Goal: Task Accomplishment & Management: Manage account settings

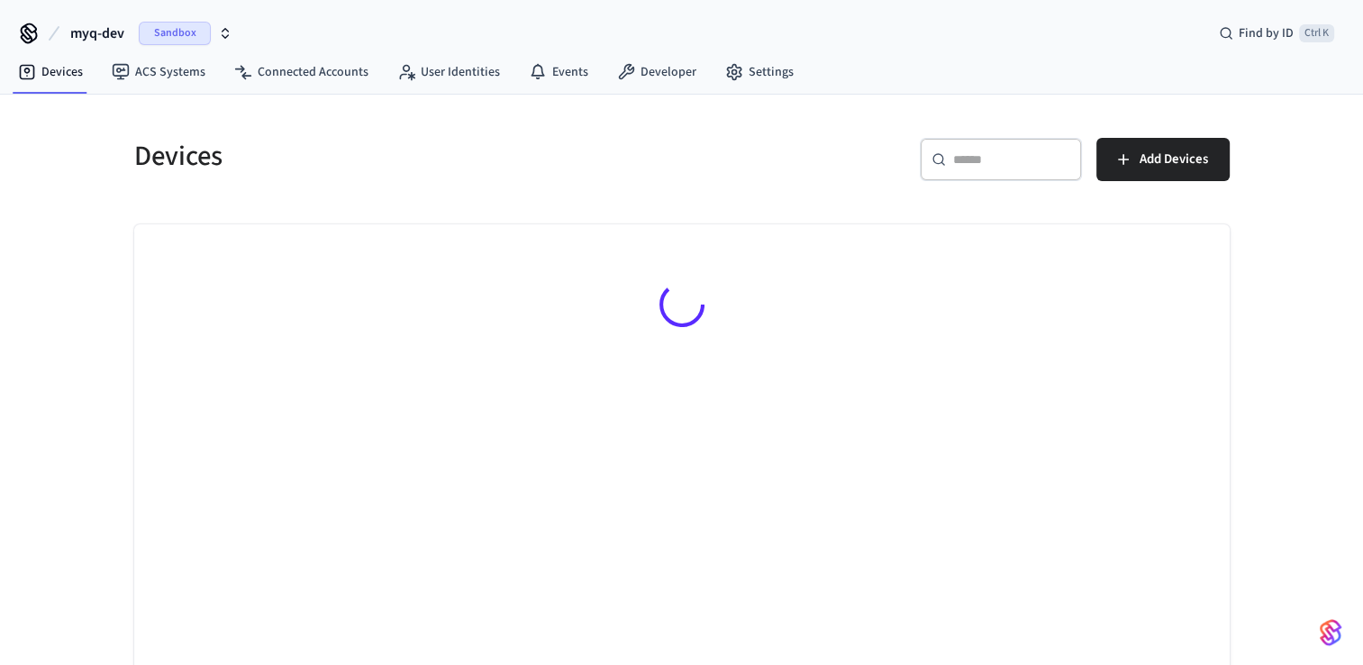
click at [1019, 182] on div "​ ​" at bounding box center [1001, 163] width 162 height 50
click at [1019, 165] on input "text" at bounding box center [1011, 159] width 117 height 18
paste input "**********"
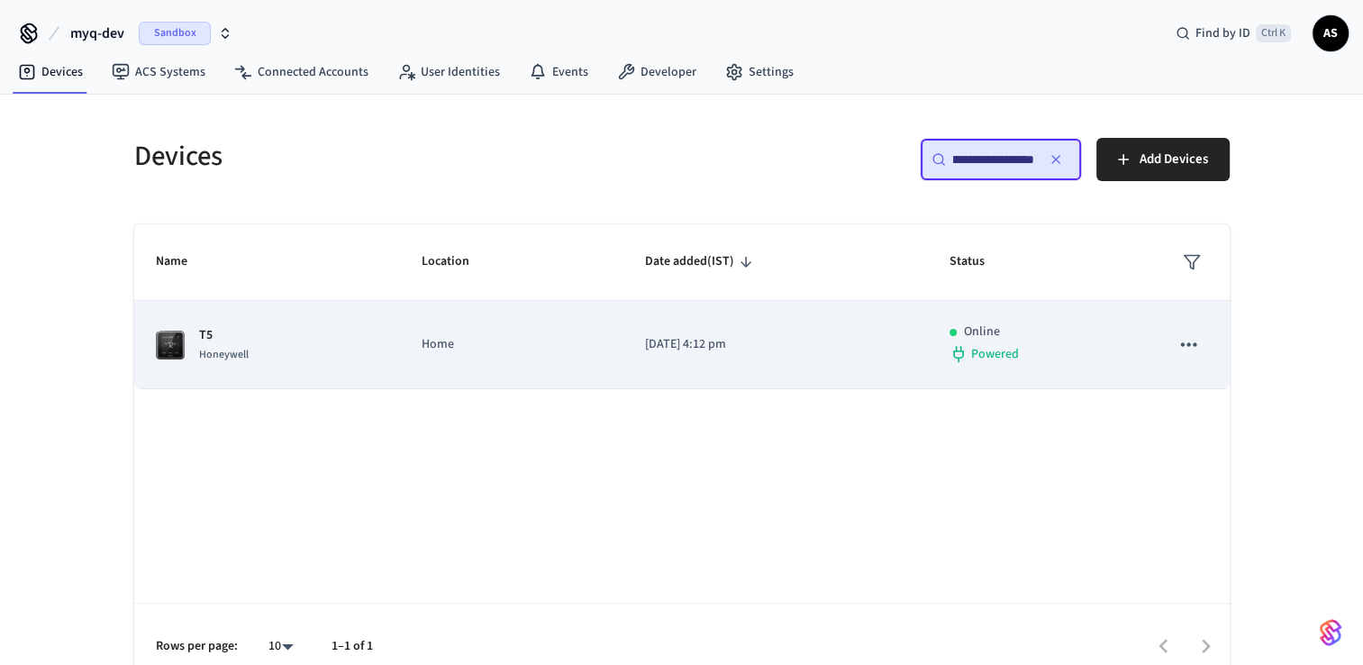
type input "**********"
click at [490, 361] on td "Home" at bounding box center [511, 345] width 223 height 88
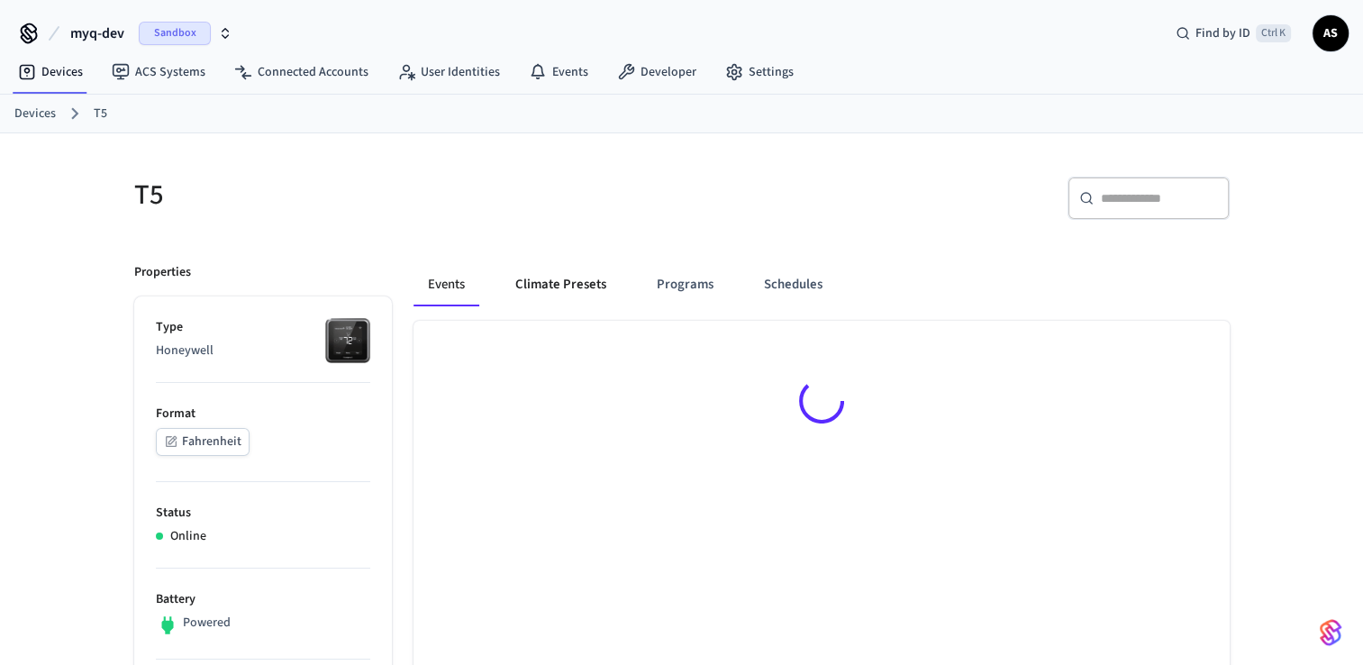
click at [558, 278] on button "Climate Presets" at bounding box center [561, 284] width 120 height 43
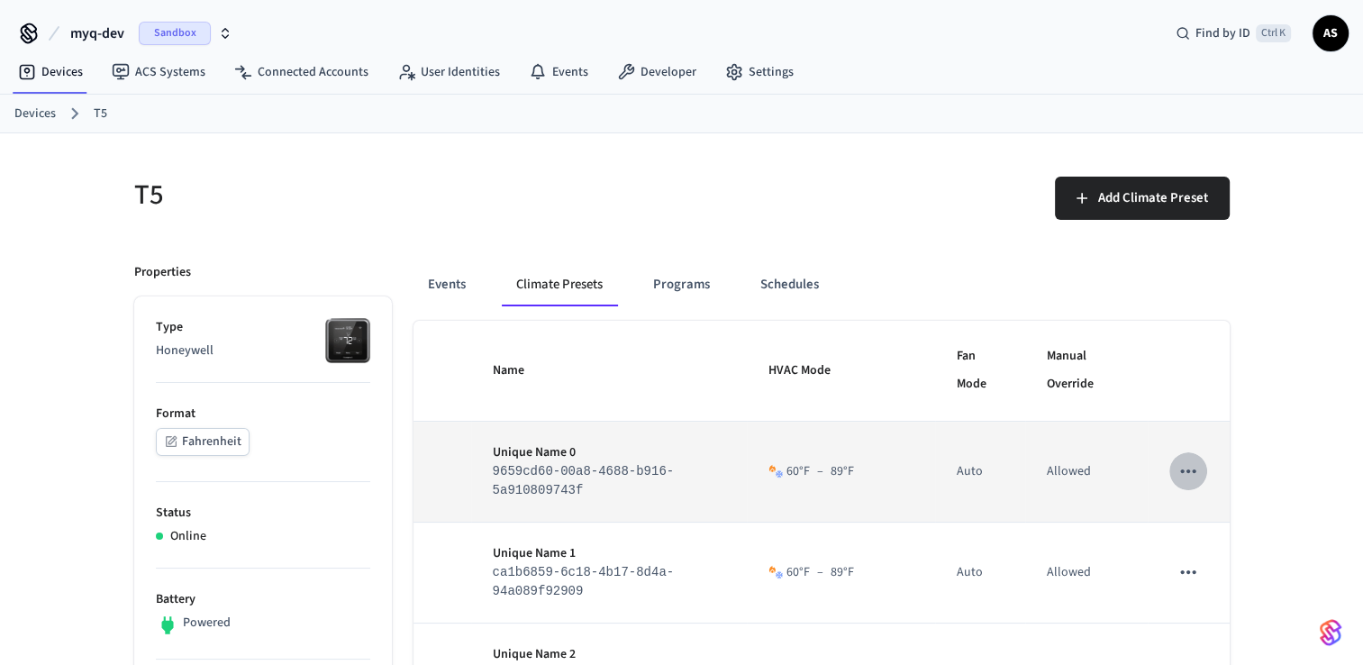
click at [1176, 469] on icon "sticky table" at bounding box center [1187, 470] width 23 height 23
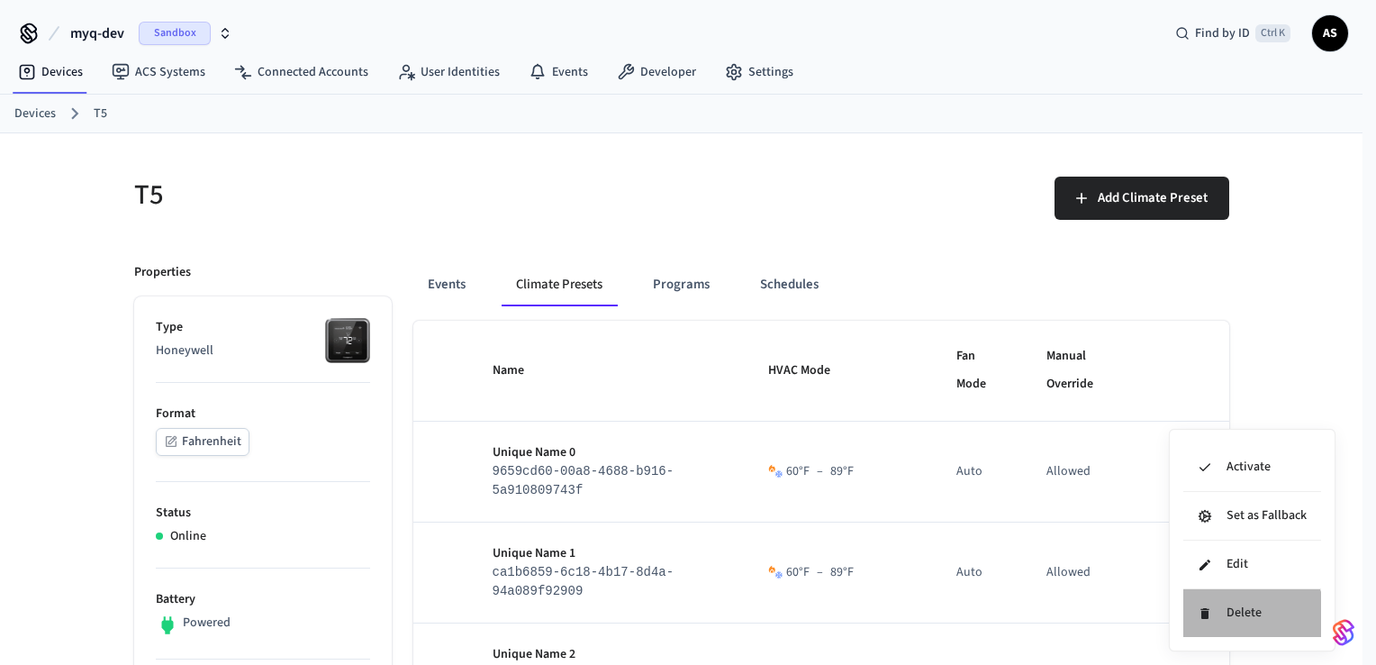
click at [1216, 625] on li "Delete" at bounding box center [1253, 613] width 138 height 48
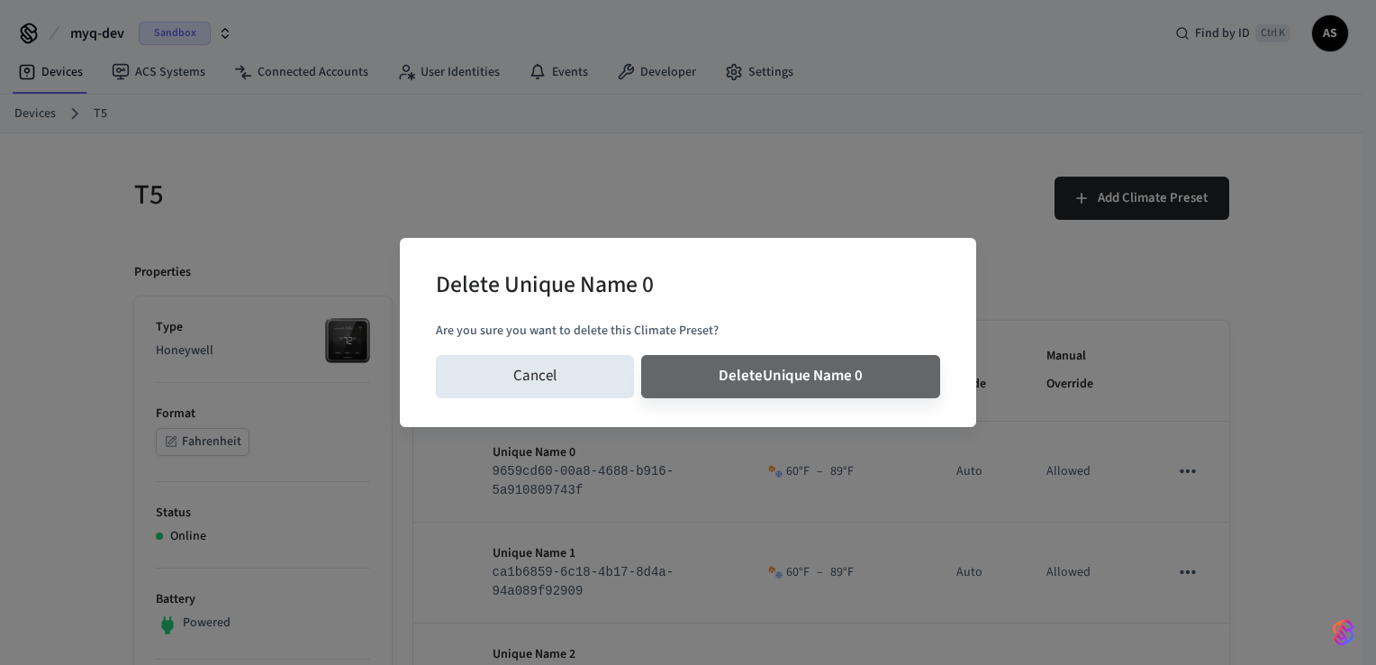
click at [641, 355] on button "Delete Unique Name 0" at bounding box center [790, 376] width 299 height 43
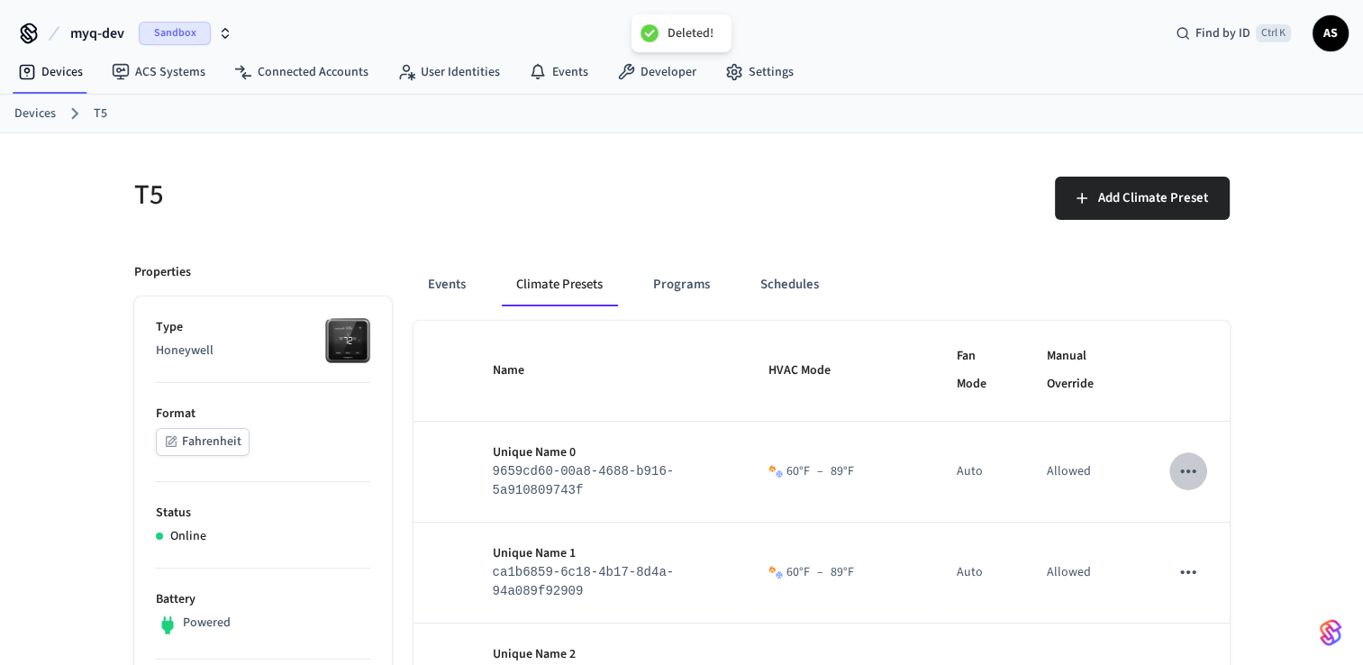
click at [1189, 576] on icon "sticky table" at bounding box center [1187, 571] width 23 height 23
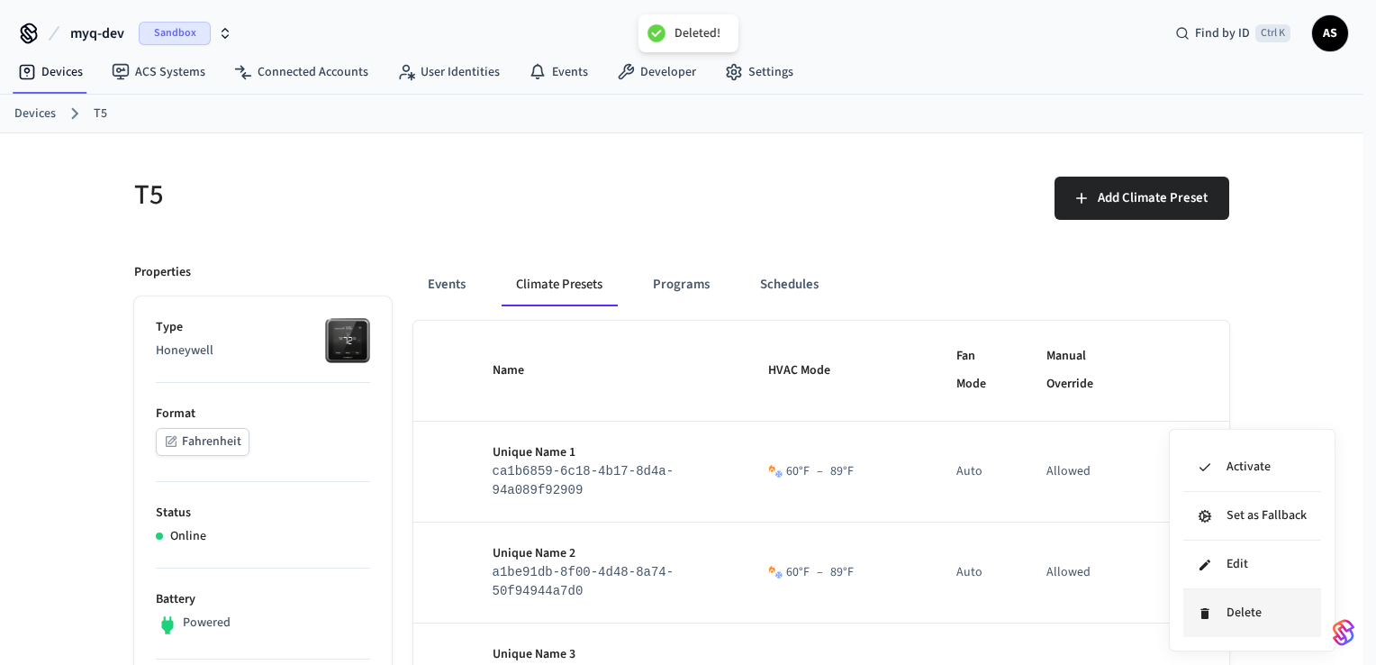
click at [1211, 612] on icon at bounding box center [1205, 613] width 14 height 14
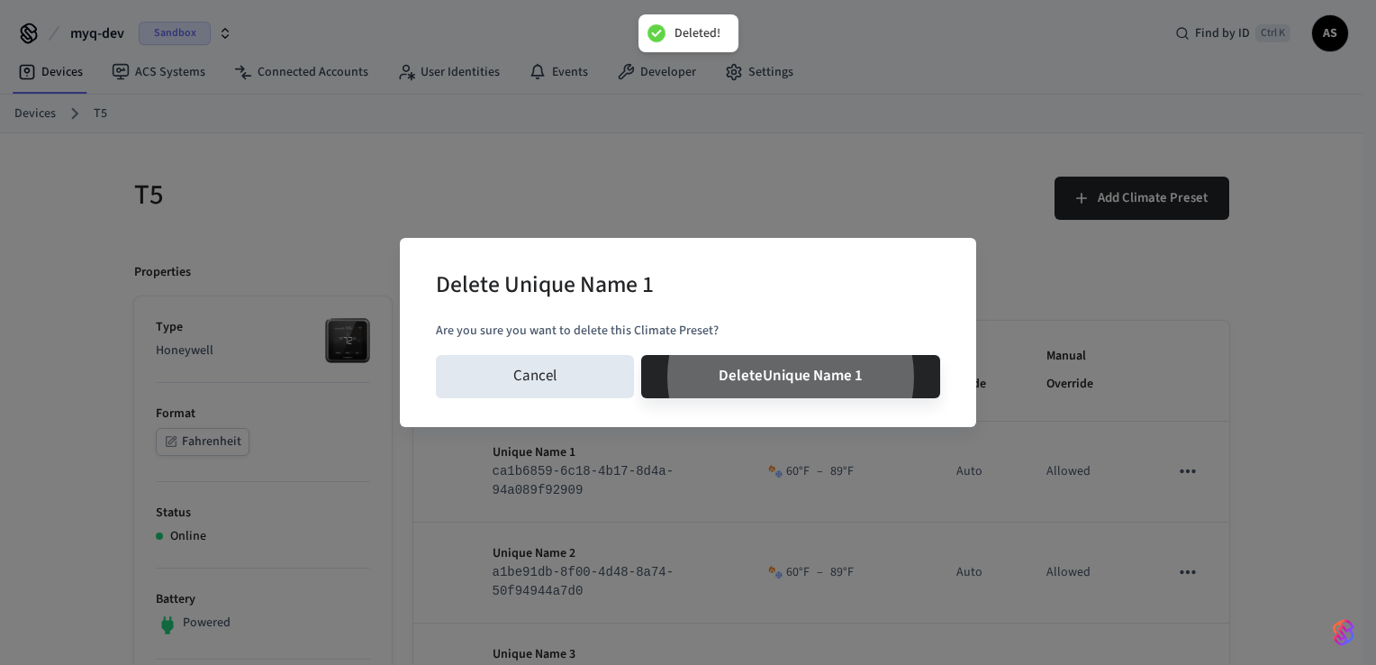
click at [641, 355] on button "Delete Unique Name 1" at bounding box center [790, 376] width 299 height 43
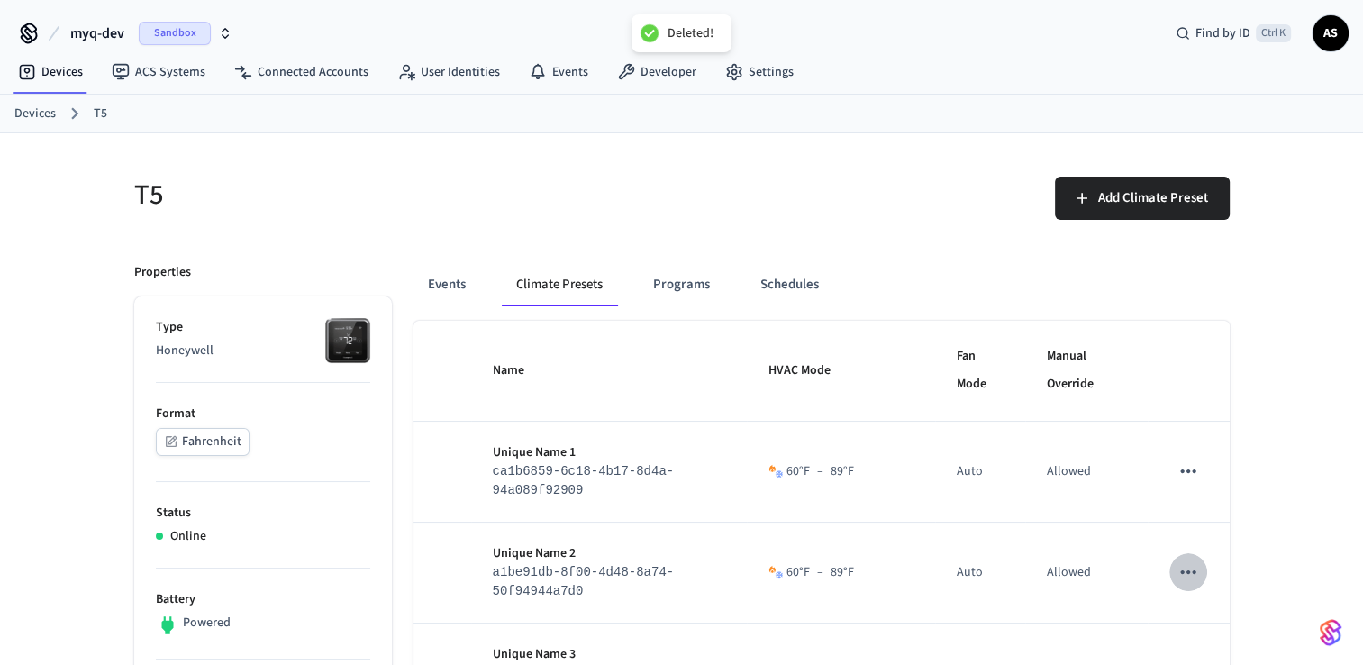
click at [1193, 578] on icon "sticky table" at bounding box center [1187, 571] width 23 height 23
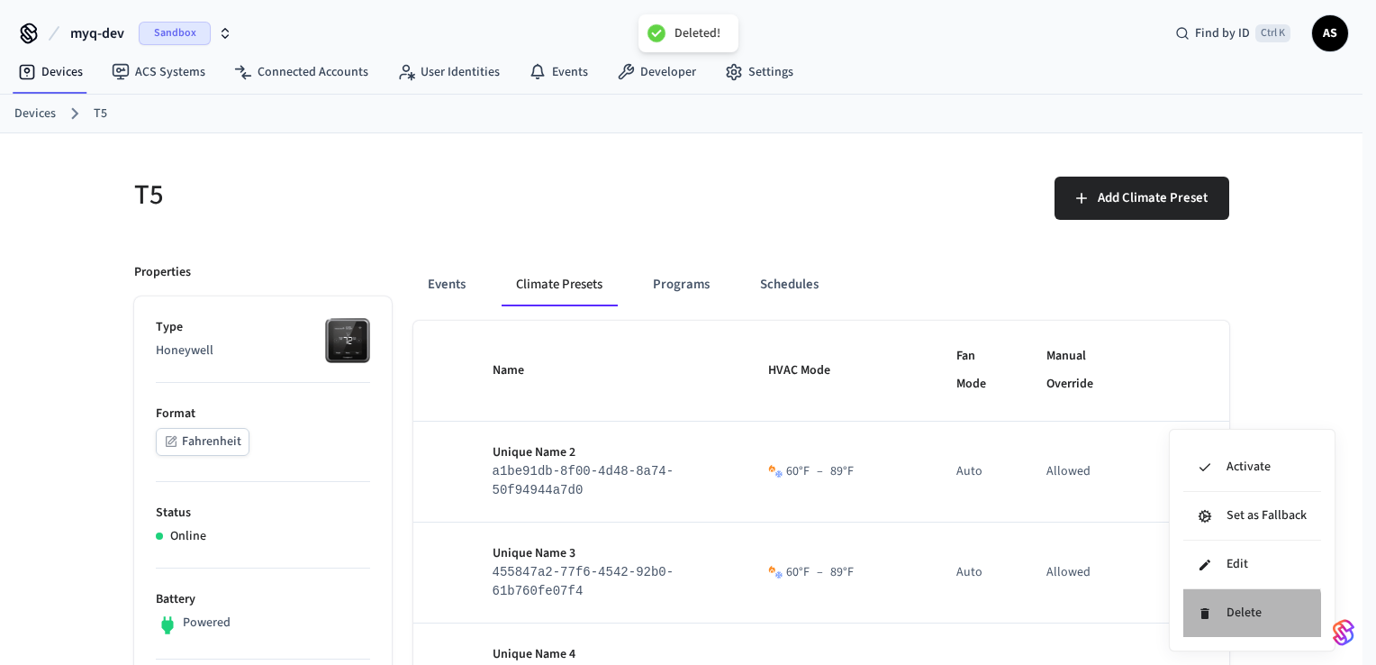
click at [1203, 622] on li "Delete" at bounding box center [1253, 613] width 138 height 48
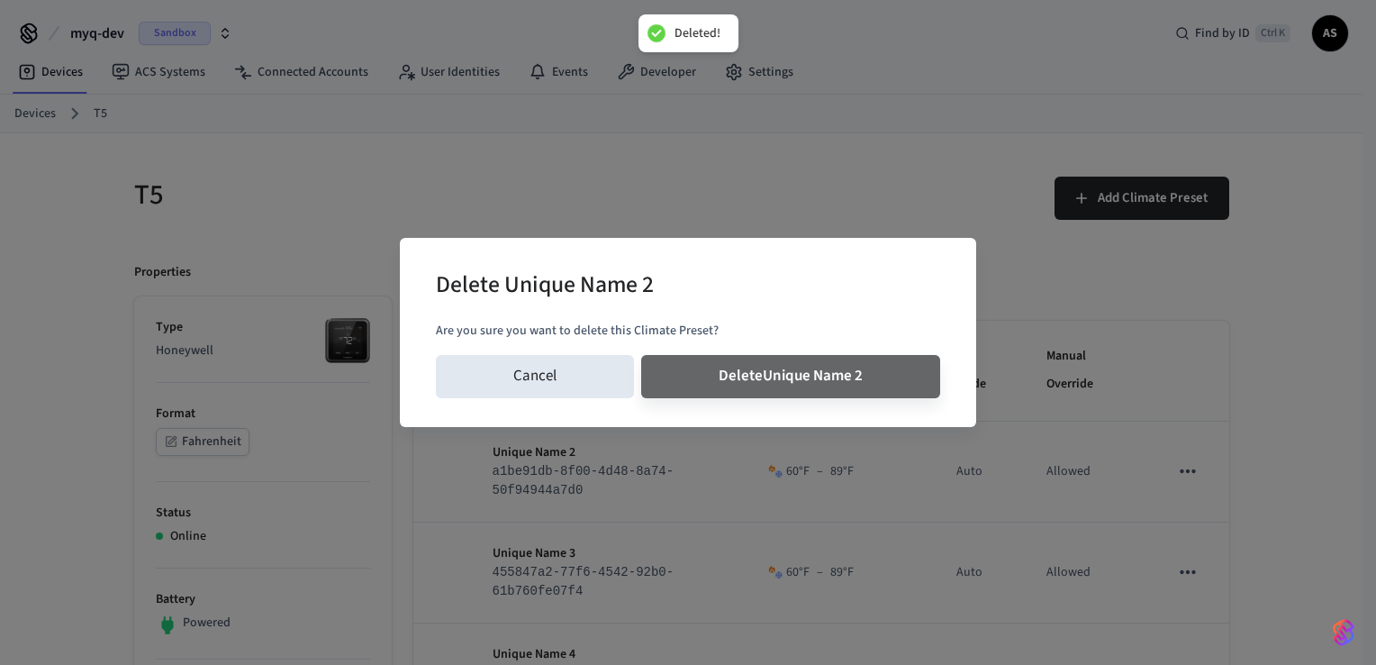
click at [641, 355] on button "Delete Unique Name 2" at bounding box center [790, 376] width 299 height 43
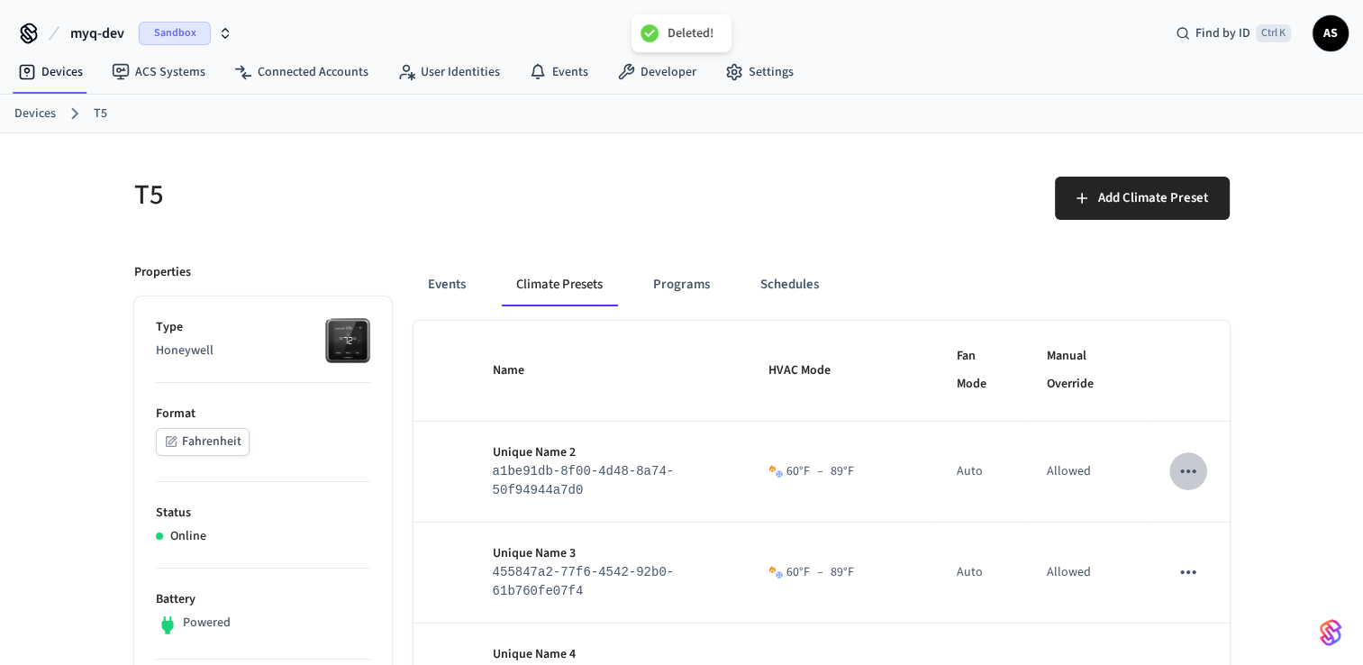
click at [1189, 661] on icon "sticky table" at bounding box center [1187, 672] width 23 height 23
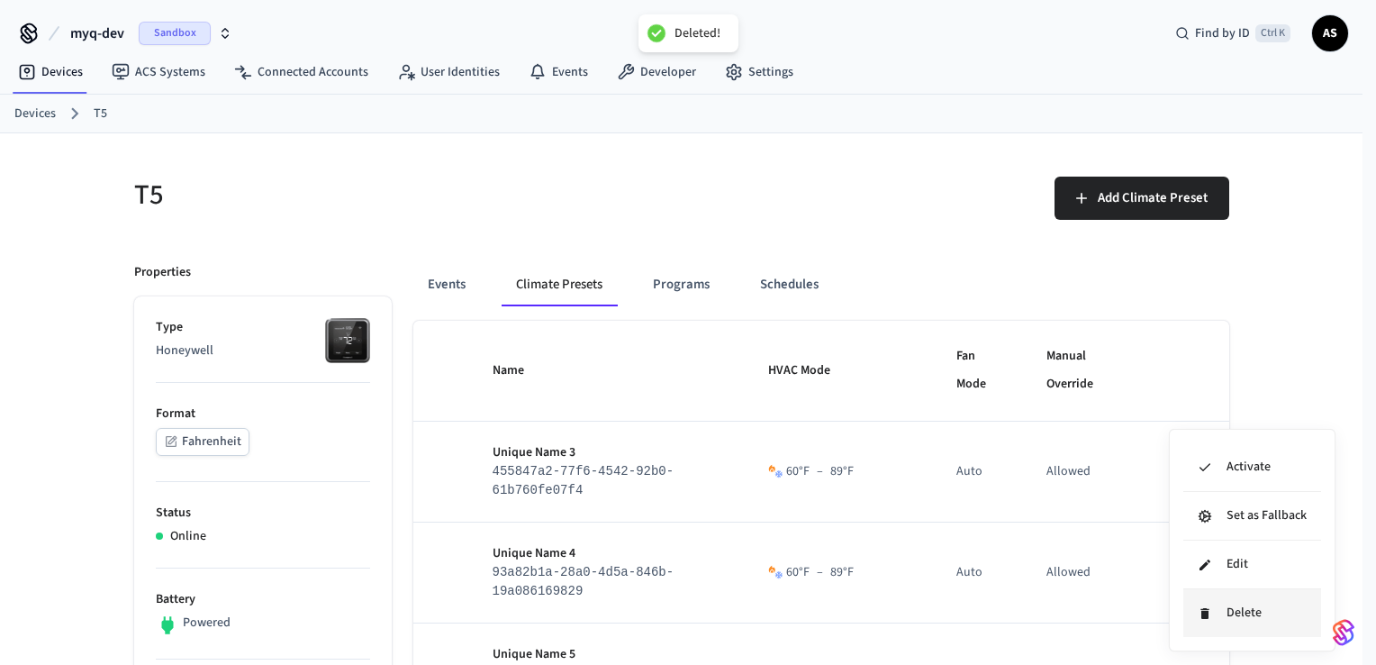
click at [1193, 611] on li "Delete" at bounding box center [1253, 613] width 138 height 48
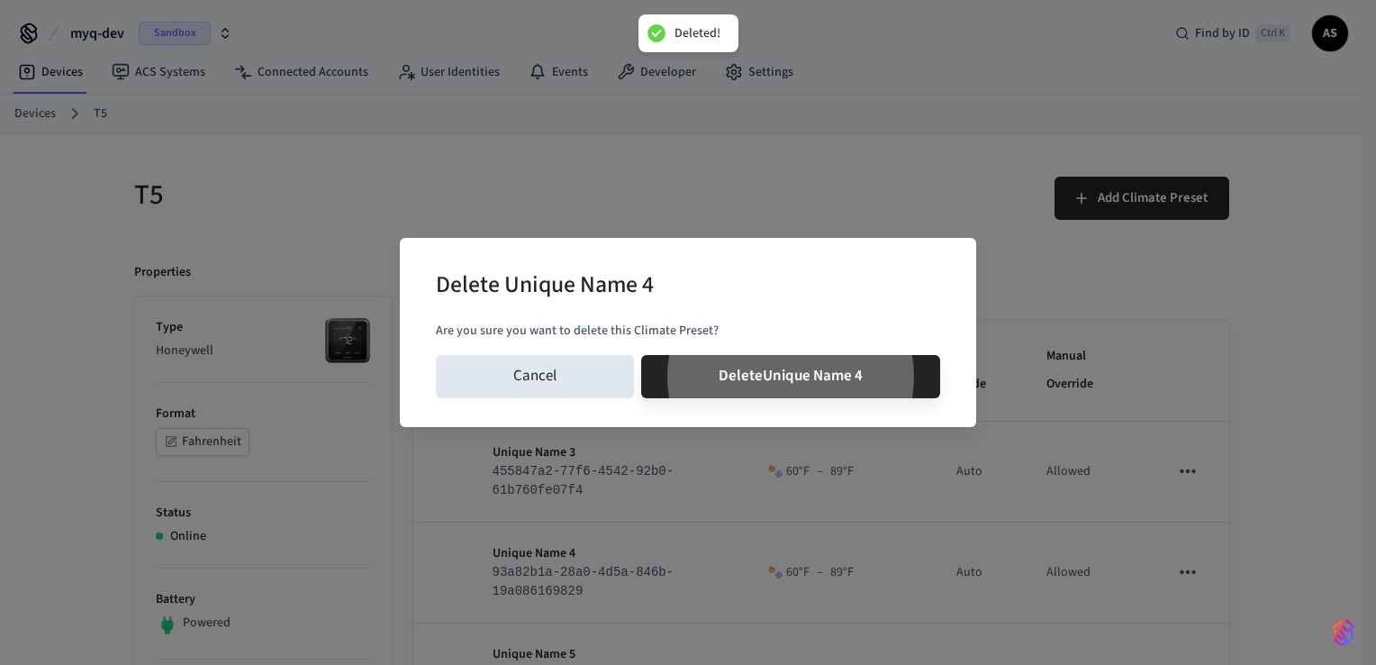
click at [641, 355] on button "Delete Unique Name 4" at bounding box center [790, 376] width 299 height 43
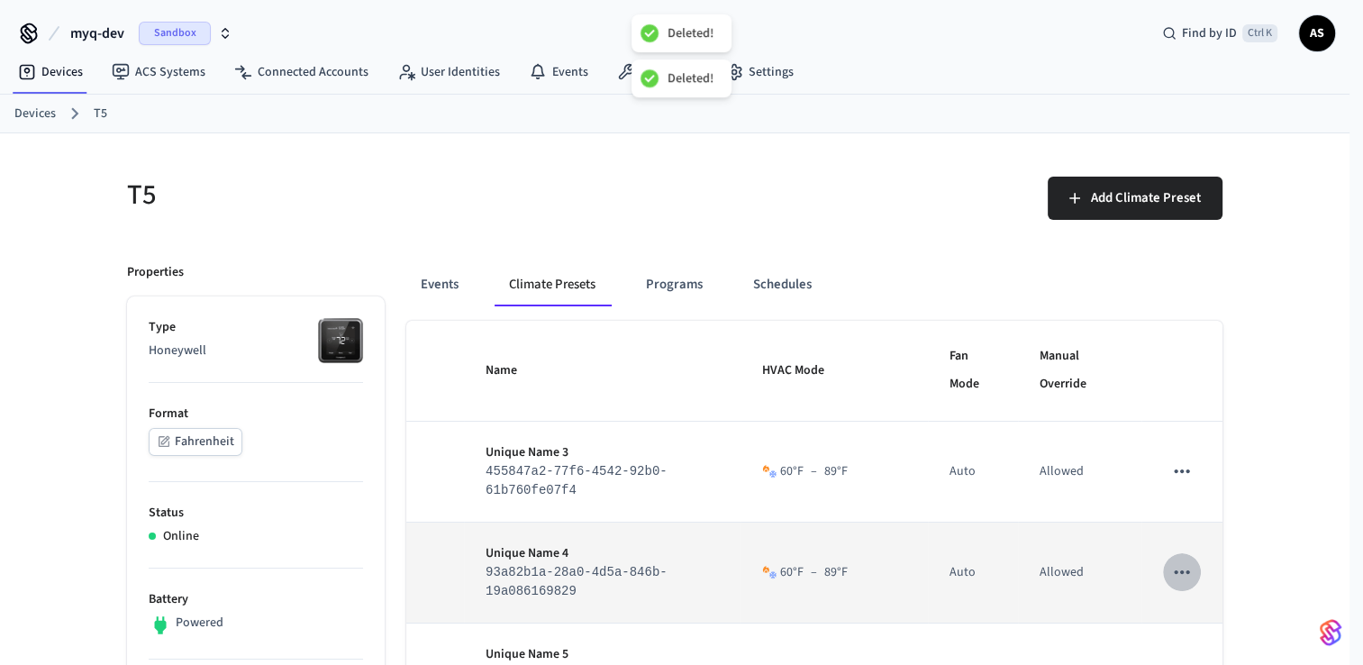
click at [1193, 661] on icon "sticky table" at bounding box center [1181, 672] width 23 height 23
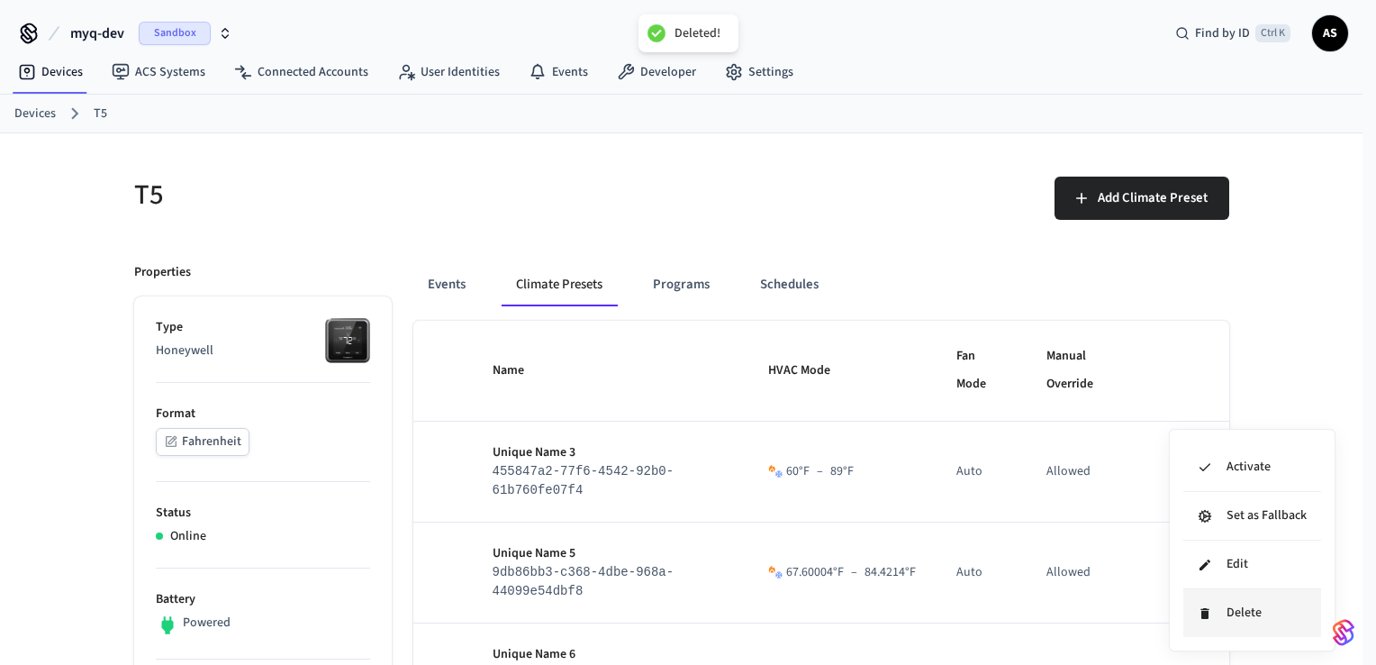
click at [1205, 619] on icon at bounding box center [1205, 613] width 14 height 14
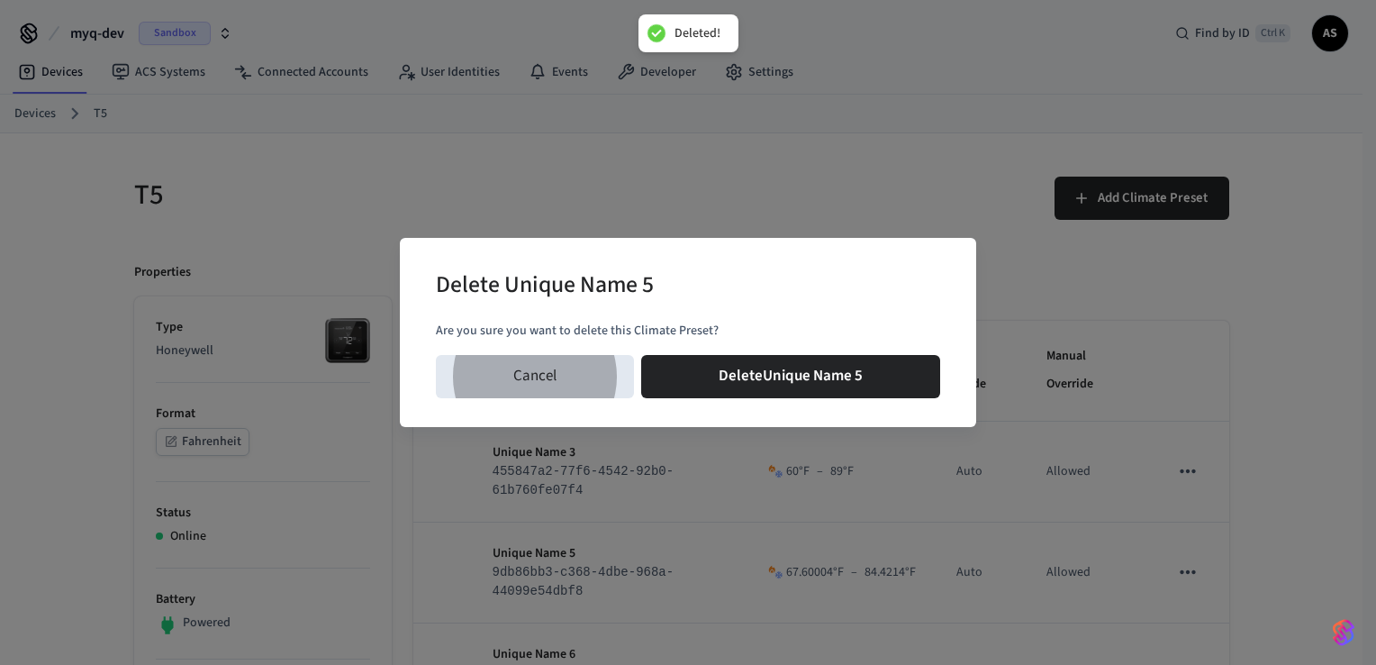
click at [641, 355] on button "Delete Unique Name 5" at bounding box center [790, 376] width 299 height 43
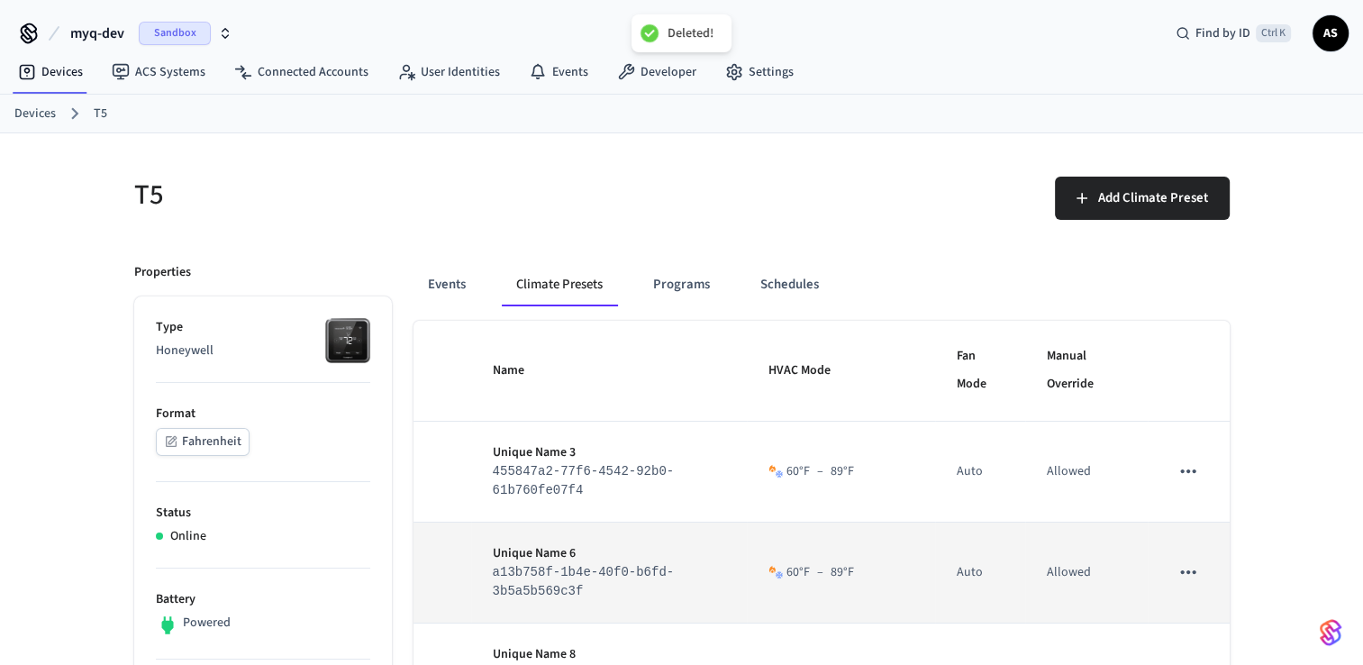
click at [1195, 579] on icon "sticky table" at bounding box center [1187, 571] width 23 height 23
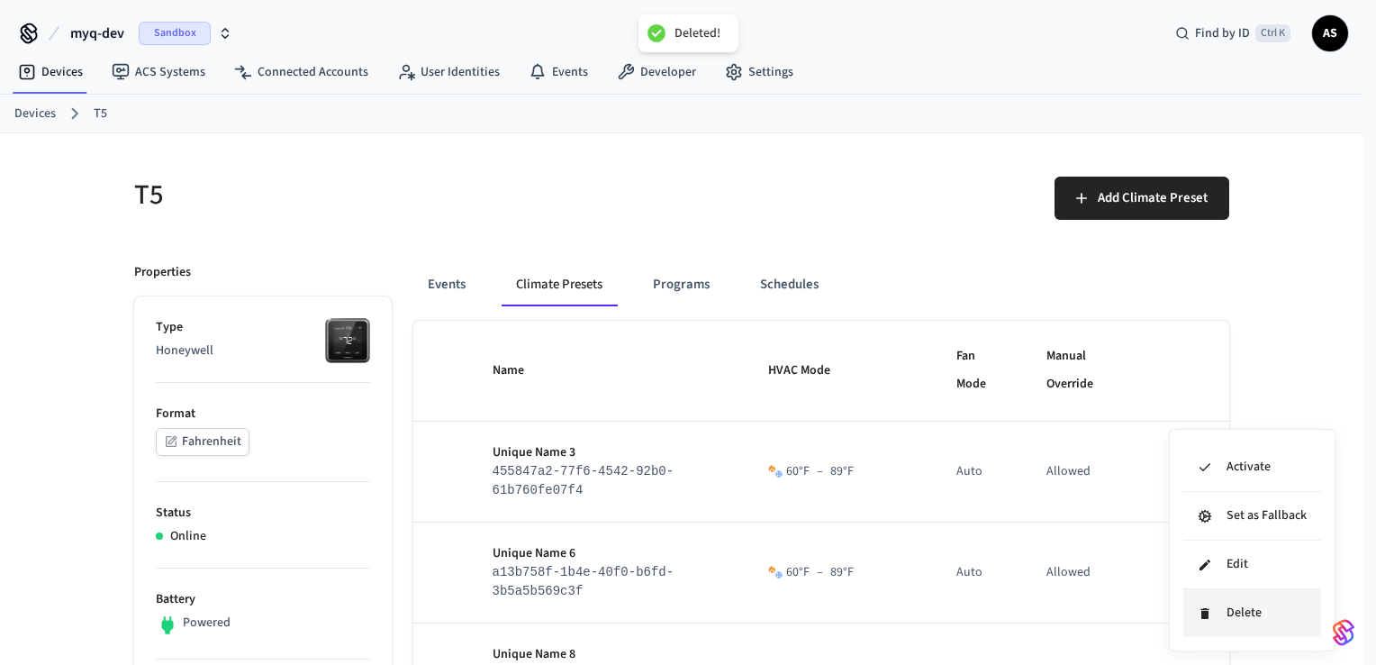
click at [1199, 614] on icon at bounding box center [1205, 613] width 14 height 14
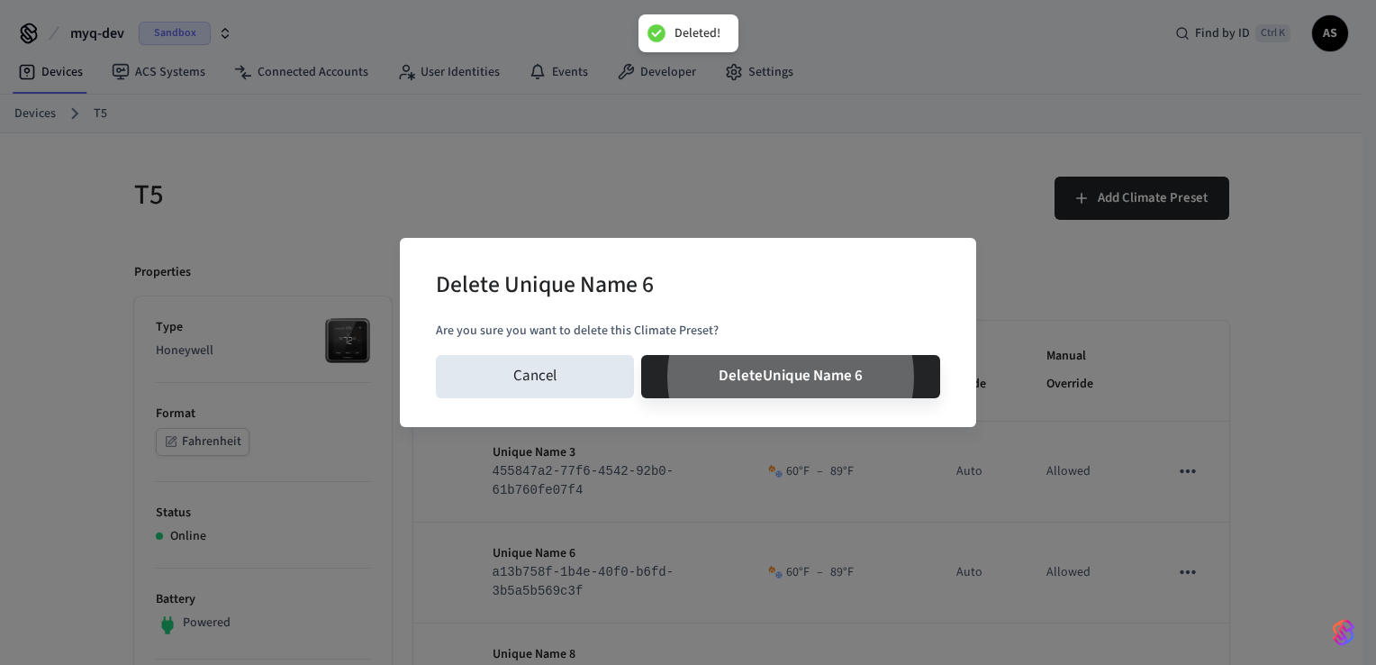
click at [641, 355] on button "Delete Unique Name 6" at bounding box center [790, 376] width 299 height 43
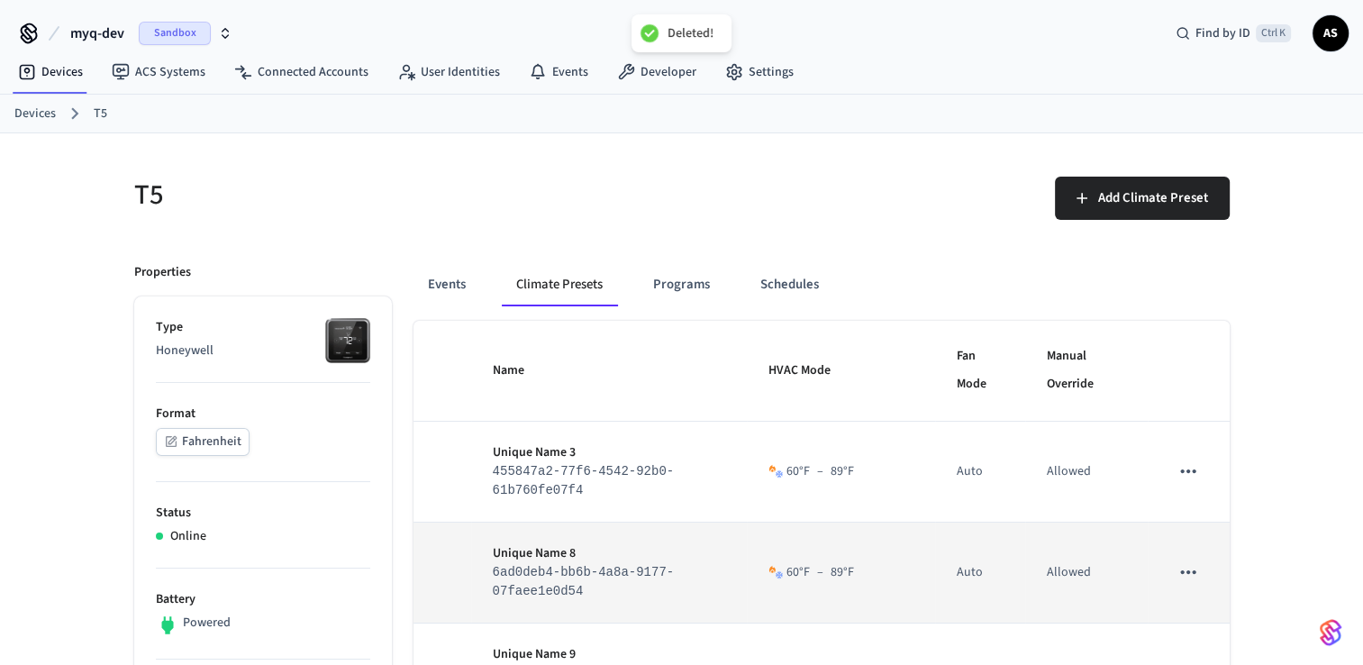
click at [1193, 576] on icon "sticky table" at bounding box center [1187, 571] width 23 height 23
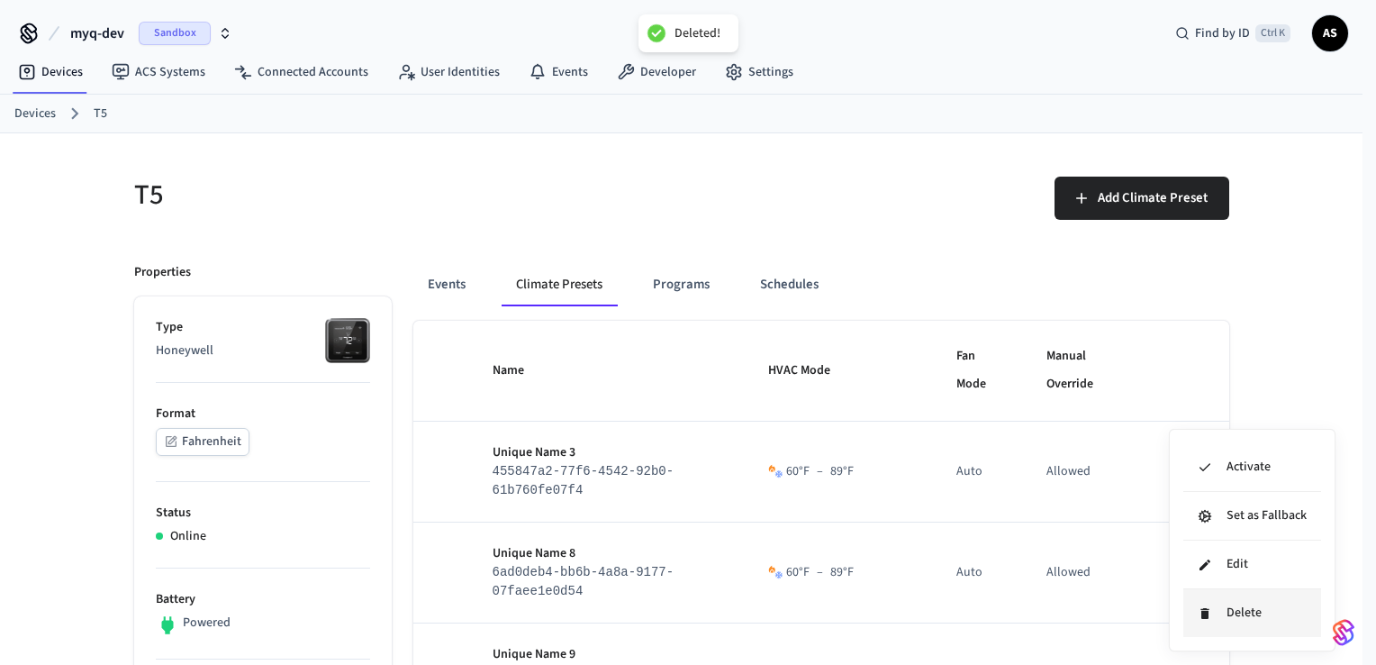
click at [1200, 614] on icon at bounding box center [1205, 613] width 14 height 14
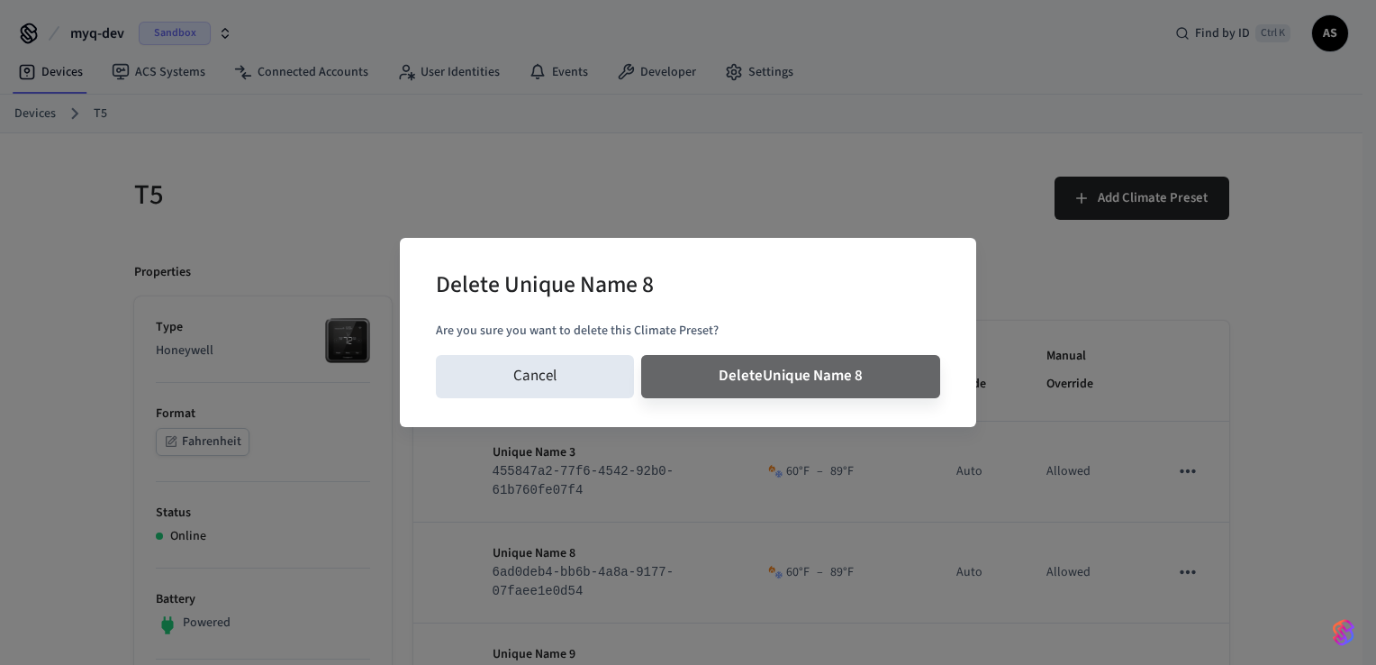
click at [641, 355] on button "Delete Unique Name 8" at bounding box center [790, 376] width 299 height 43
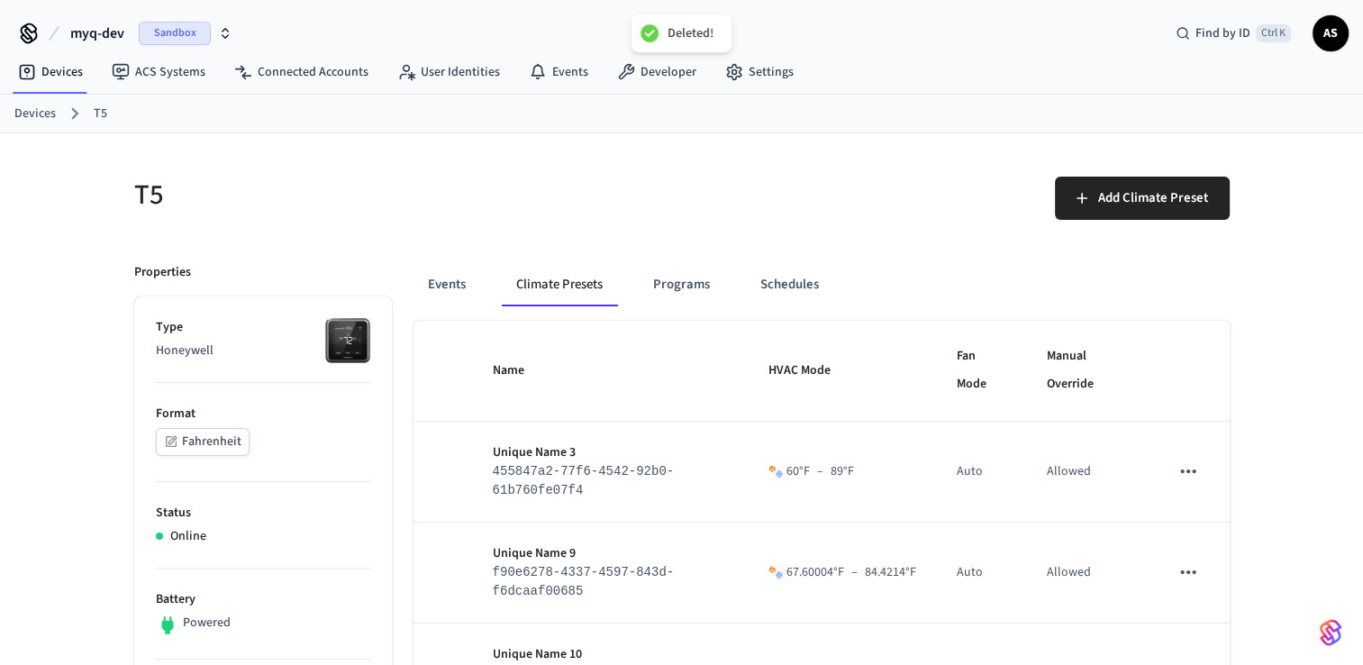
click at [1189, 576] on icon "sticky table" at bounding box center [1187, 571] width 23 height 23
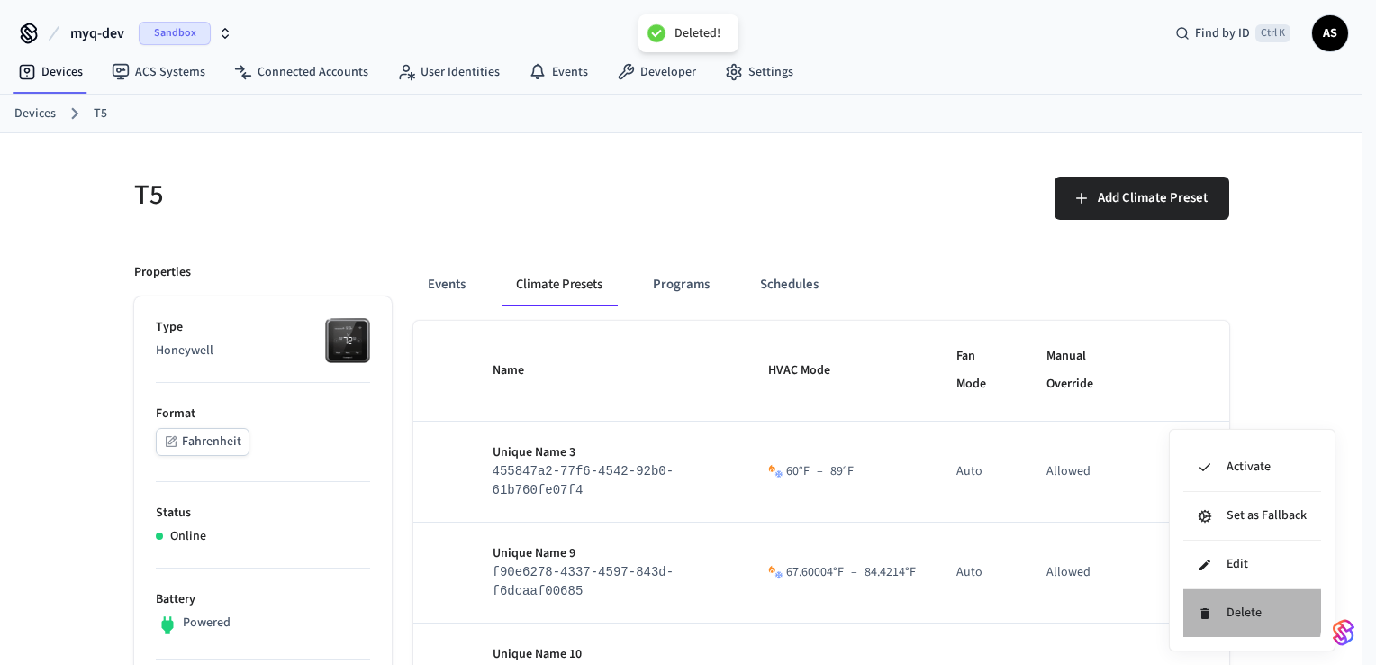
click at [1205, 610] on icon at bounding box center [1205, 613] width 8 height 11
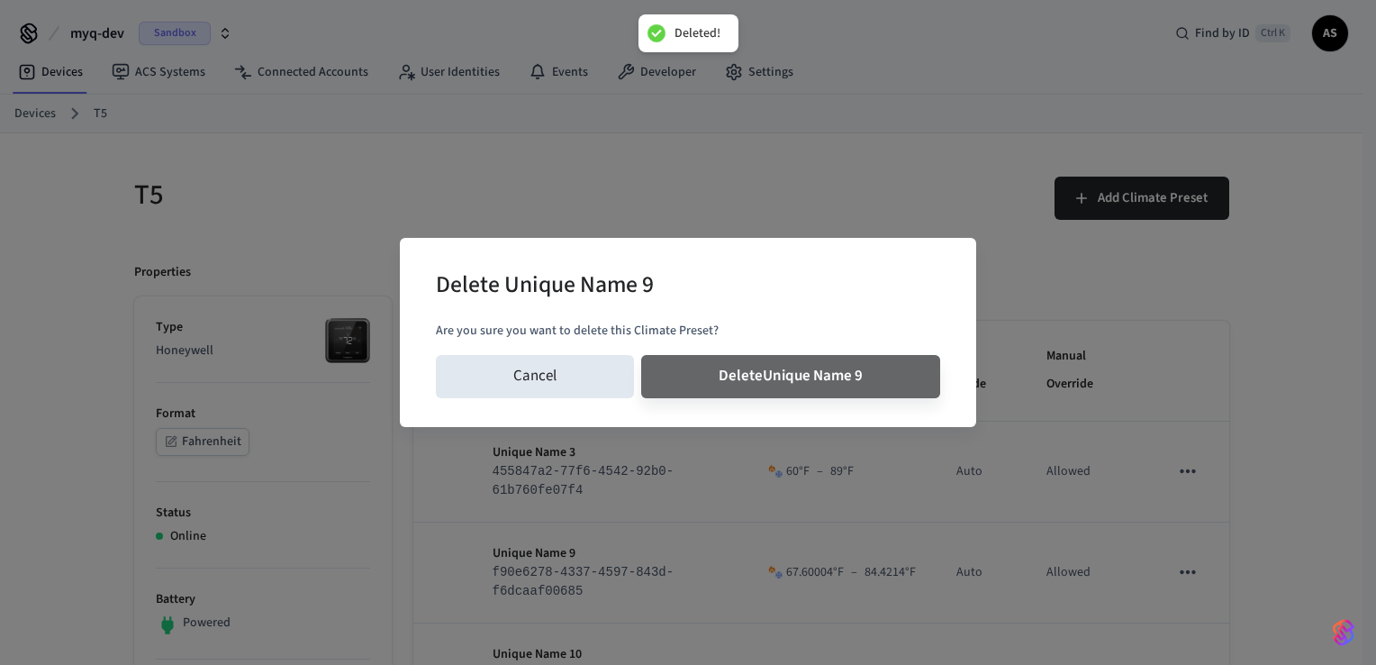
click at [641, 355] on button "Delete Unique Name 9" at bounding box center [790, 376] width 299 height 43
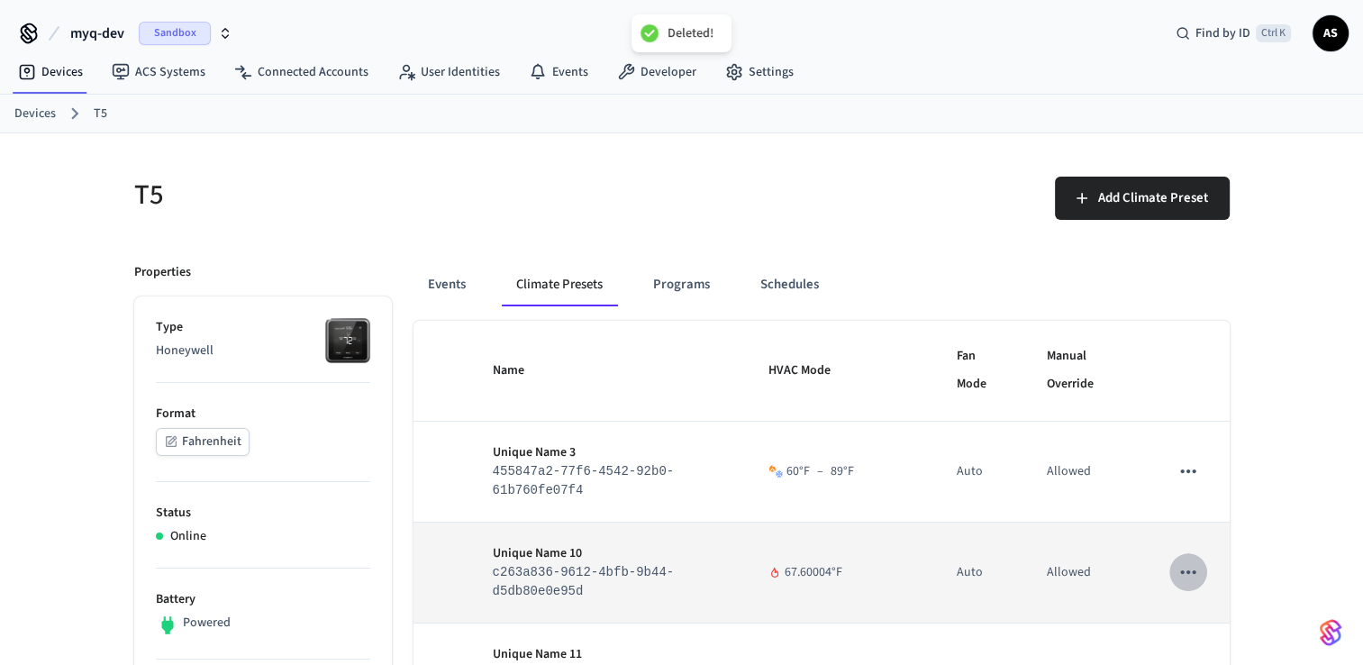
click at [1194, 585] on button "sticky table" at bounding box center [1188, 572] width 38 height 38
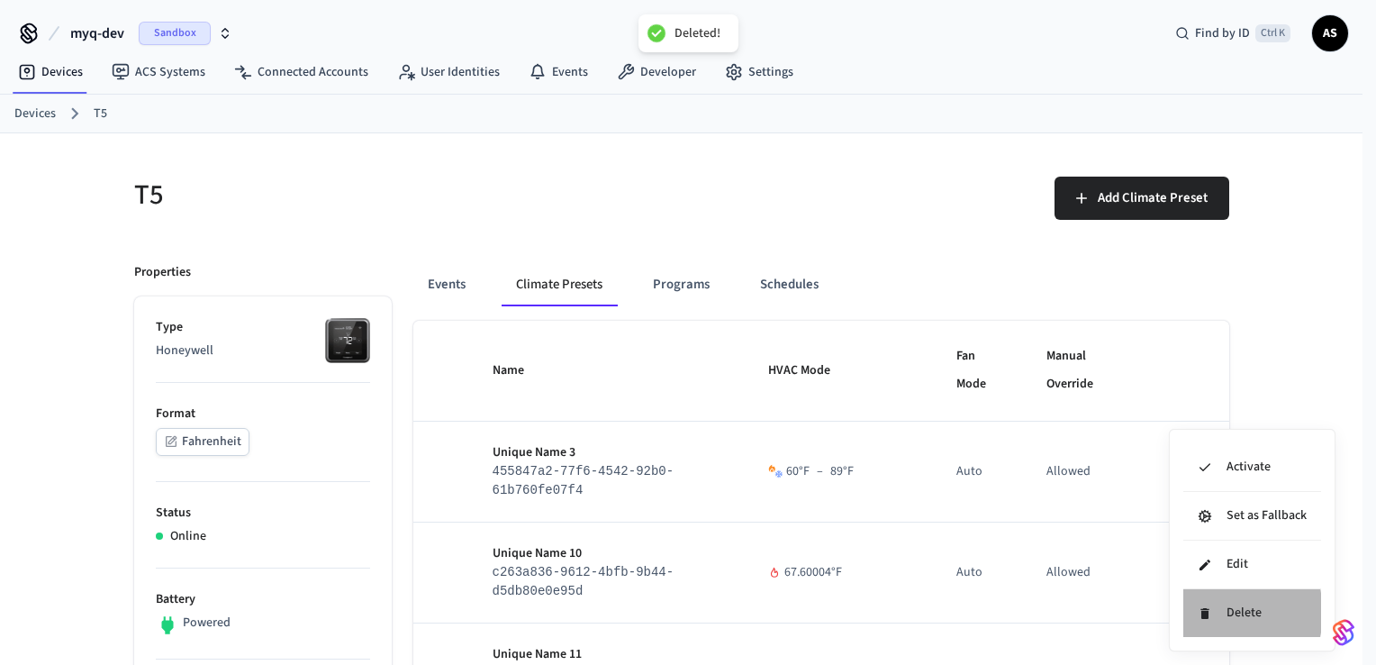
click at [1213, 612] on li "Delete" at bounding box center [1253, 613] width 138 height 48
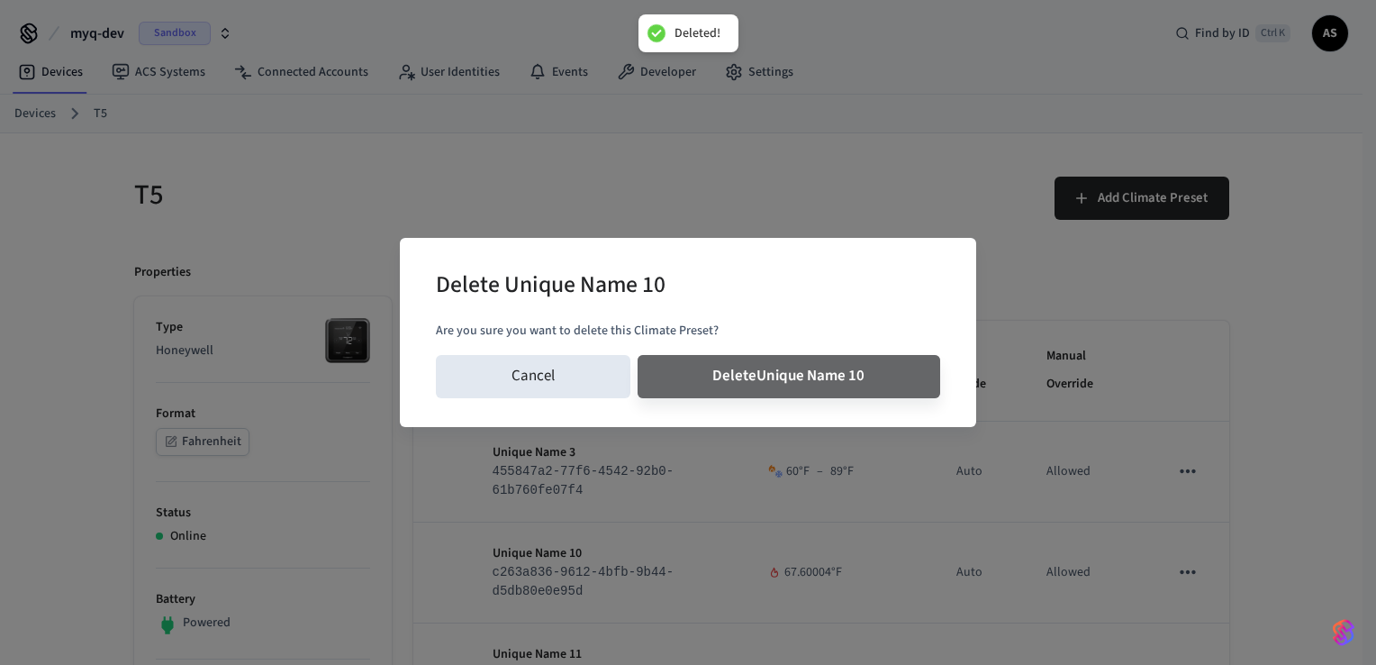
click at [638, 355] on button "Delete Unique Name 10" at bounding box center [790, 376] width 304 height 43
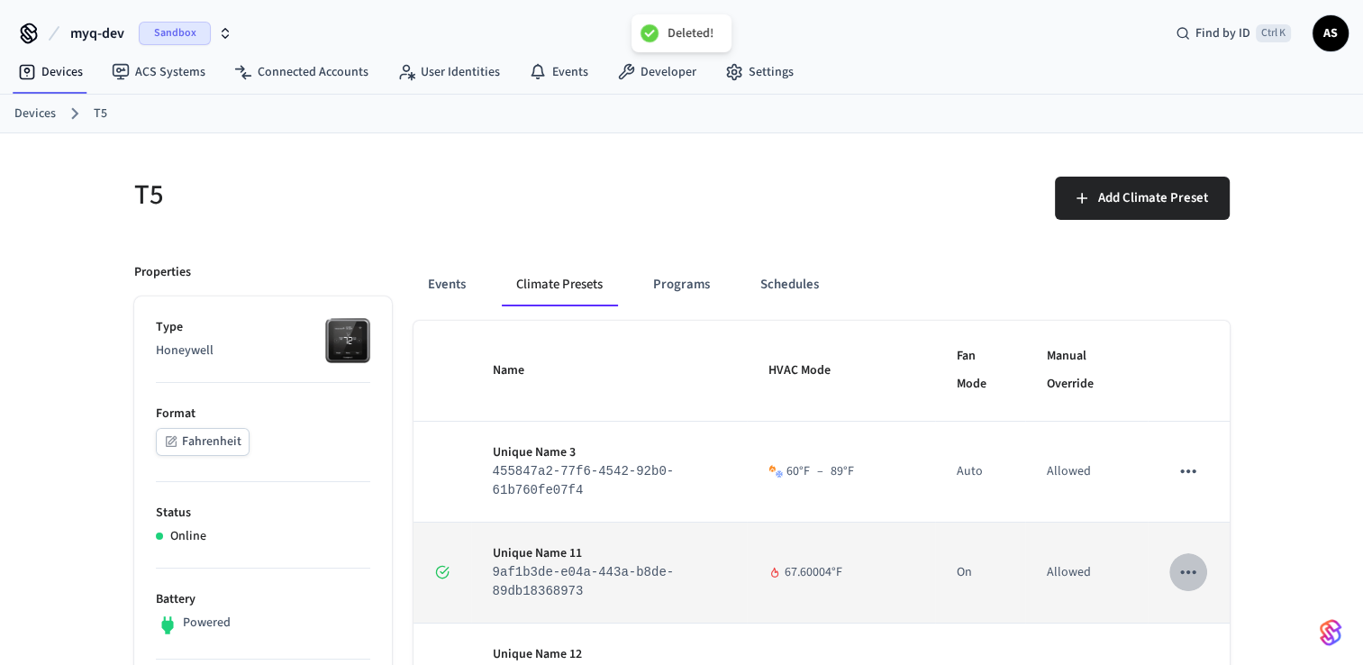
click at [1199, 574] on icon "sticky table" at bounding box center [1187, 571] width 23 height 23
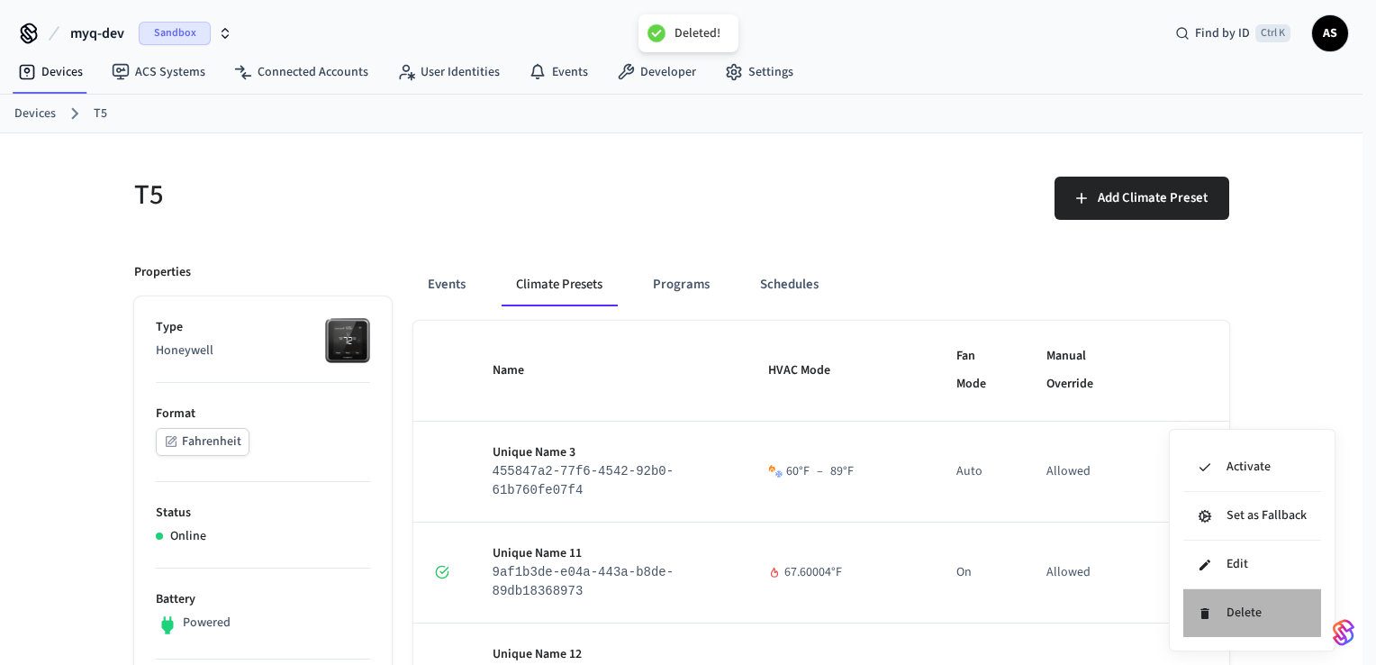
click at [1223, 611] on li "Delete" at bounding box center [1253, 613] width 138 height 48
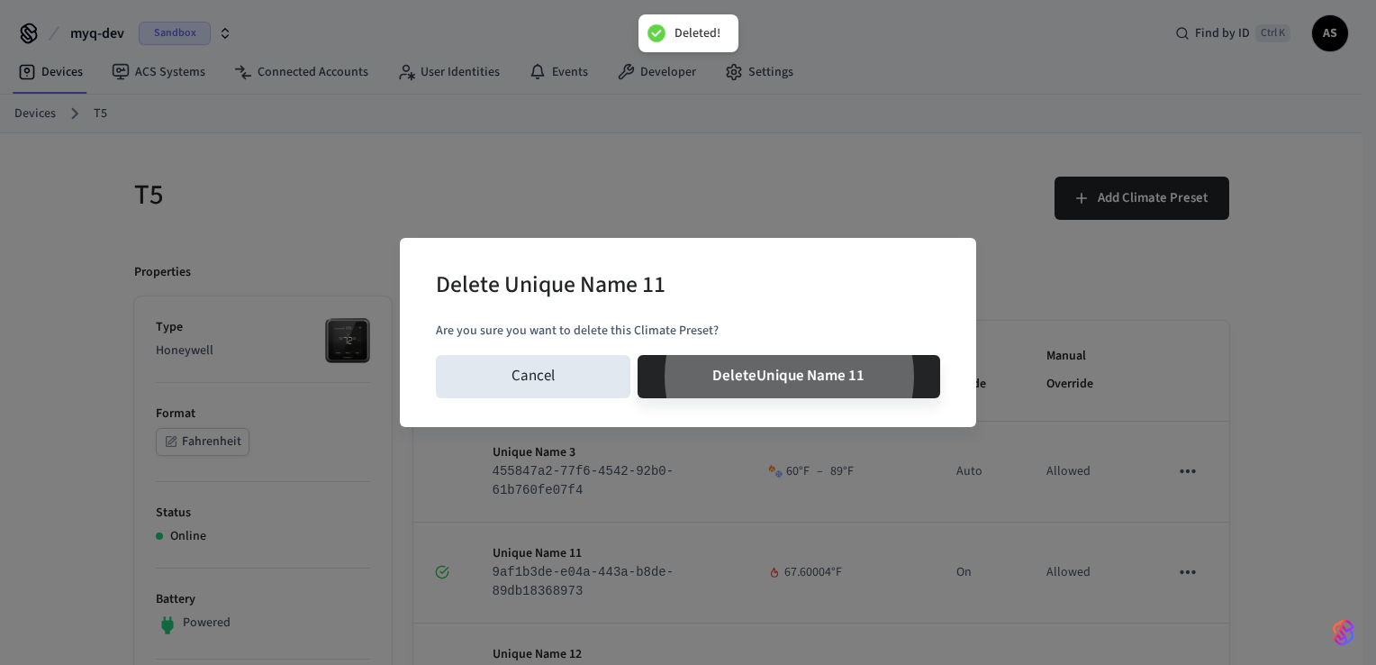
click at [638, 355] on button "Delete Unique Name 11" at bounding box center [790, 376] width 304 height 43
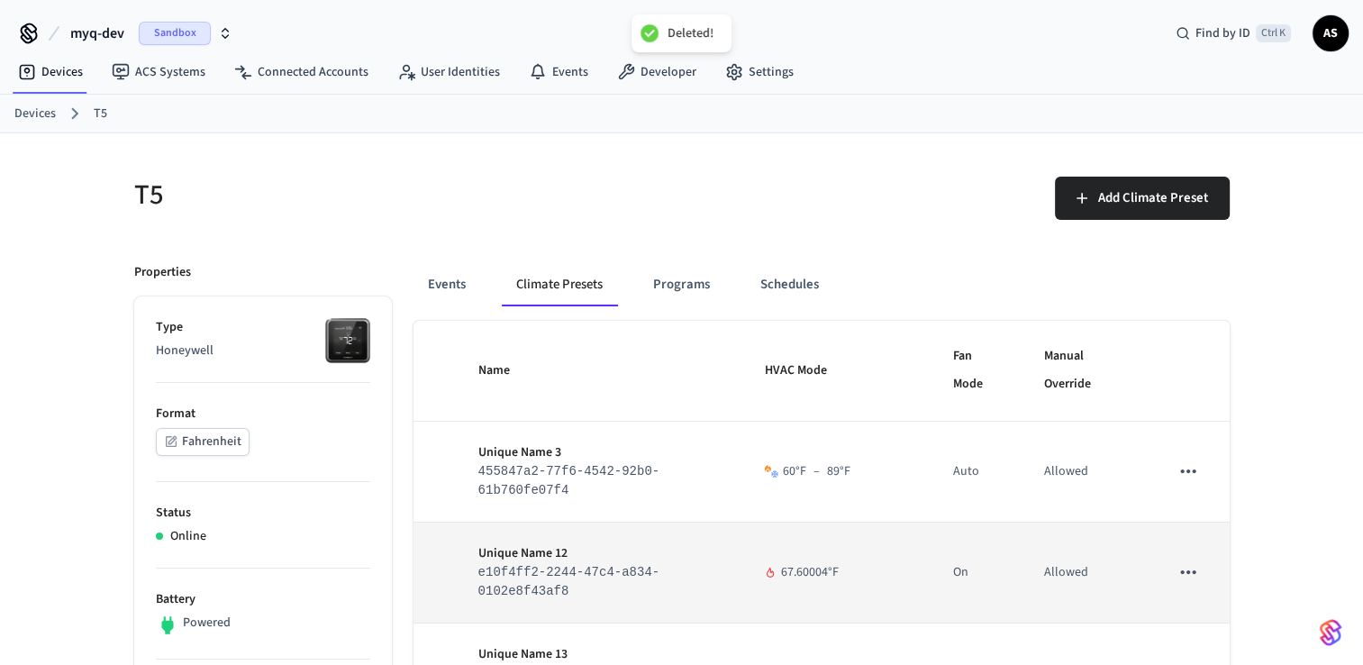
click at [1188, 573] on icon "sticky table" at bounding box center [1188, 572] width 15 height 4
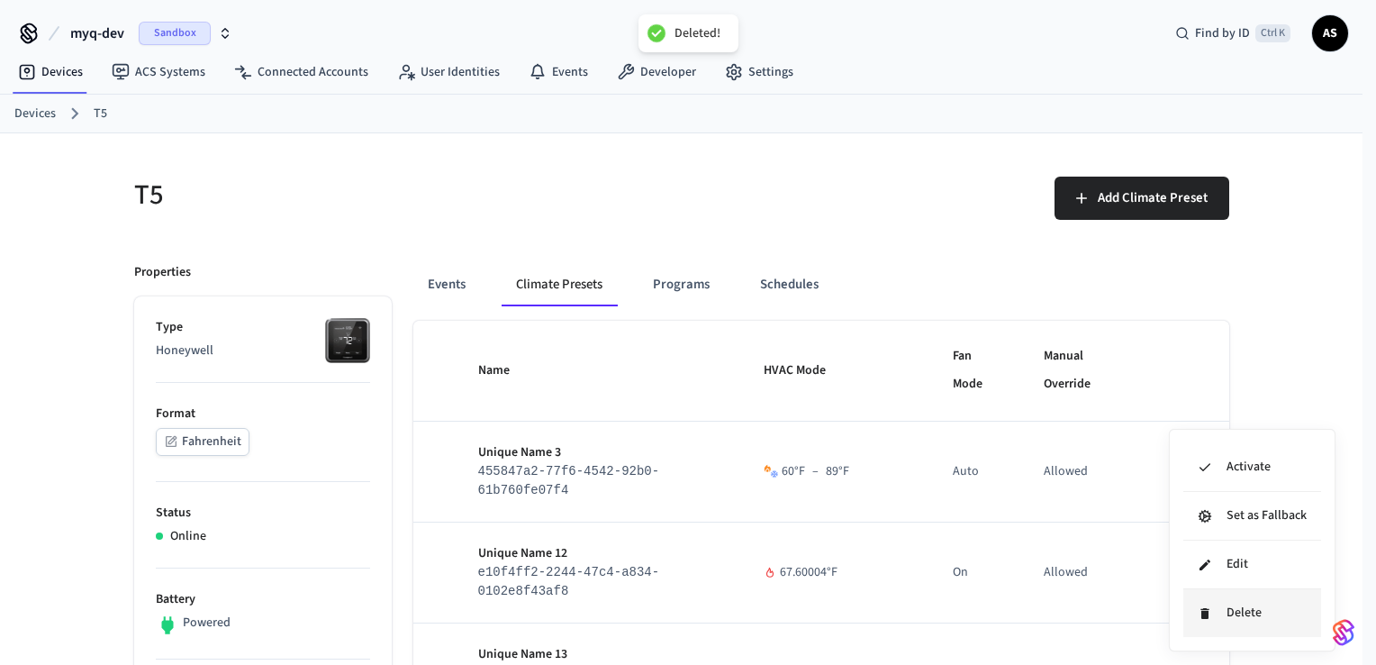
click at [1211, 600] on li "Delete" at bounding box center [1253, 613] width 138 height 48
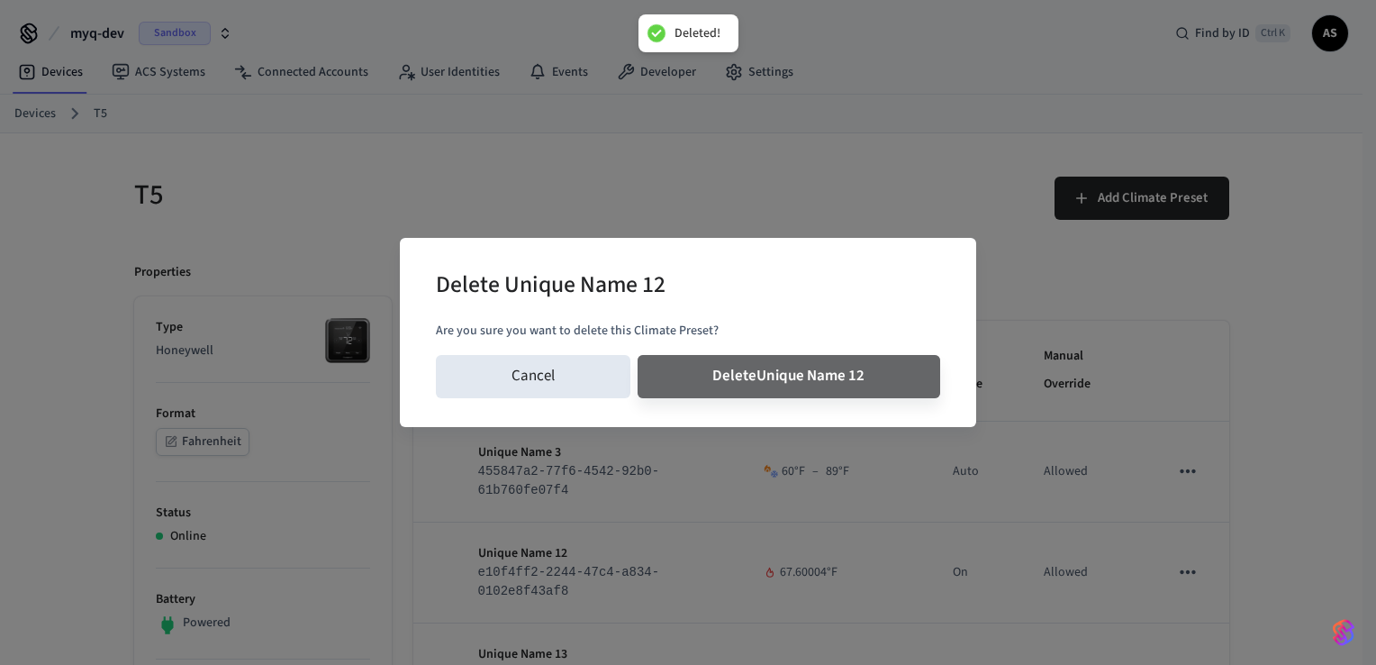
click at [638, 355] on button "Delete Unique Name 12" at bounding box center [790, 376] width 304 height 43
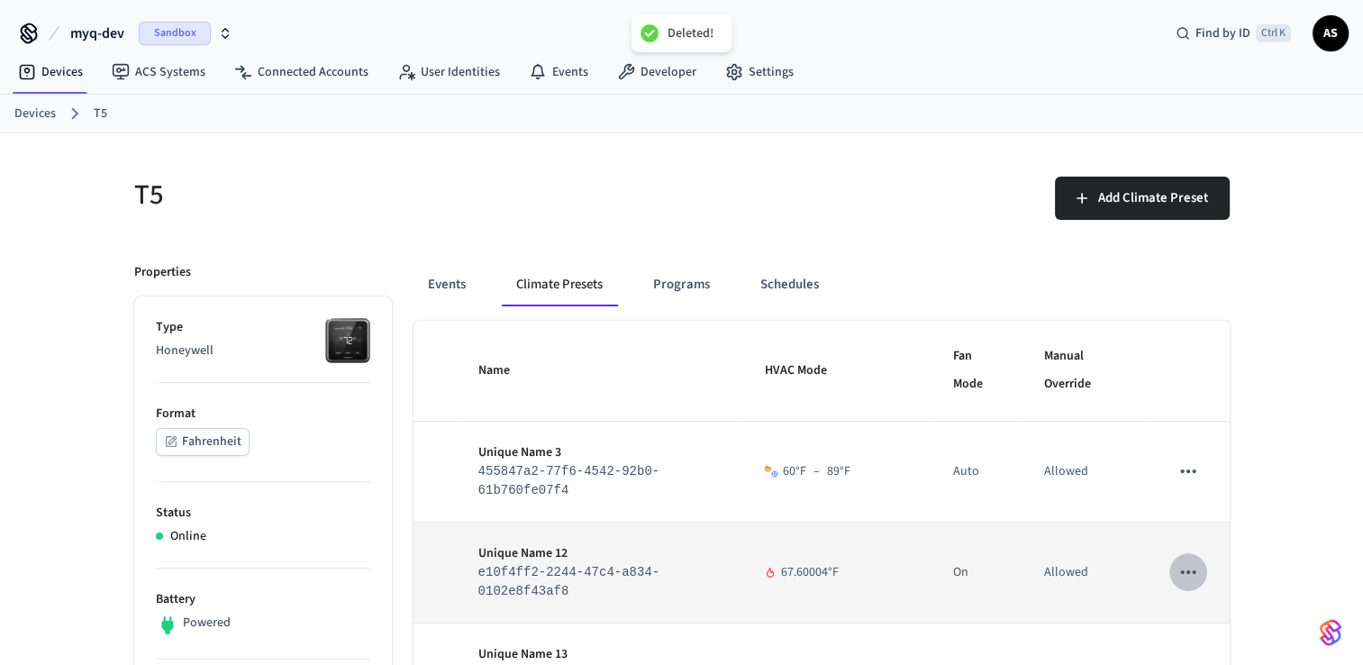
click at [1191, 576] on icon "sticky table" at bounding box center [1187, 571] width 23 height 23
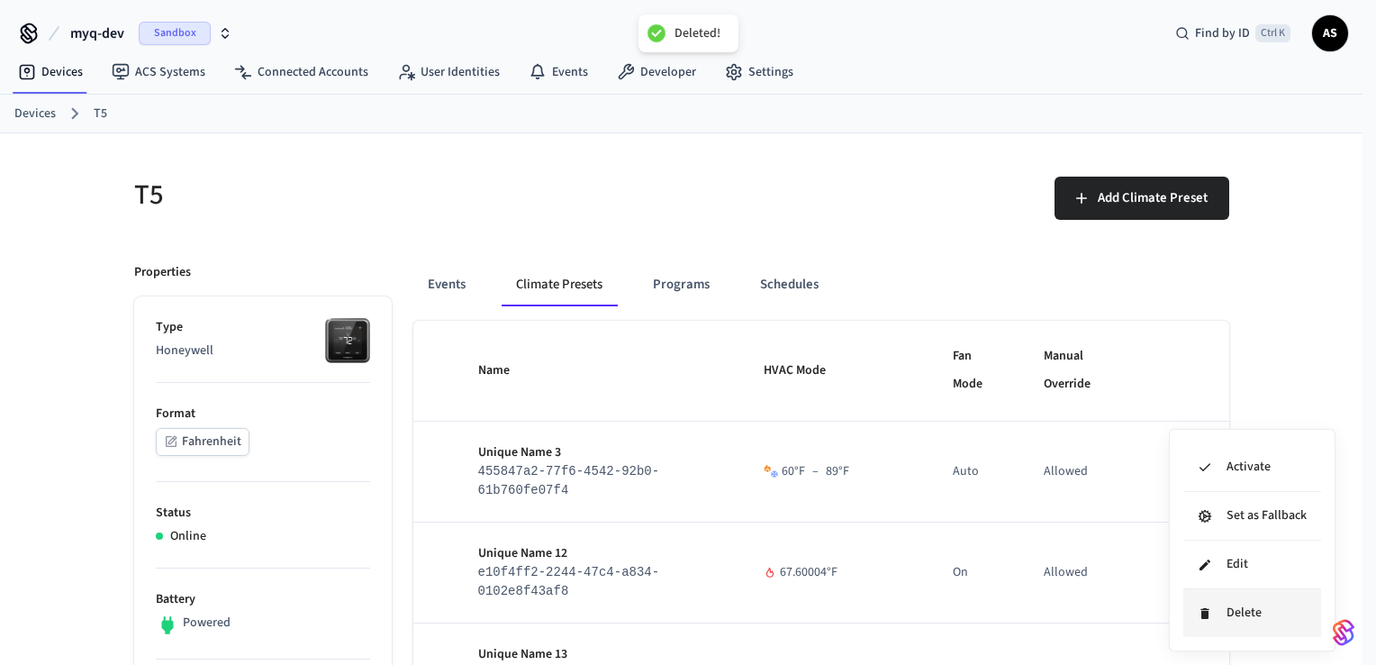
click at [1205, 597] on li "Delete" at bounding box center [1253, 613] width 138 height 48
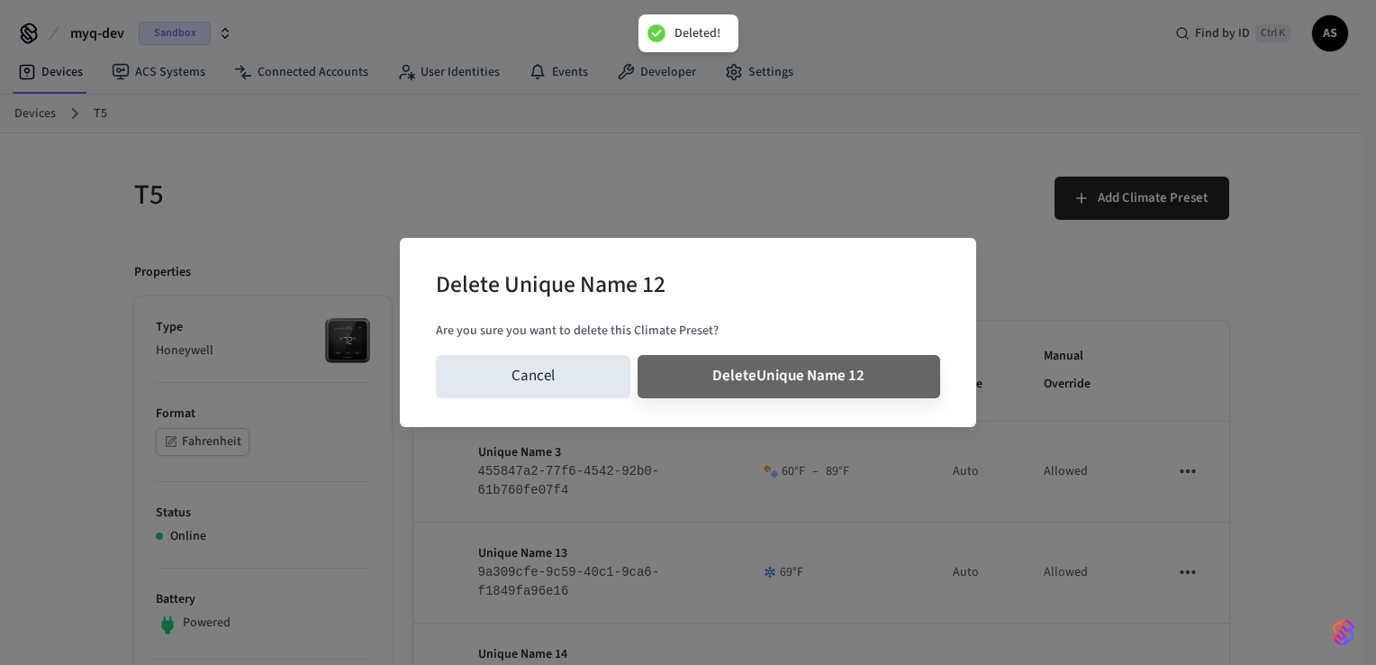
click at [638, 355] on button "Delete Unique Name 12" at bounding box center [790, 376] width 304 height 43
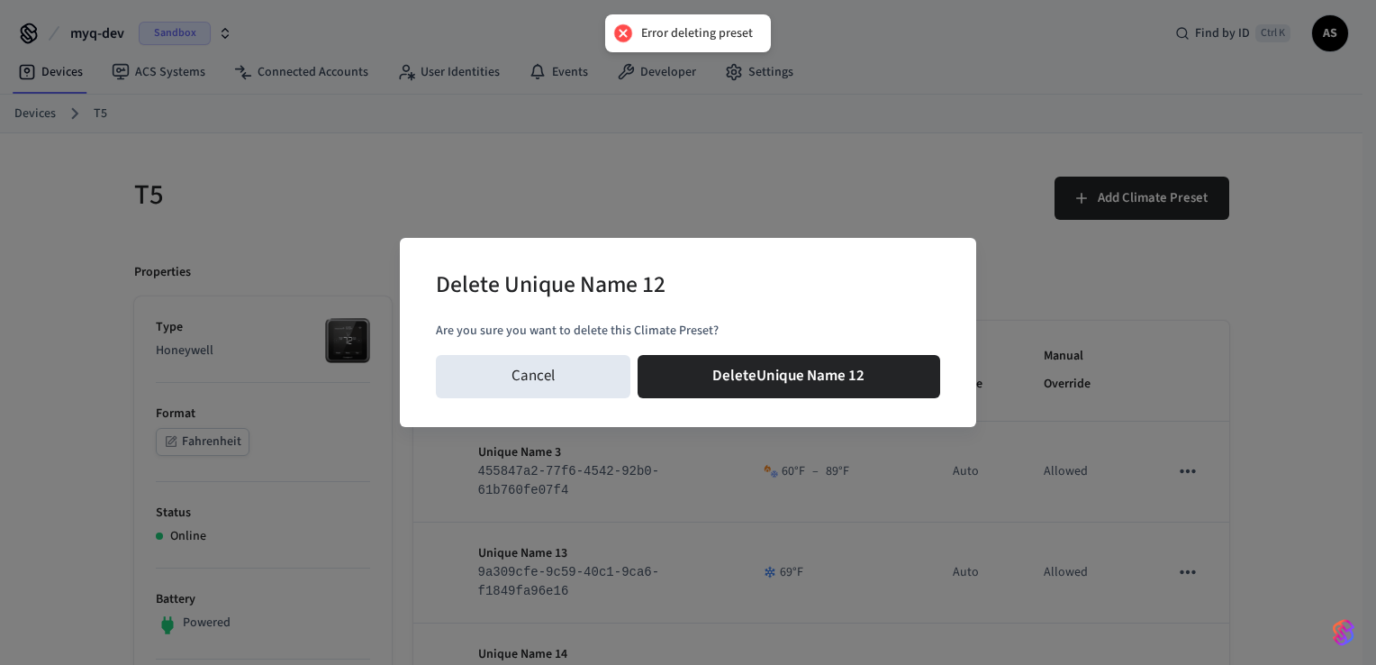
click at [1189, 576] on div "Delete Unique Name 12 Are you sure you want to delete this Climate Preset? Canc…" at bounding box center [688, 332] width 1376 height 665
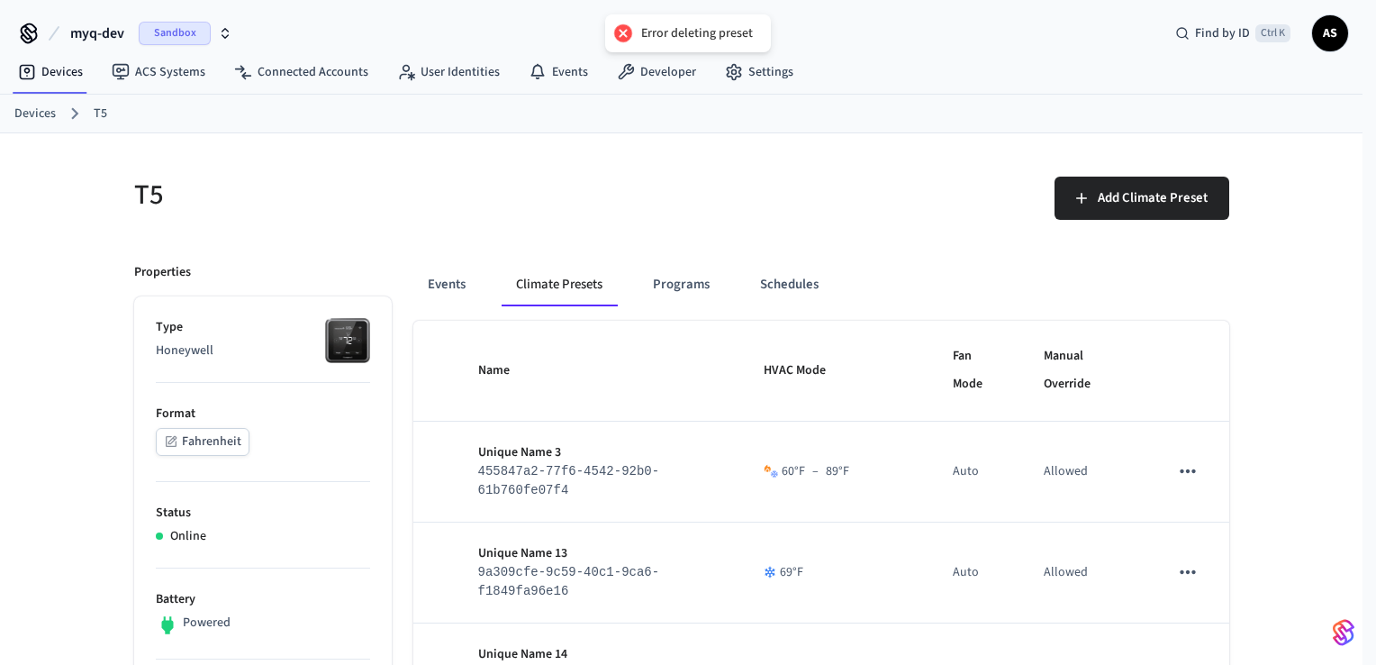
click at [1189, 576] on icon "sticky table" at bounding box center [1187, 571] width 23 height 23
click at [1223, 622] on li "Delete" at bounding box center [1253, 613] width 138 height 48
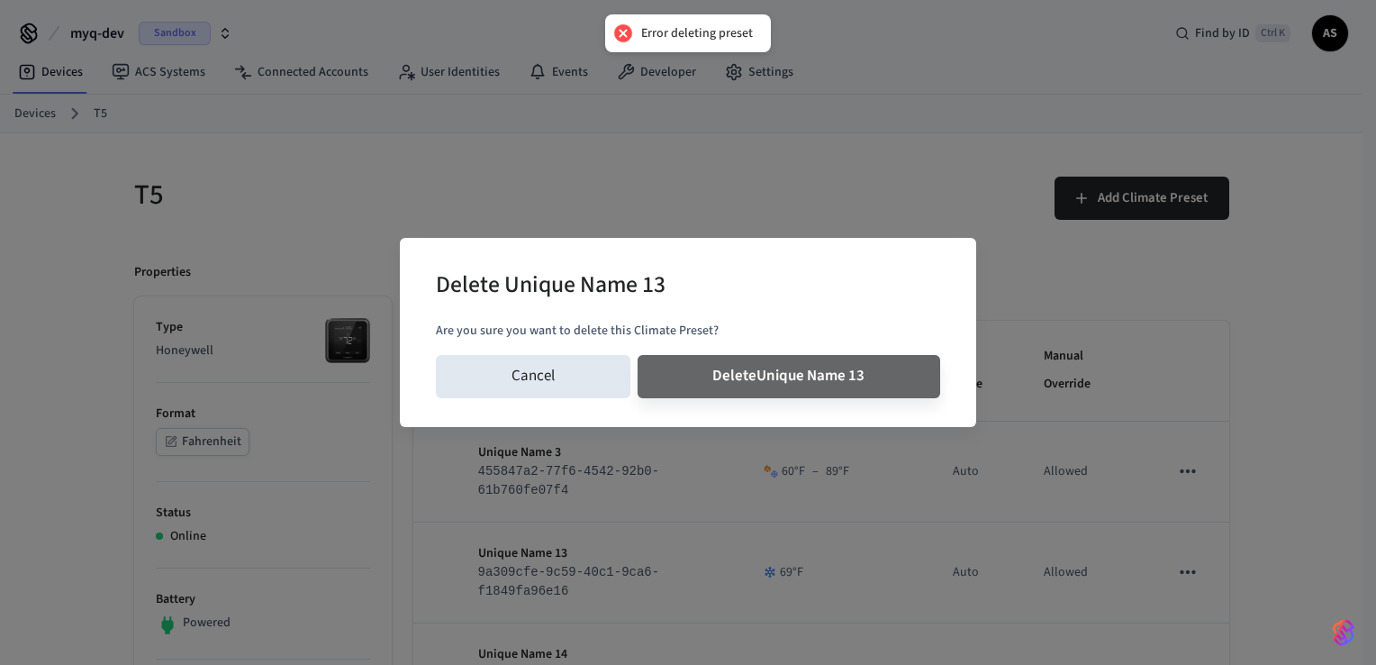
click at [638, 355] on button "Delete Unique Name 13" at bounding box center [790, 376] width 304 height 43
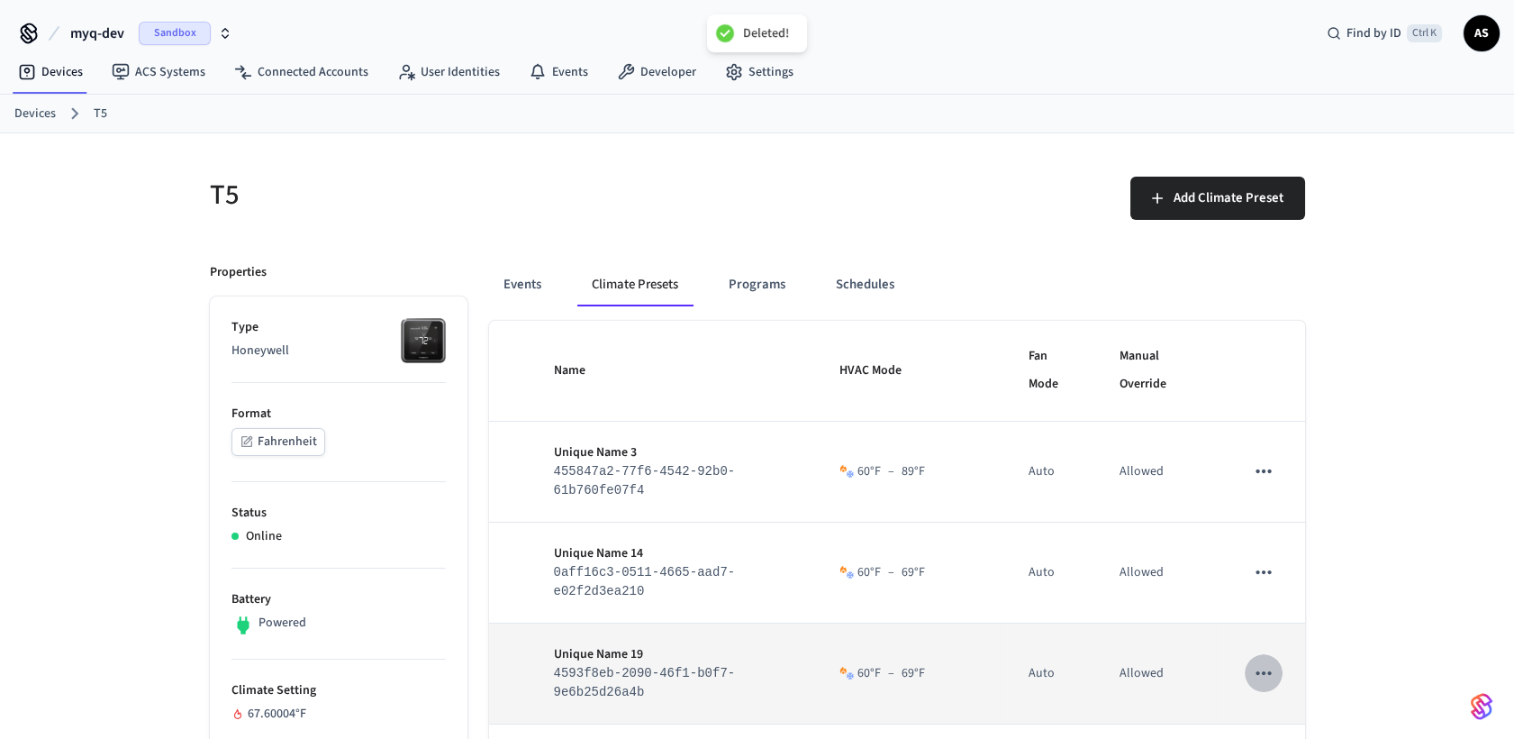
click at [1271, 664] on icon "sticky table" at bounding box center [1263, 672] width 23 height 23
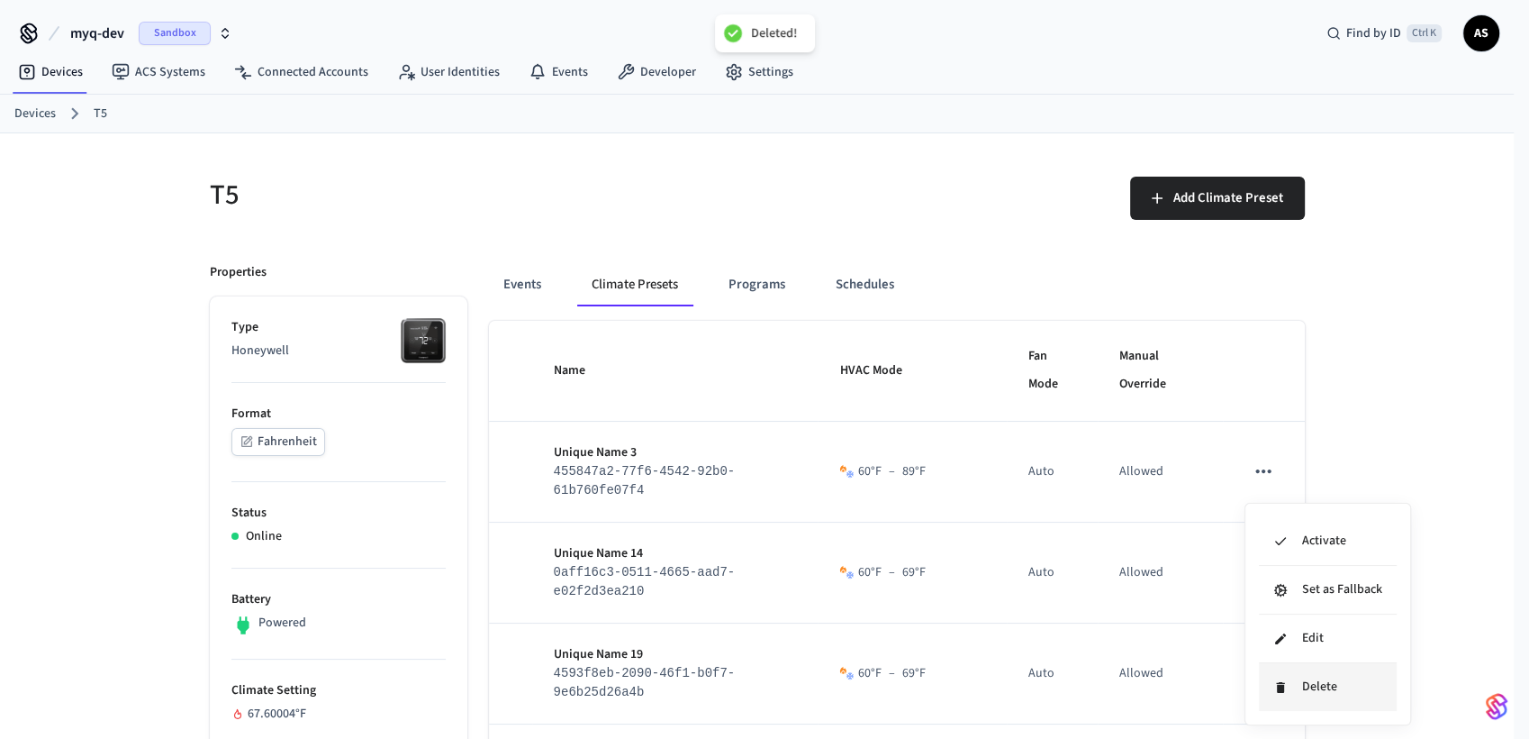
click at [1293, 664] on li "Delete" at bounding box center [1328, 687] width 138 height 48
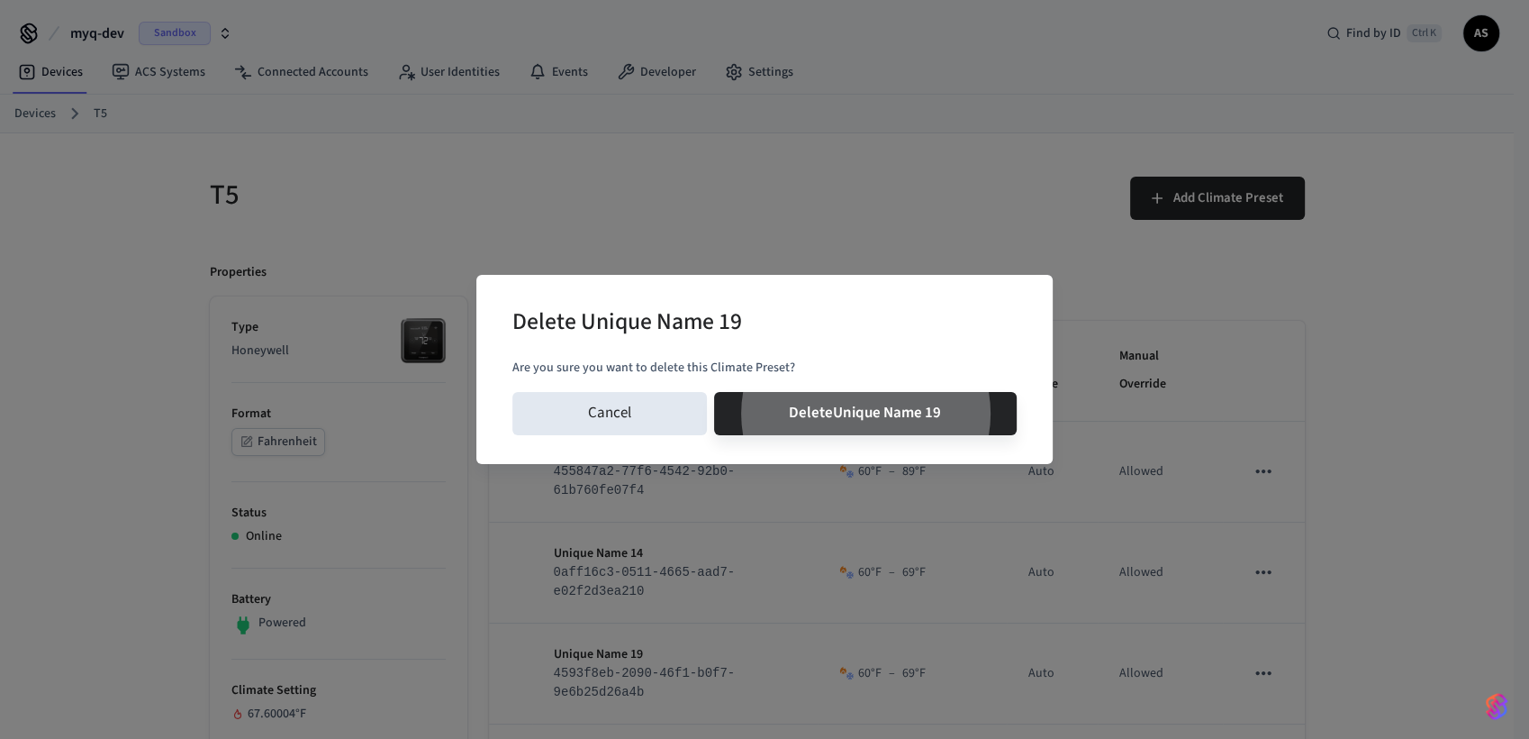
click at [714, 392] on button "Delete Unique Name 19" at bounding box center [866, 413] width 304 height 43
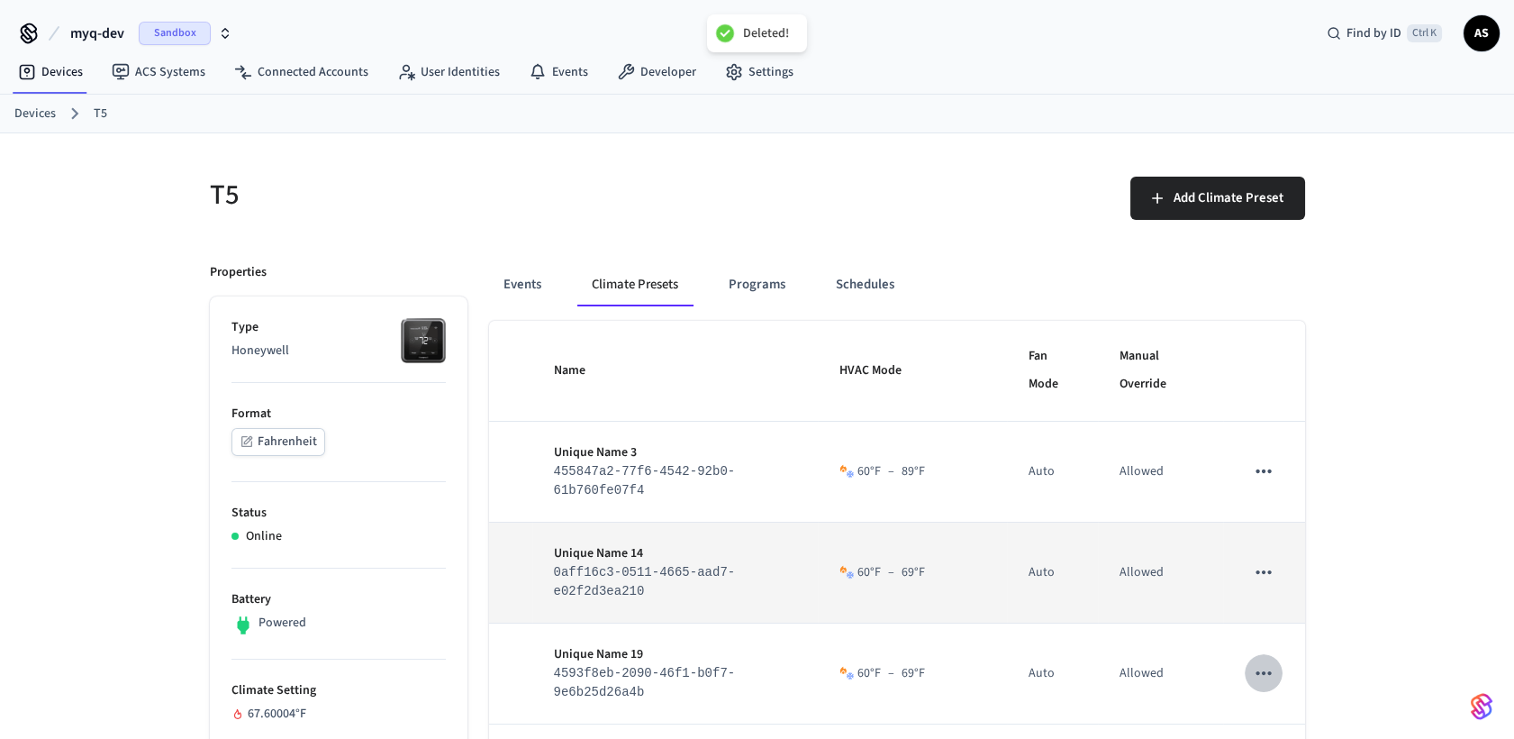
click at [1267, 587] on button "sticky table" at bounding box center [1264, 572] width 38 height 38
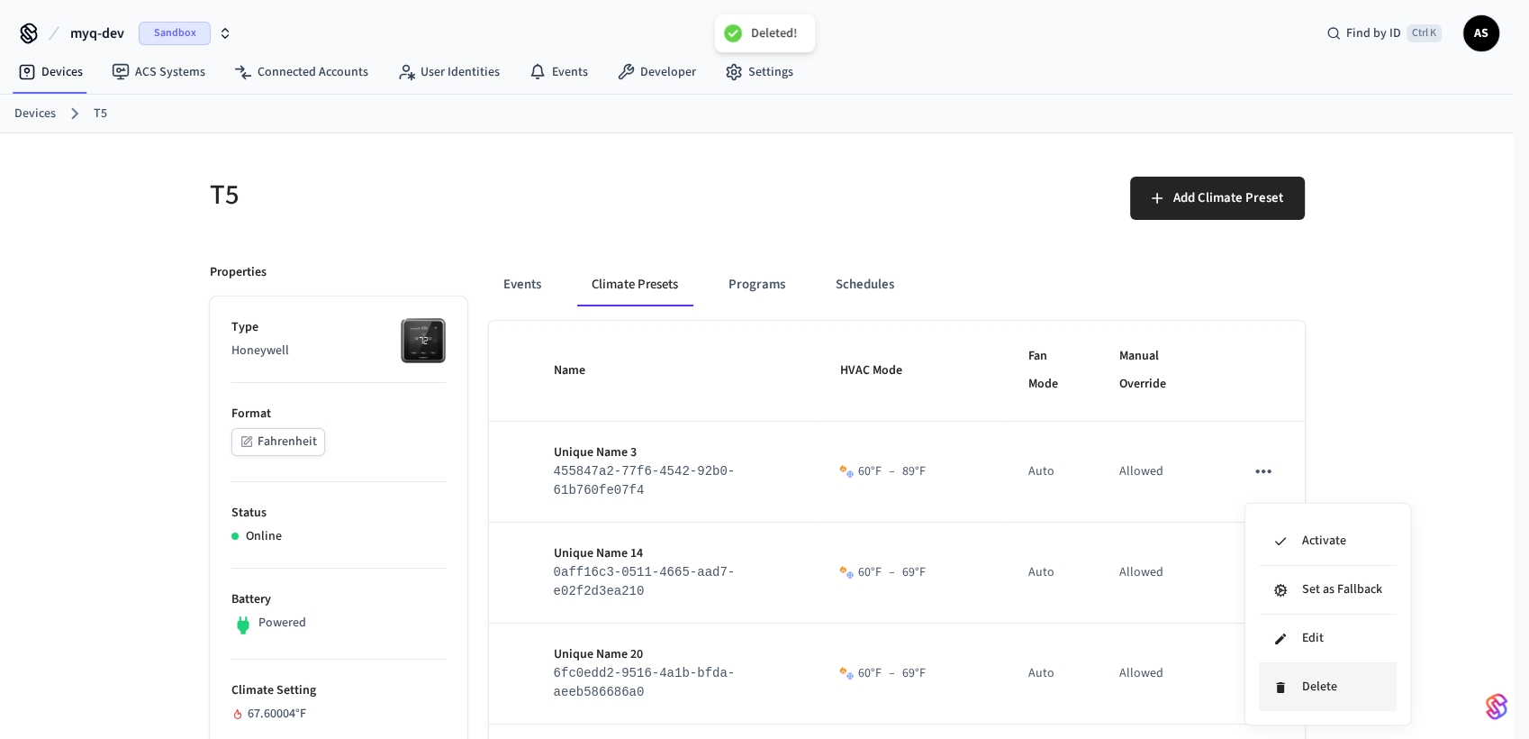
click at [1300, 664] on li "Delete" at bounding box center [1328, 687] width 138 height 48
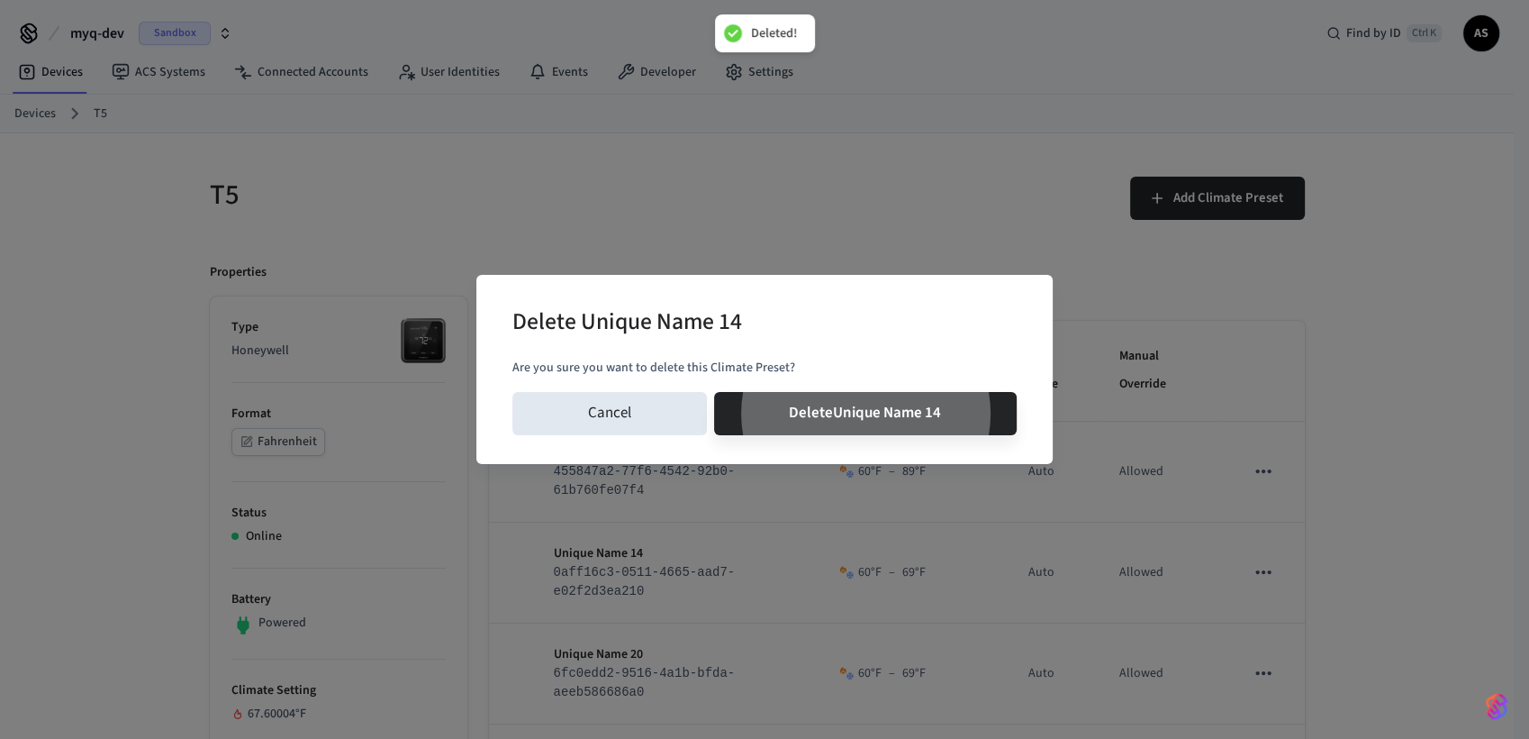
click at [714, 392] on button "Delete Unique Name 14" at bounding box center [866, 413] width 304 height 43
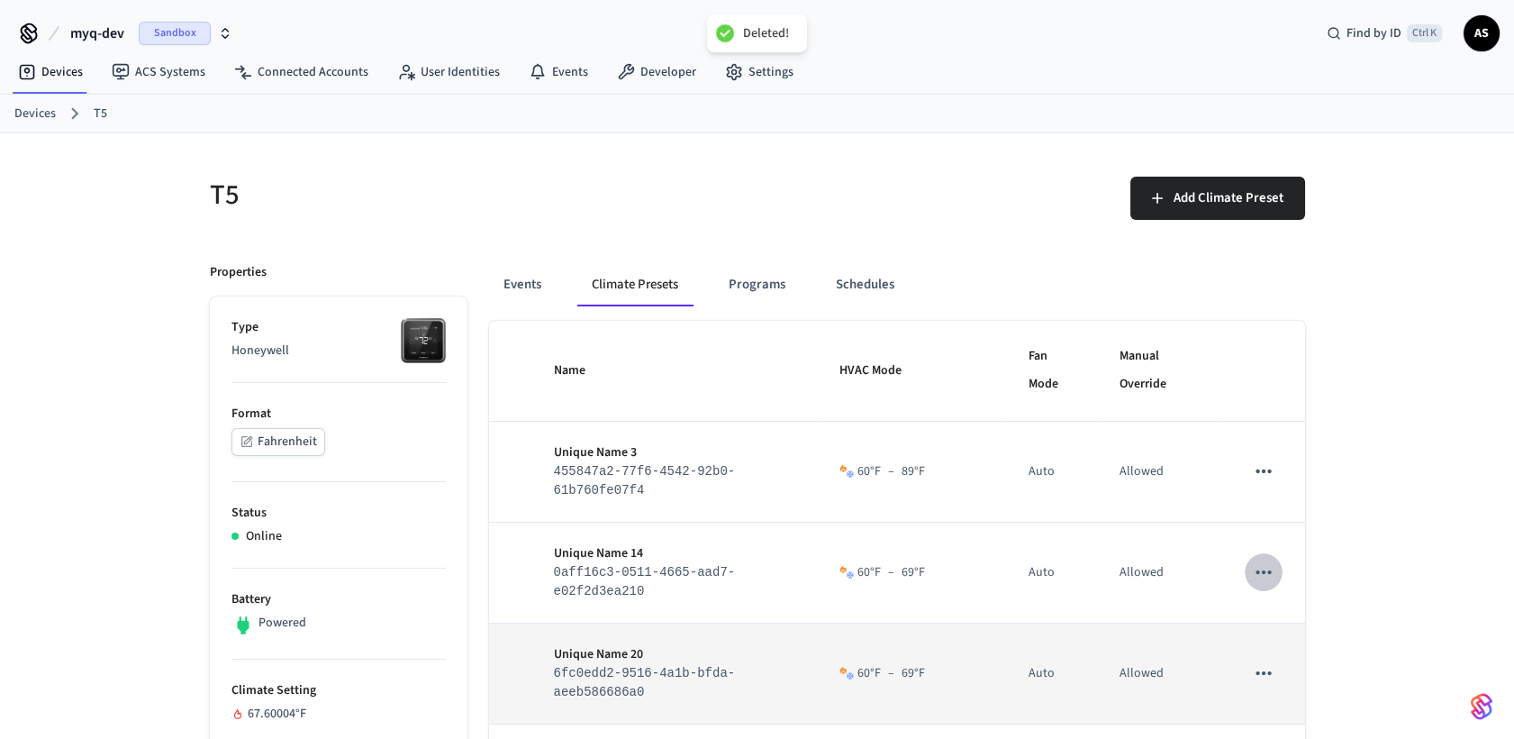
click at [1268, 664] on icon "sticky table" at bounding box center [1264, 673] width 15 height 4
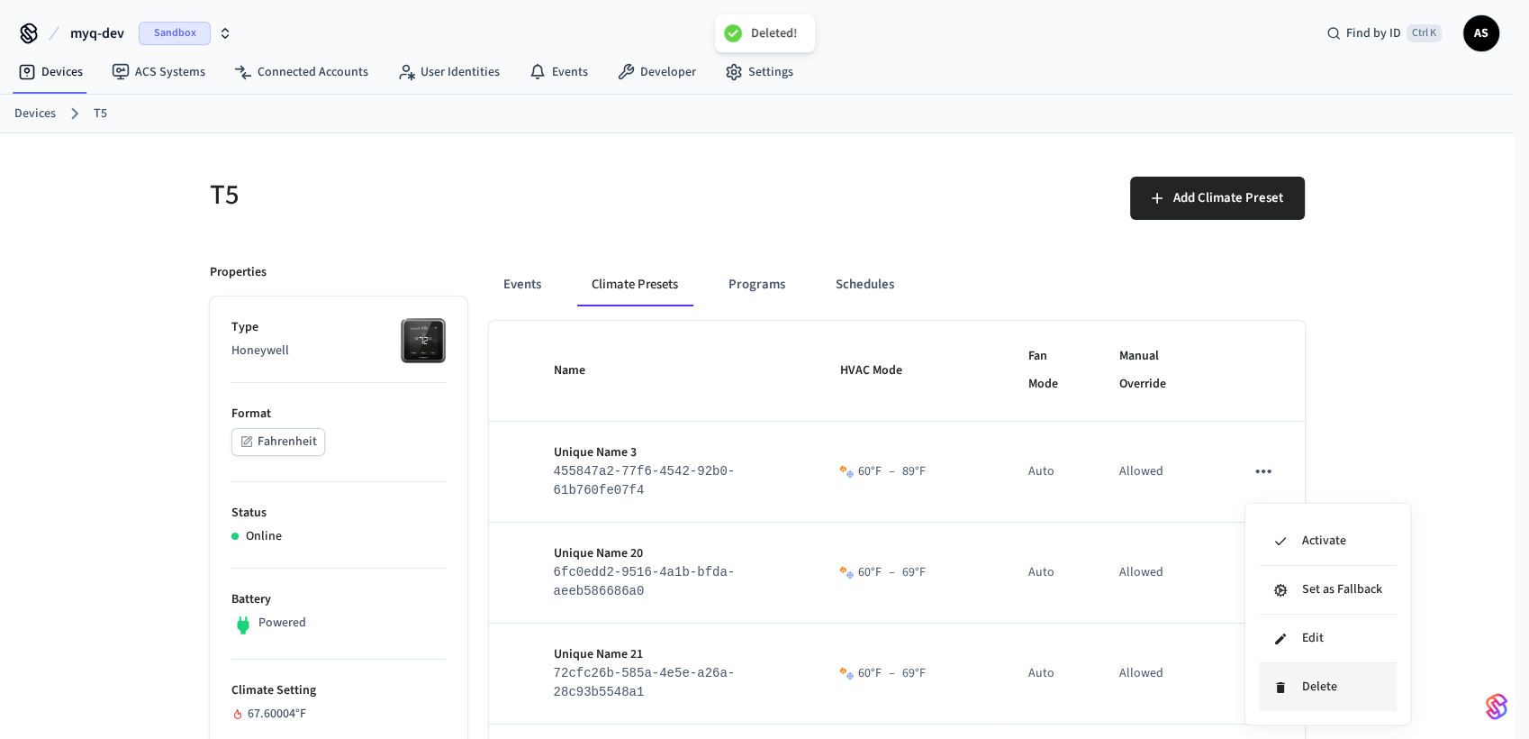
click at [1294, 664] on li "Delete" at bounding box center [1328, 687] width 138 height 48
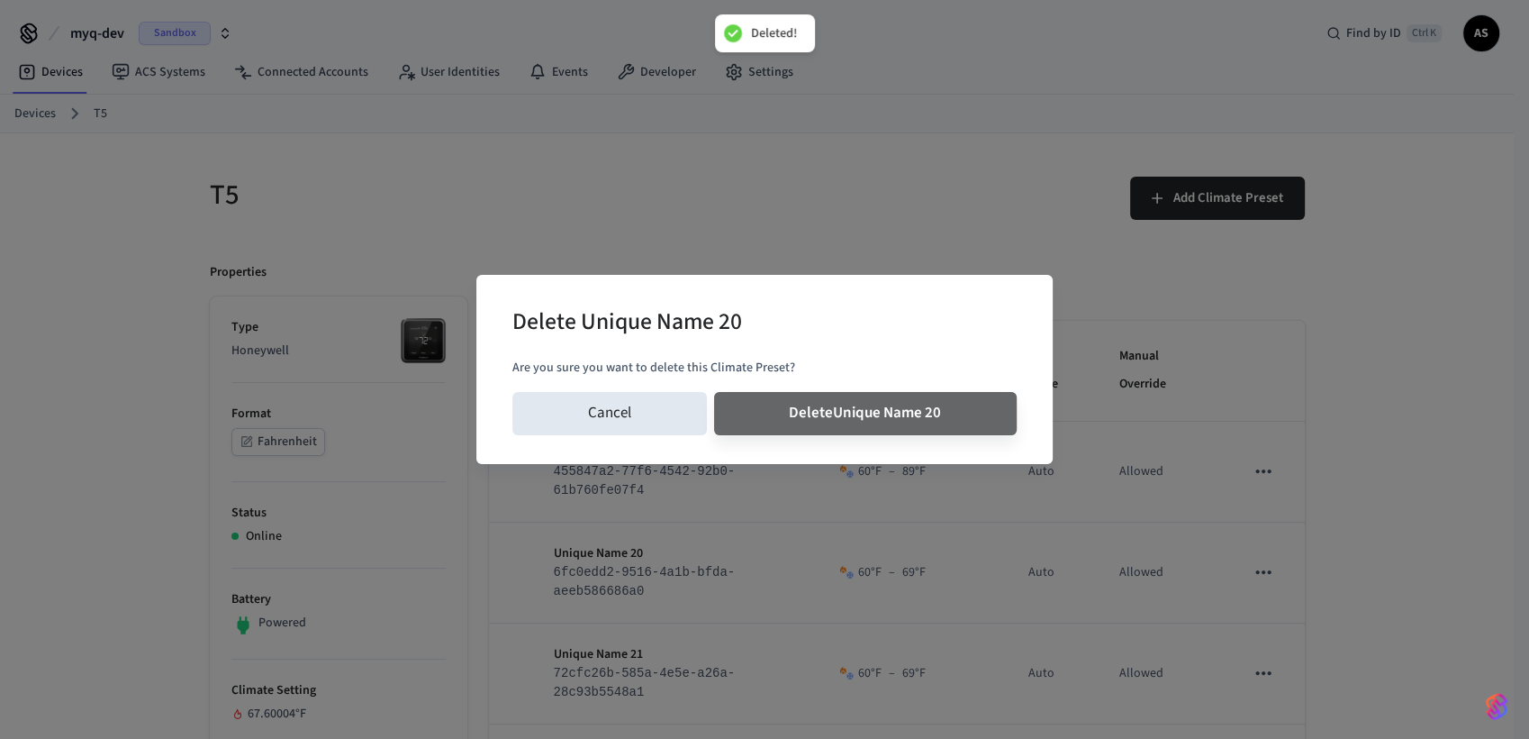
click at [714, 392] on button "Delete Unique Name 20" at bounding box center [866, 413] width 304 height 43
click at [1245, 553] on button "sticky table" at bounding box center [1264, 572] width 38 height 38
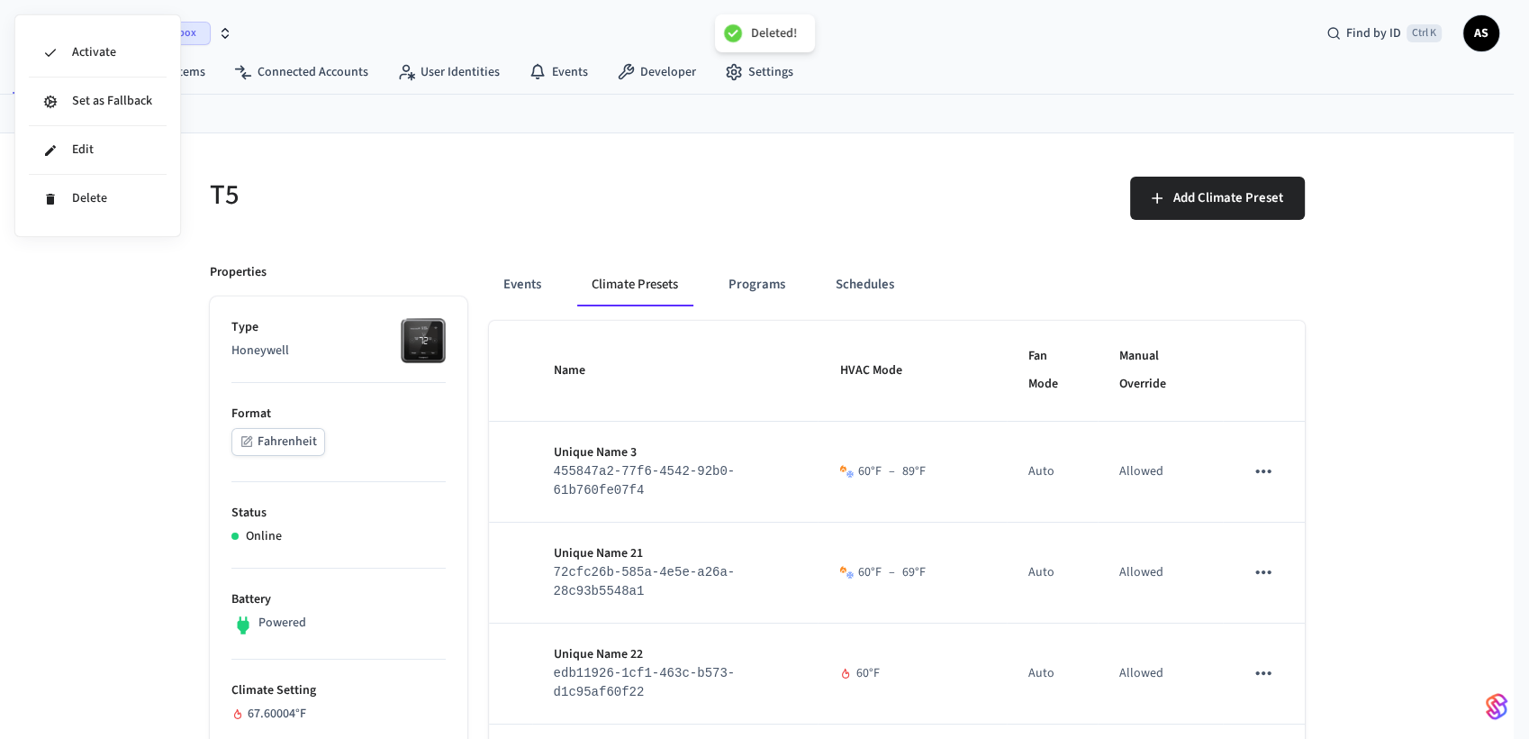
click at [1271, 572] on div at bounding box center [764, 369] width 1529 height 739
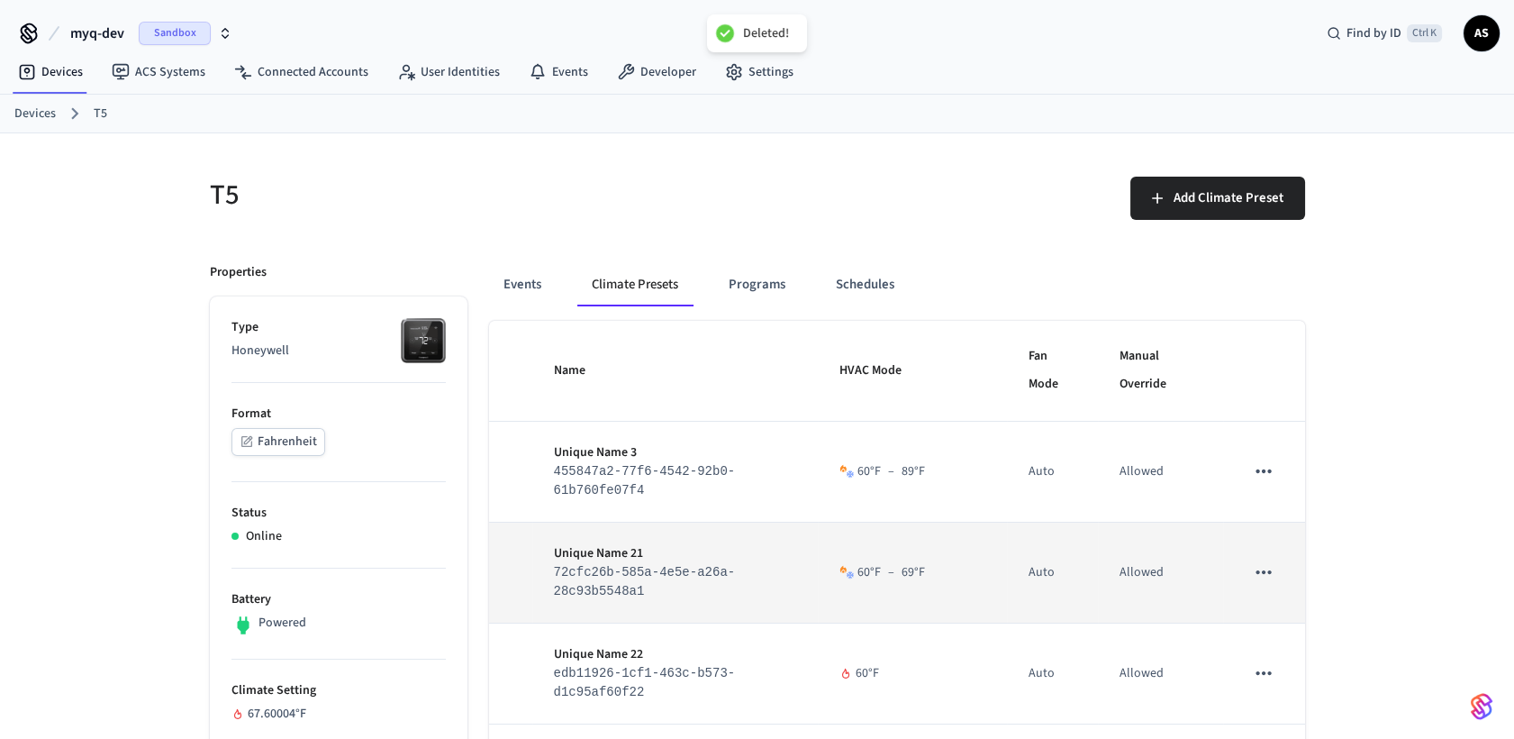
click at [1263, 572] on icon "sticky table" at bounding box center [1264, 572] width 15 height 4
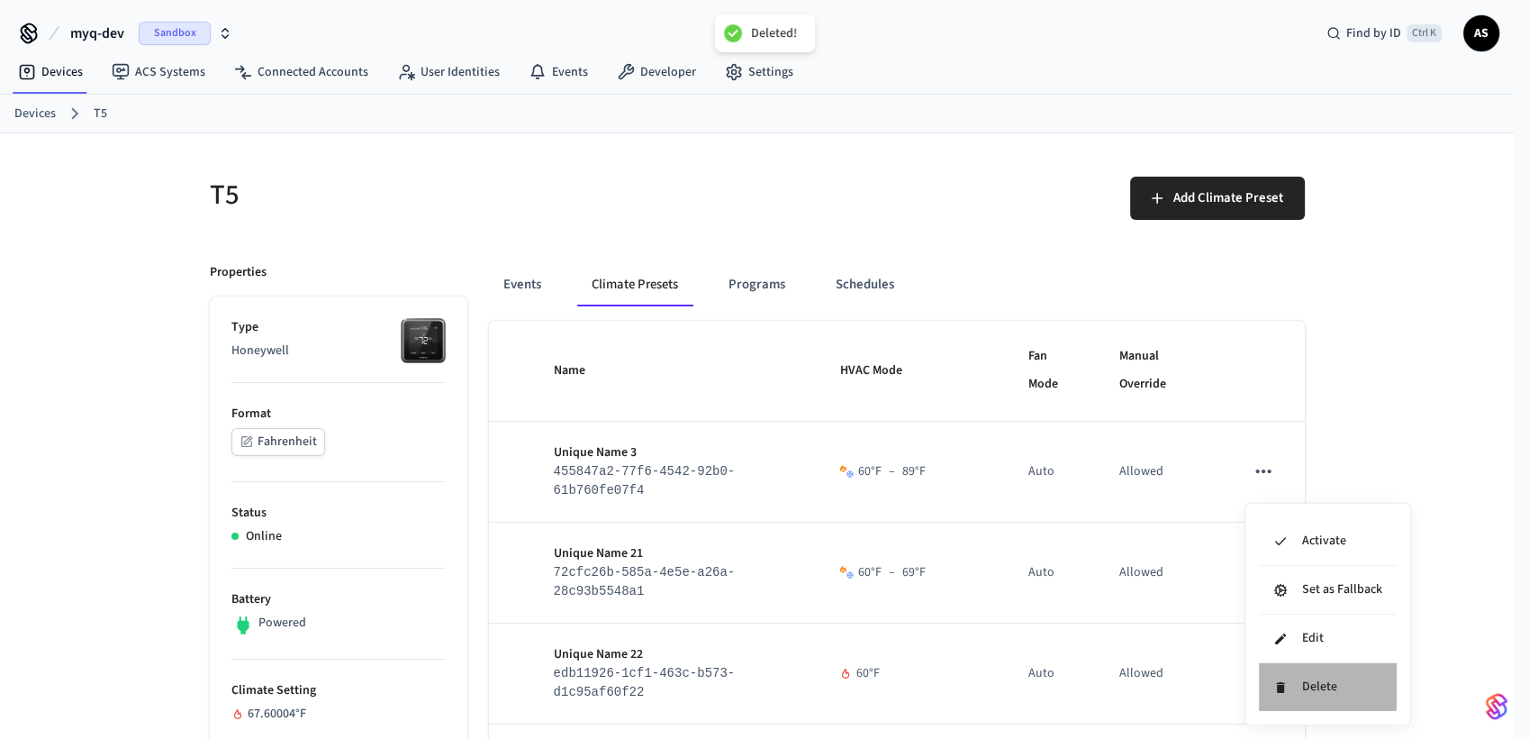
click at [1278, 664] on icon at bounding box center [1281, 687] width 14 height 14
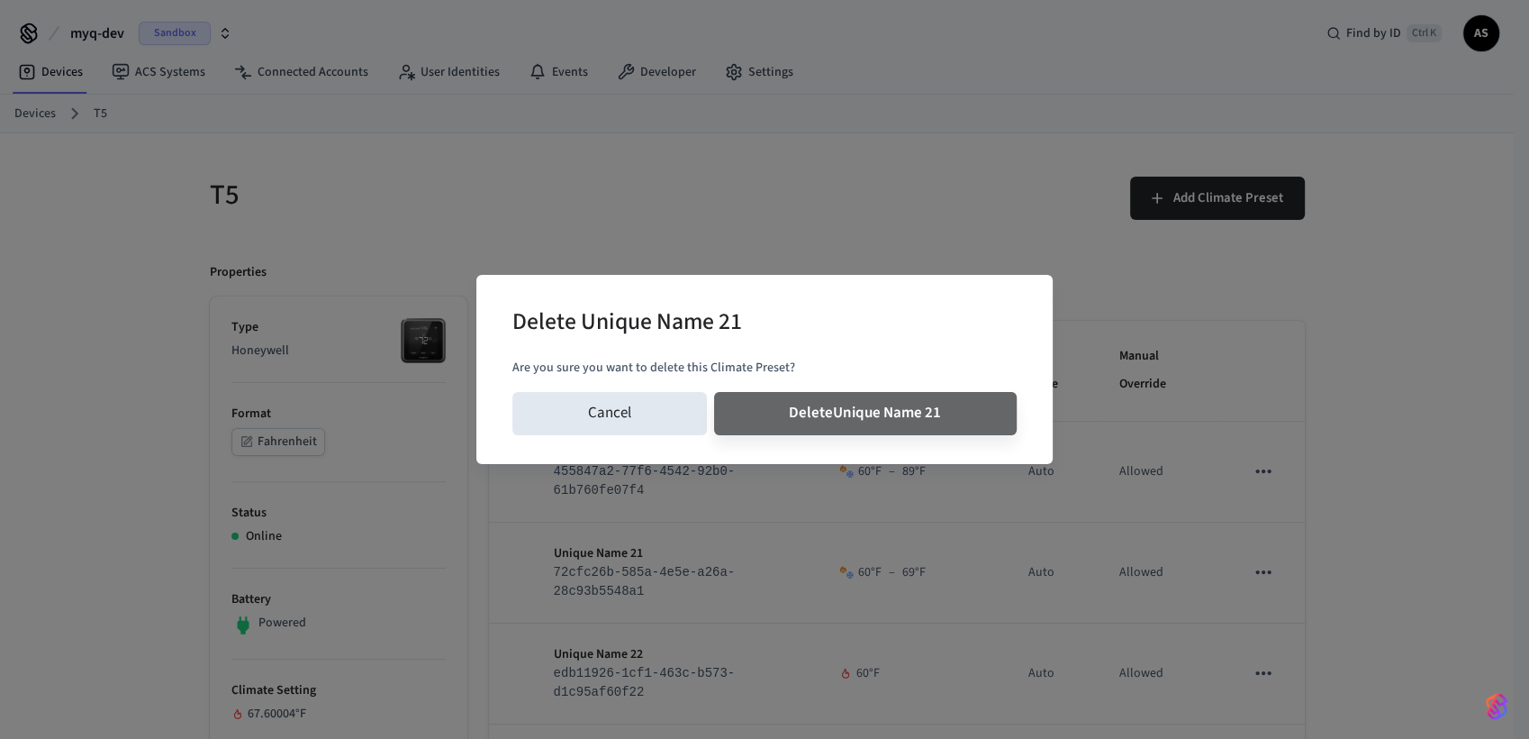
click at [714, 392] on button "Delete Unique Name 21" at bounding box center [866, 413] width 304 height 43
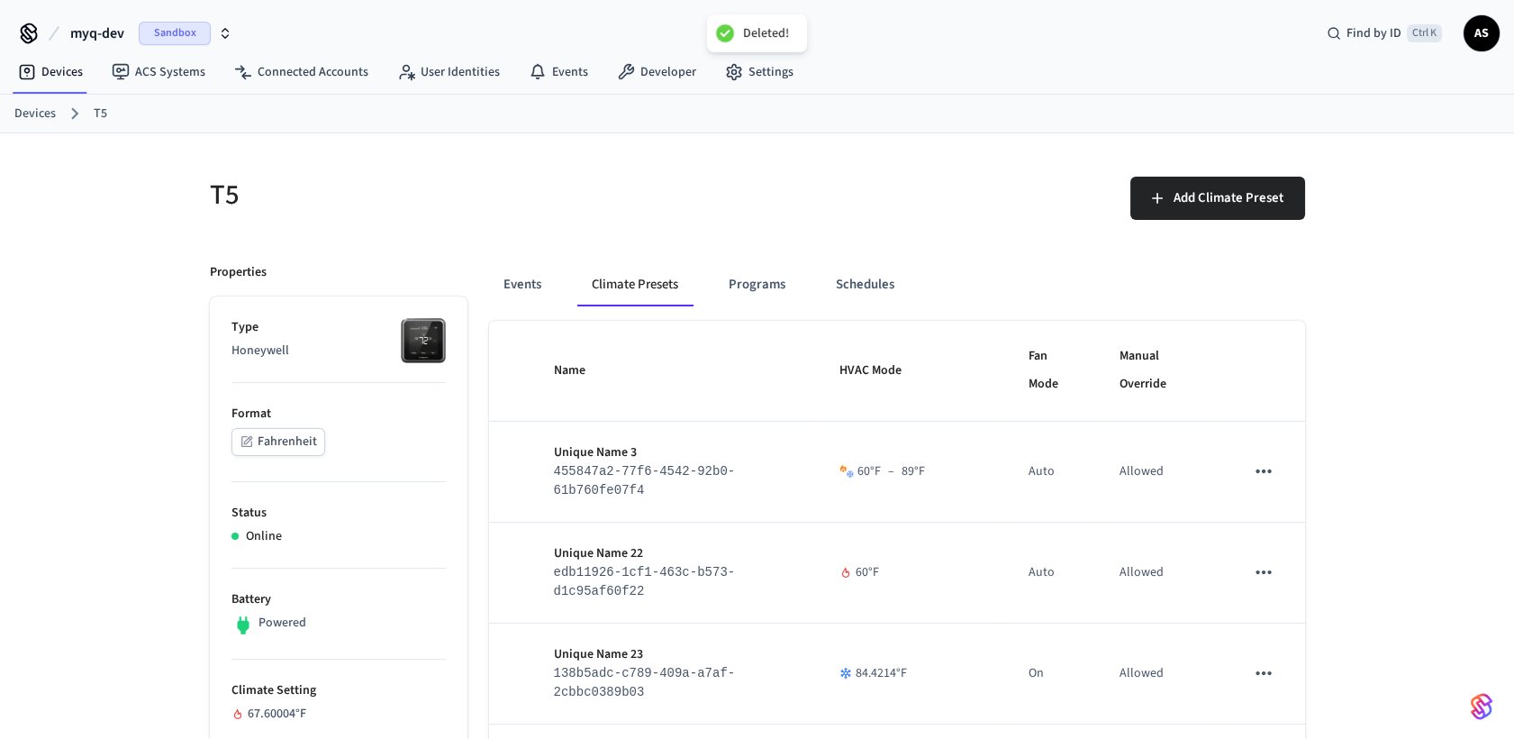
click at [1270, 664] on icon "sticky table" at bounding box center [1264, 673] width 15 height 4
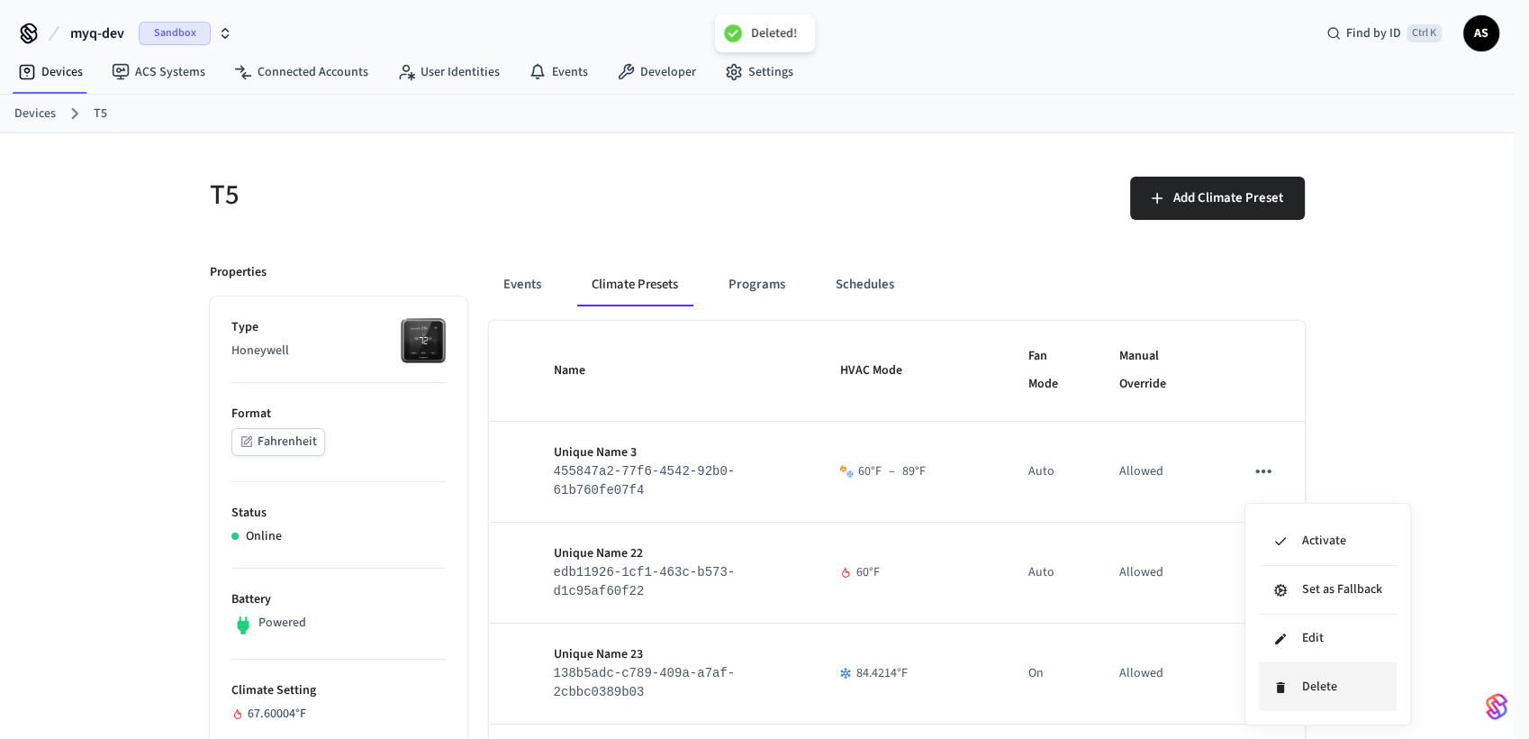
click at [1272, 664] on li "Delete" at bounding box center [1328, 687] width 138 height 48
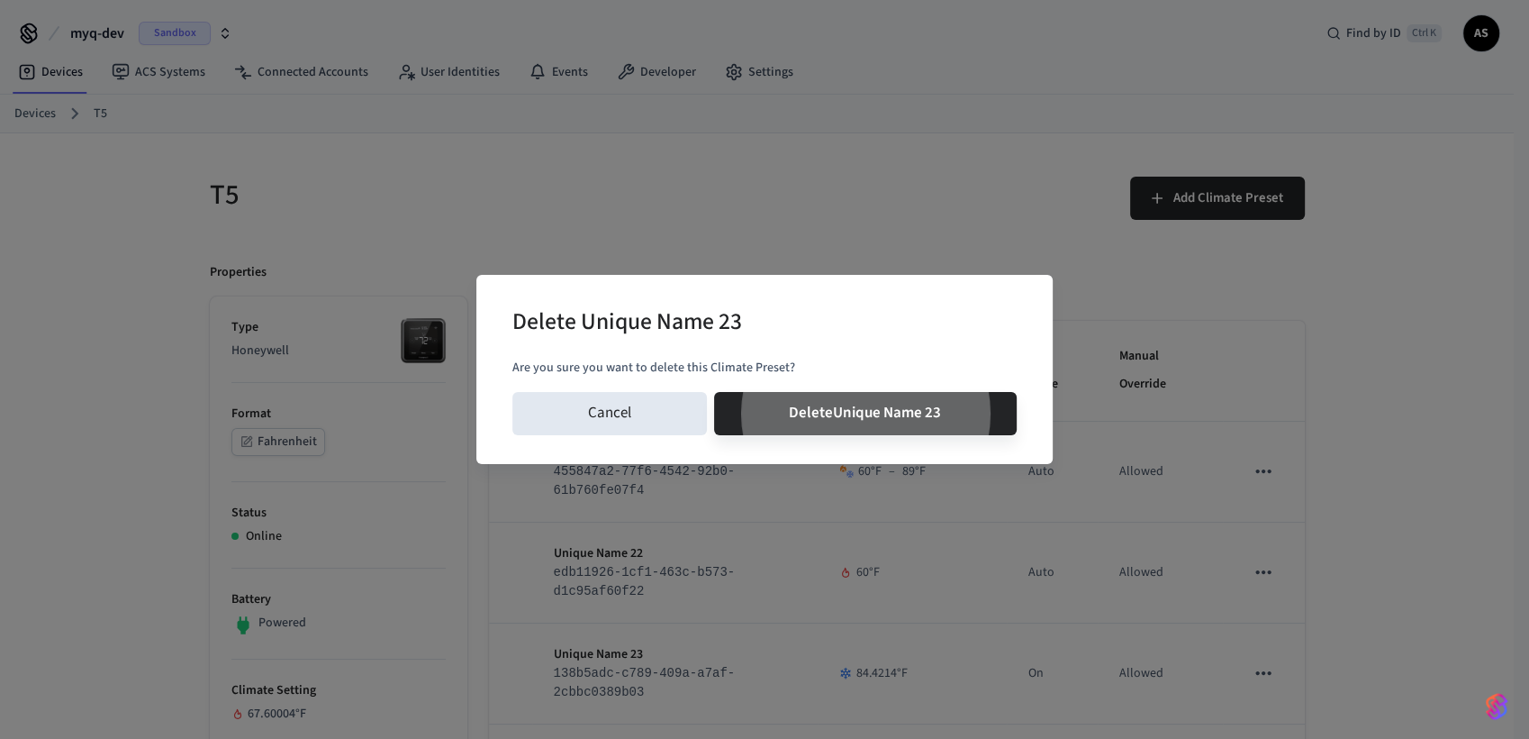
click at [714, 392] on button "Delete Unique Name 23" at bounding box center [866, 413] width 304 height 43
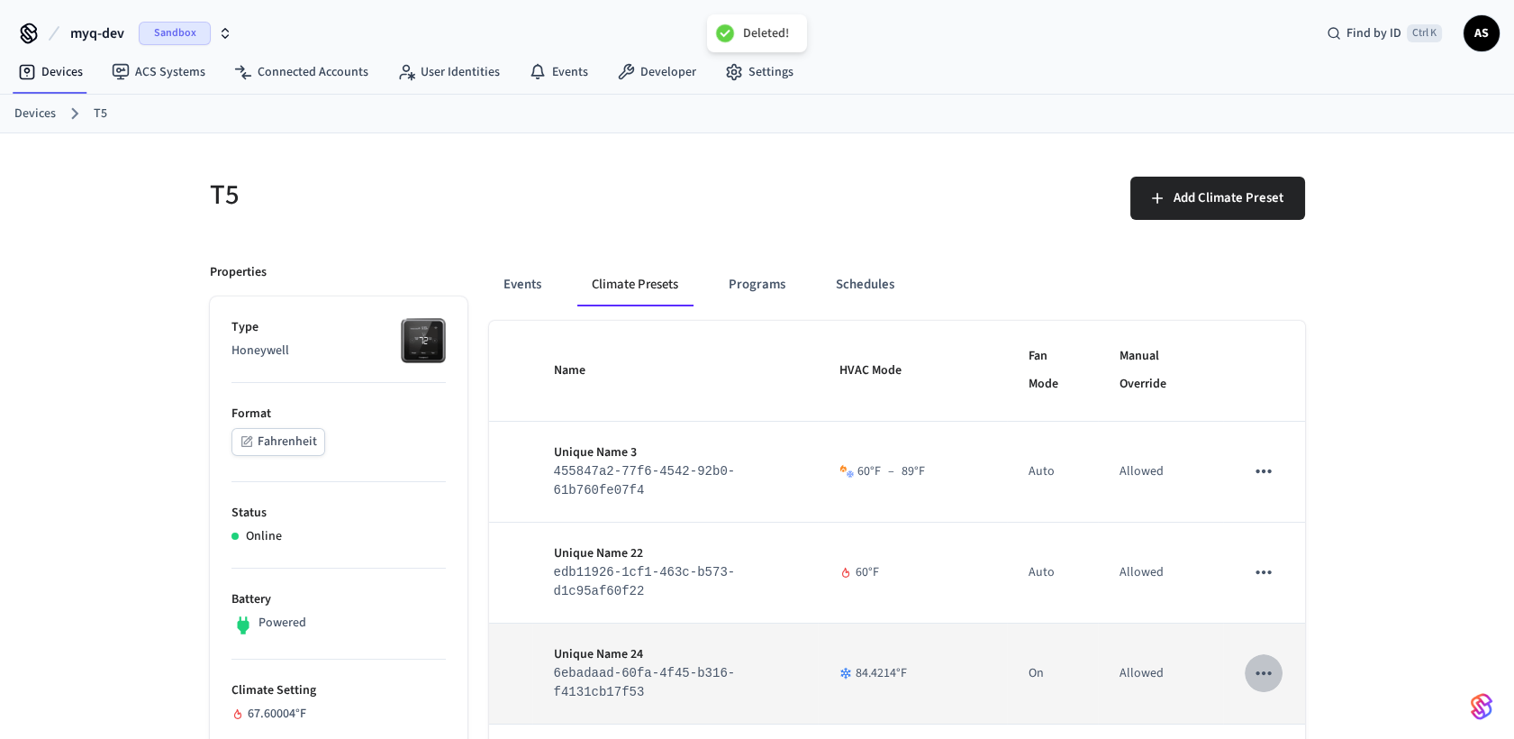
click at [1268, 664] on icon "sticky table" at bounding box center [1263, 672] width 23 height 23
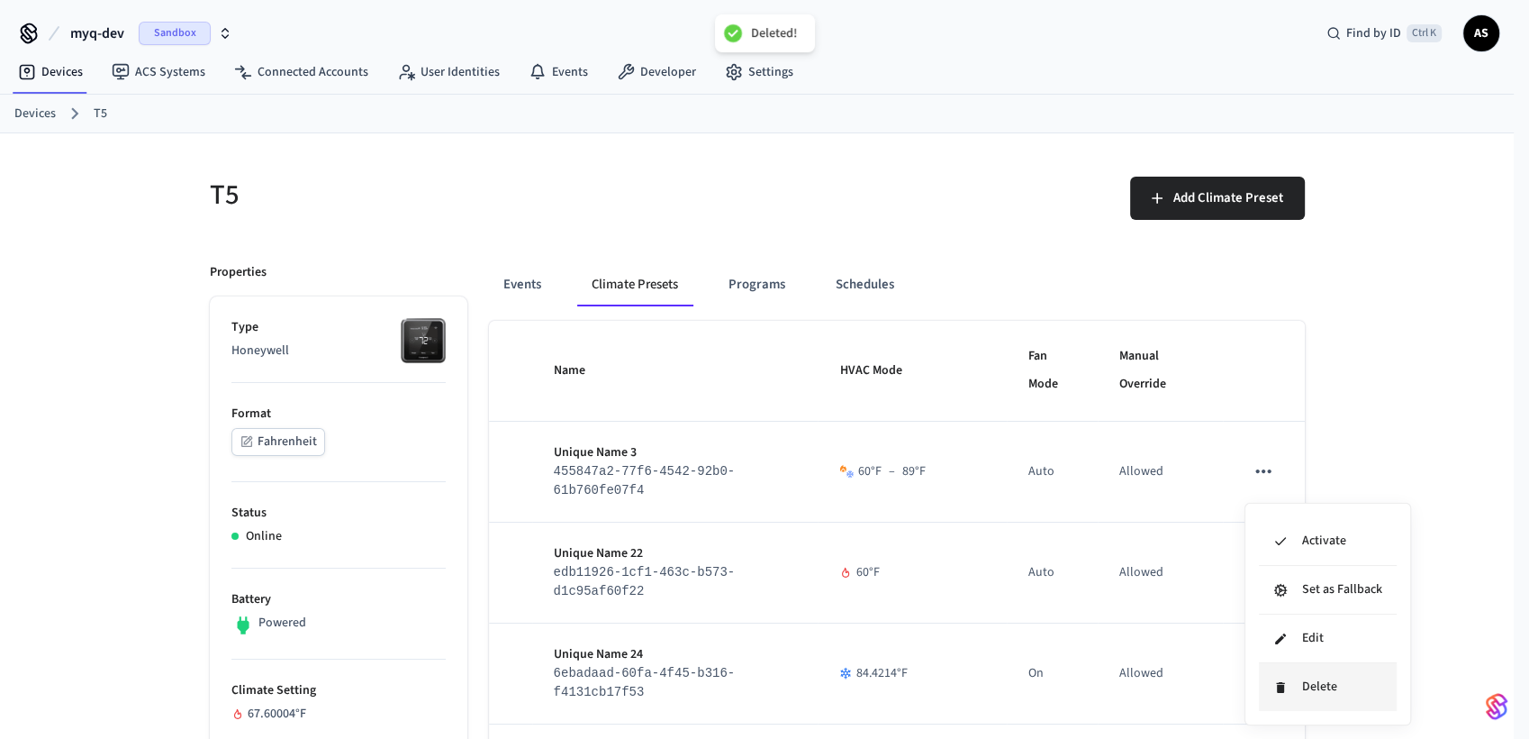
click at [1284, 664] on li "Delete" at bounding box center [1328, 687] width 138 height 48
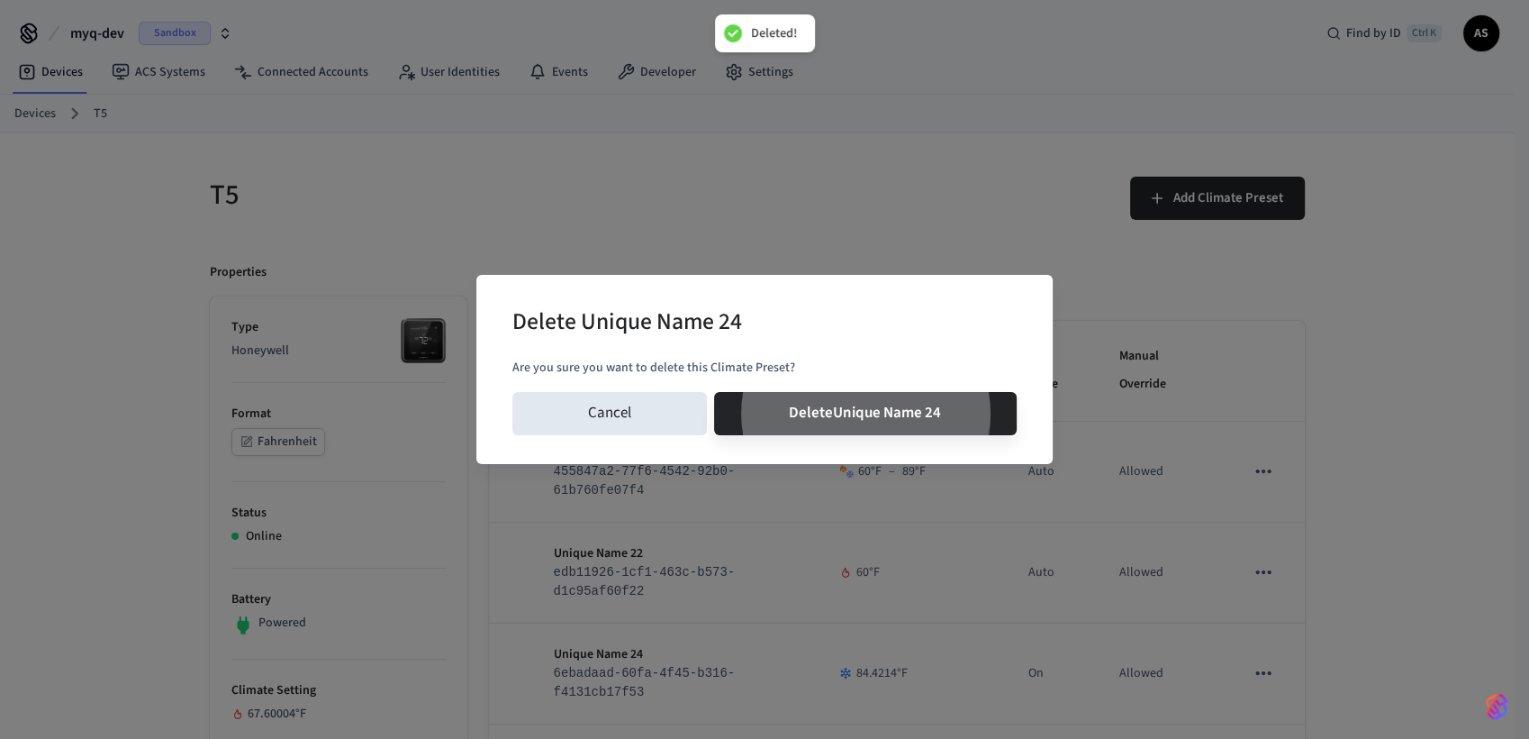
click at [714, 392] on button "Delete Unique Name 24" at bounding box center [866, 413] width 304 height 43
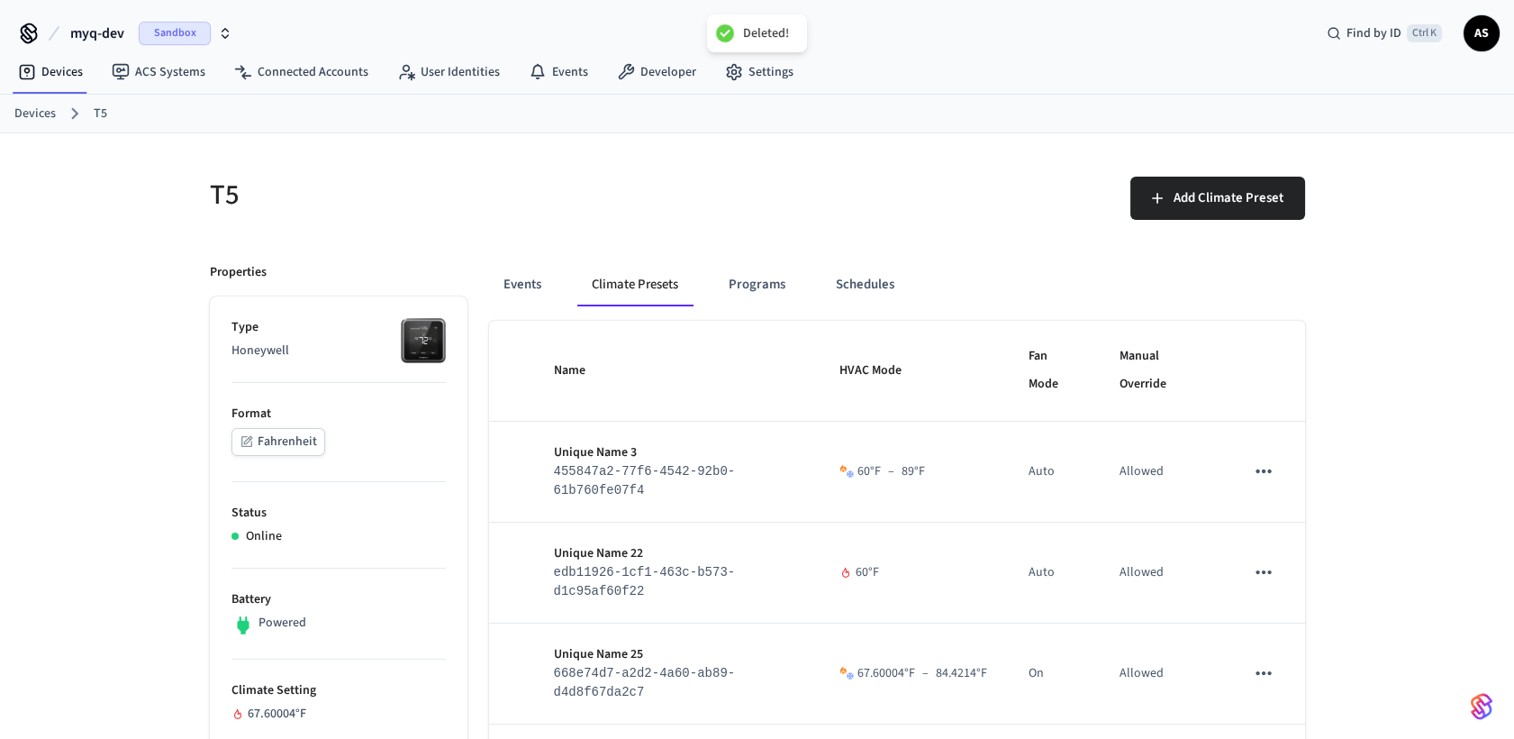
click at [1272, 664] on button "sticky table" at bounding box center [1264, 673] width 38 height 38
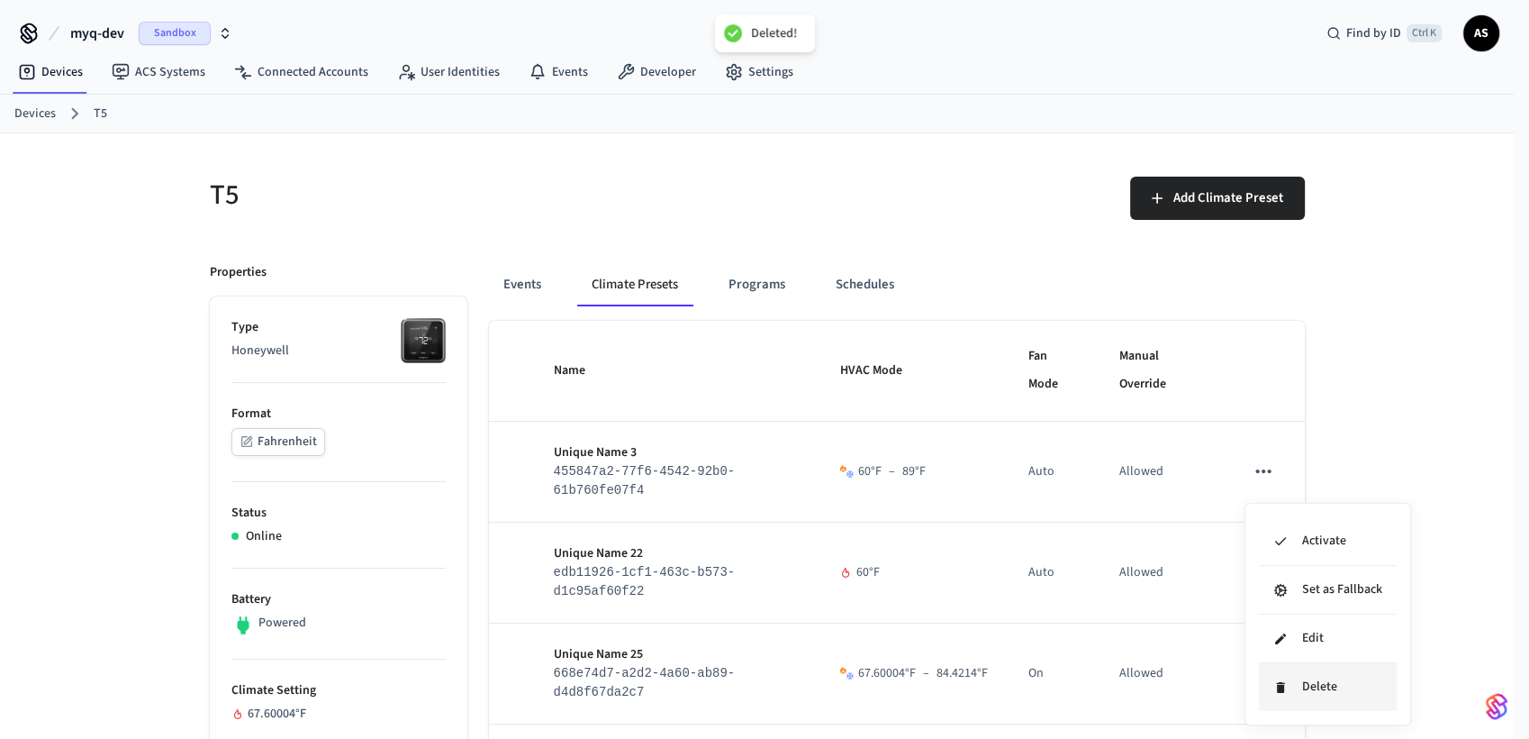
click at [1290, 664] on li "Delete" at bounding box center [1328, 687] width 138 height 48
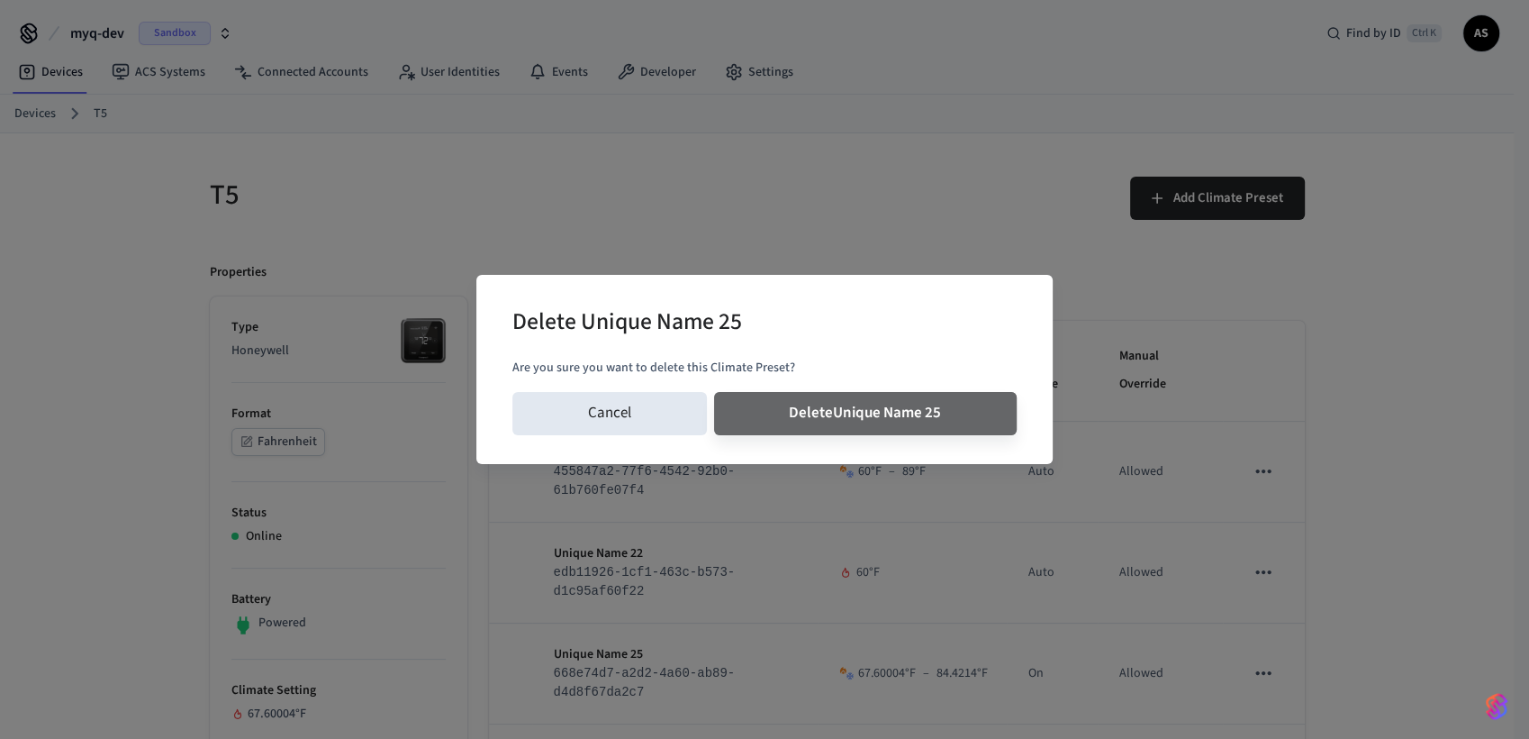
click at [714, 392] on button "Delete Unique Name 25" at bounding box center [866, 413] width 304 height 43
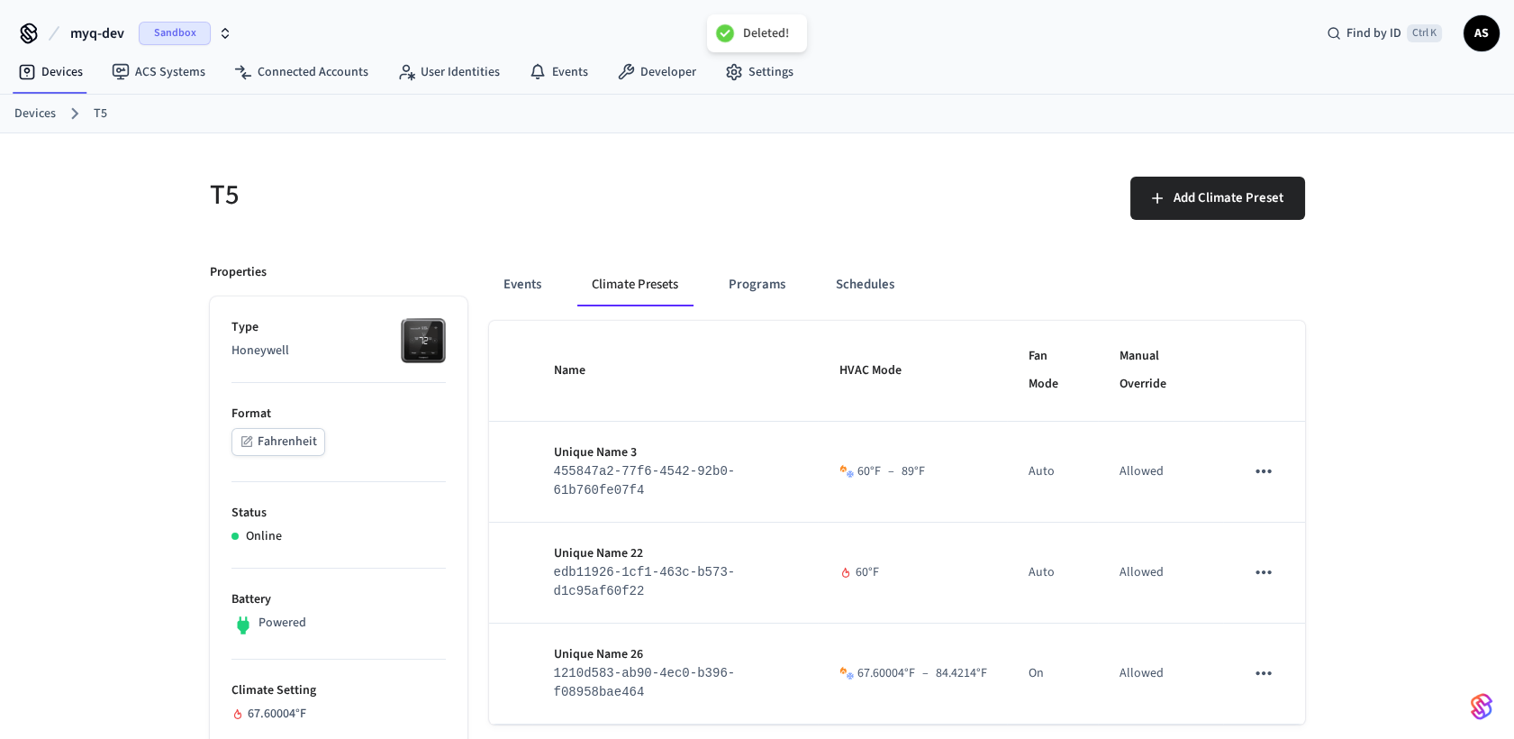
click at [1269, 664] on icon "sticky table" at bounding box center [1264, 673] width 15 height 4
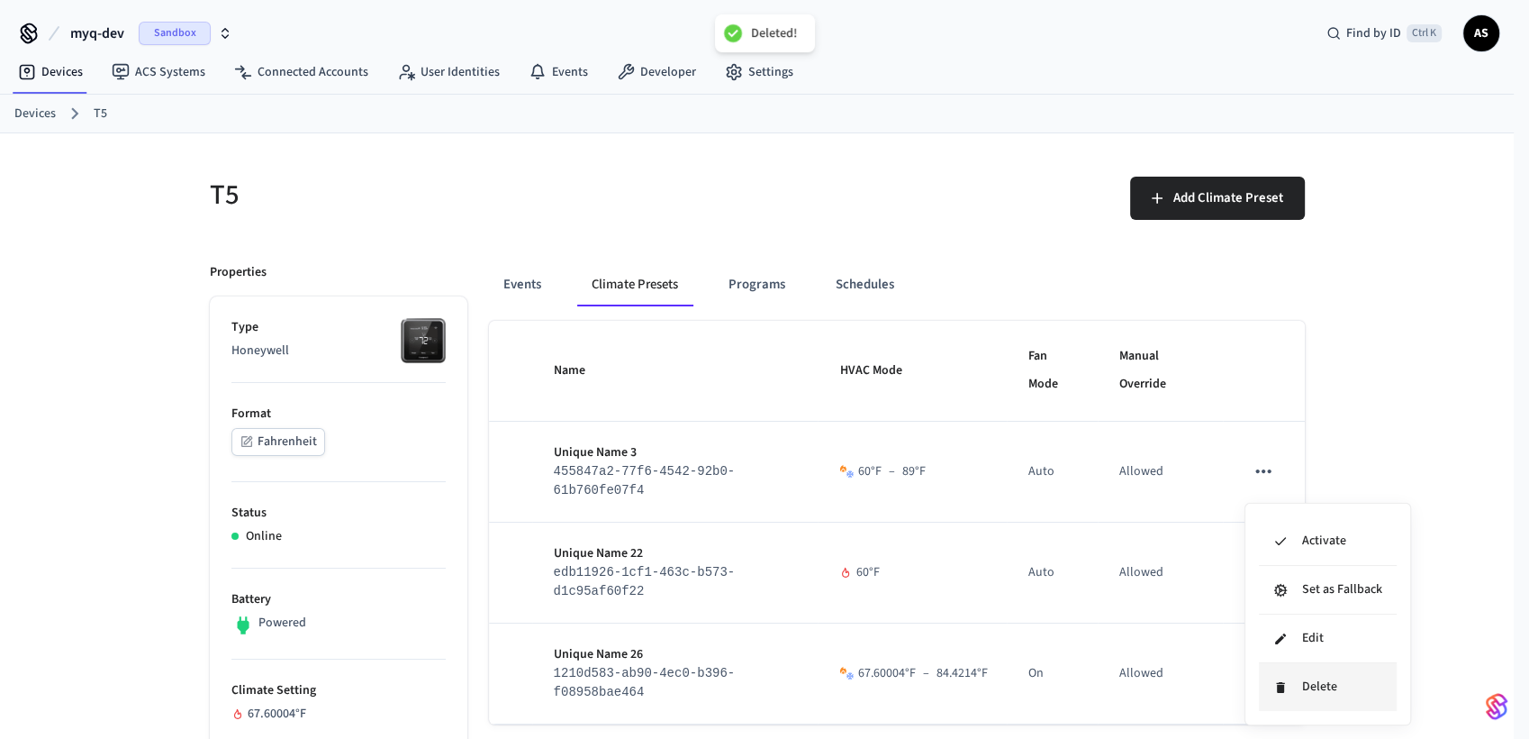
click at [1286, 664] on li "Delete" at bounding box center [1328, 687] width 138 height 48
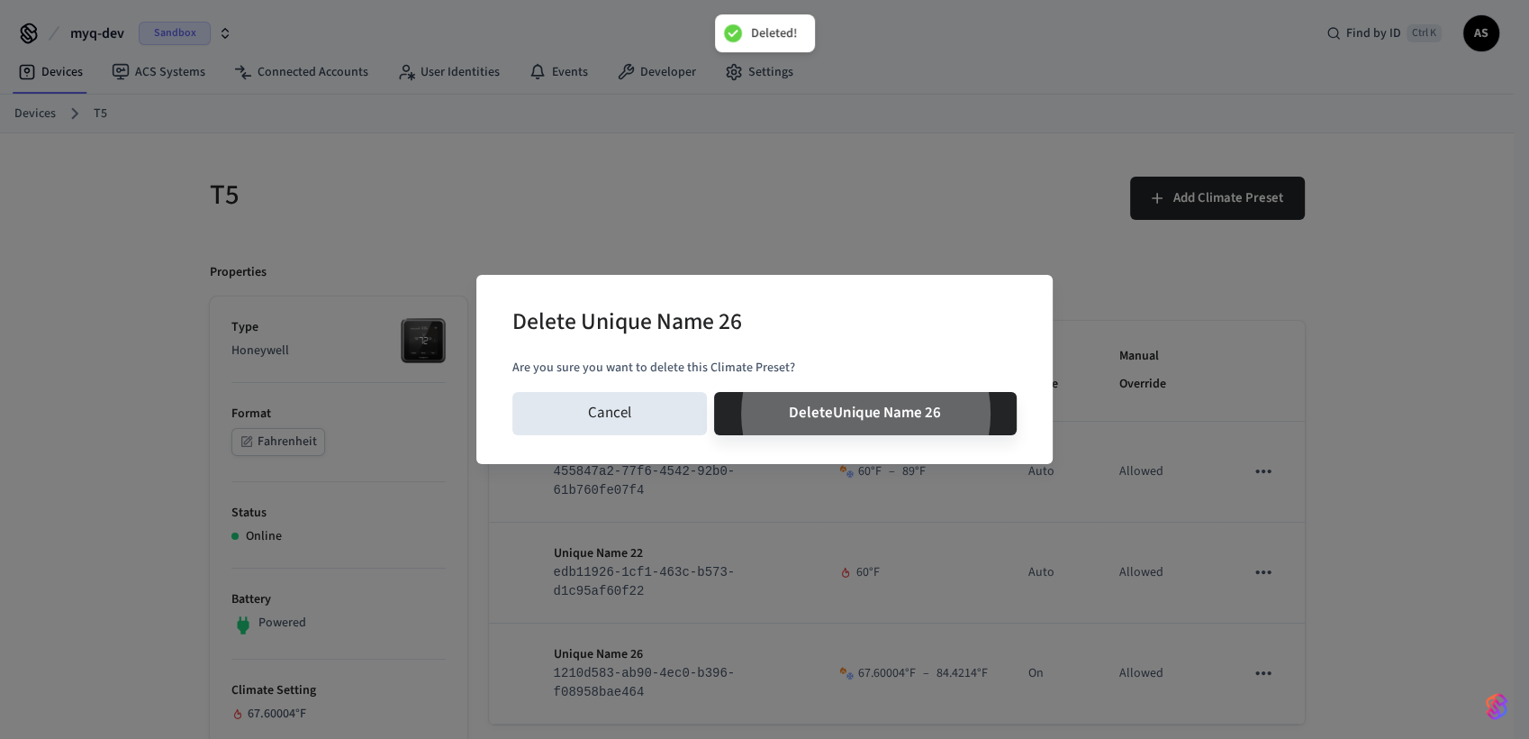
click at [714, 392] on button "Delete Unique Name 26" at bounding box center [866, 413] width 304 height 43
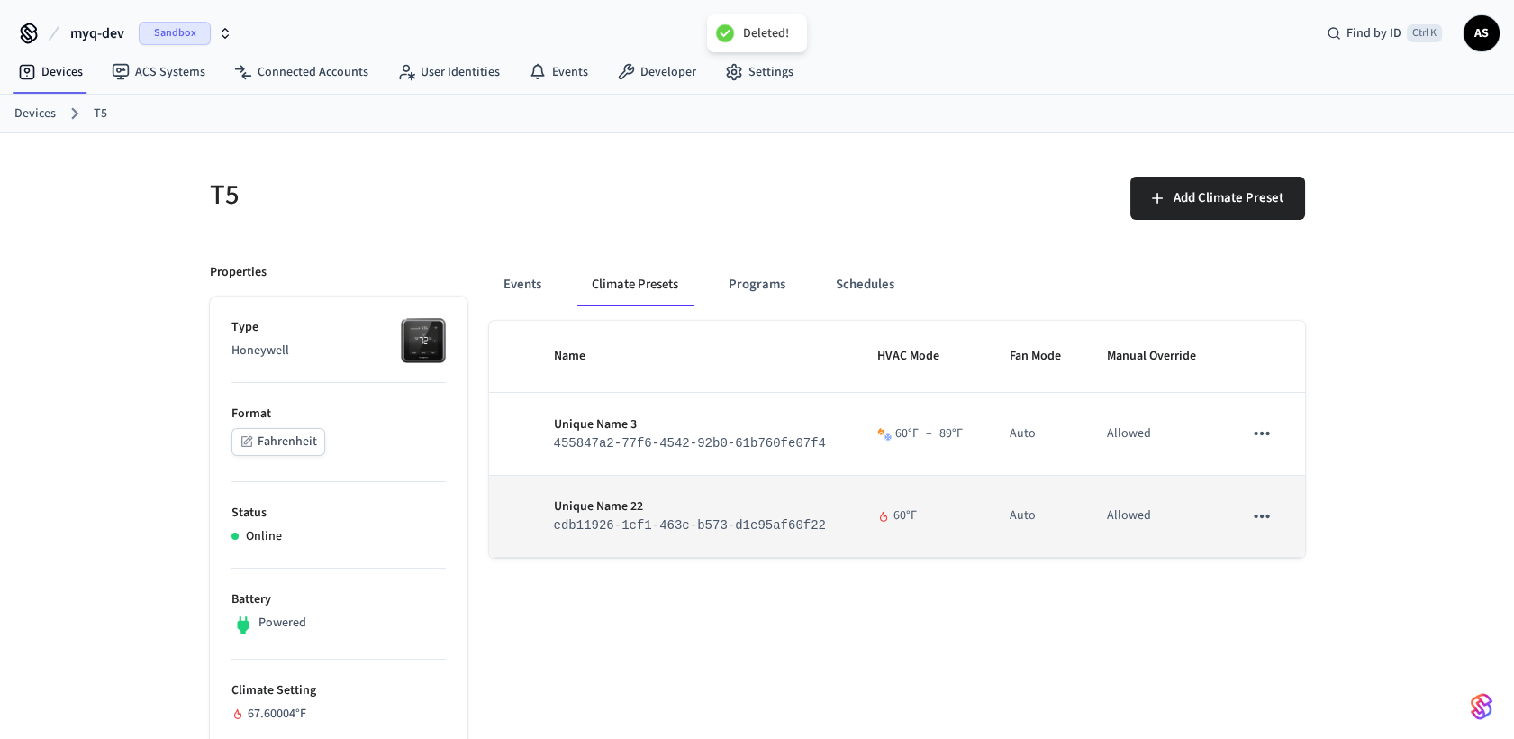
click at [1266, 511] on icon "sticky table" at bounding box center [1261, 515] width 23 height 23
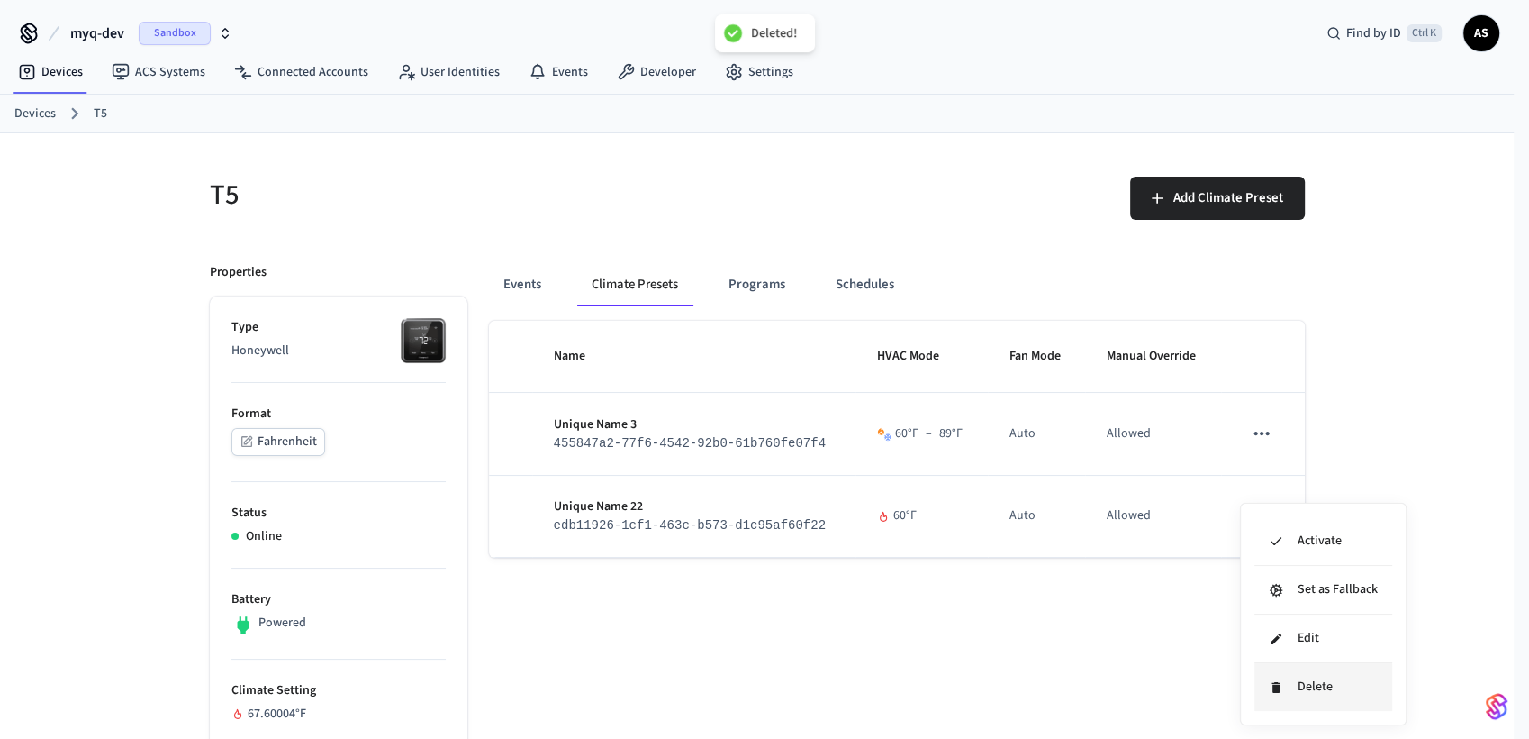
click at [1269, 664] on li "Delete" at bounding box center [1324, 687] width 138 height 48
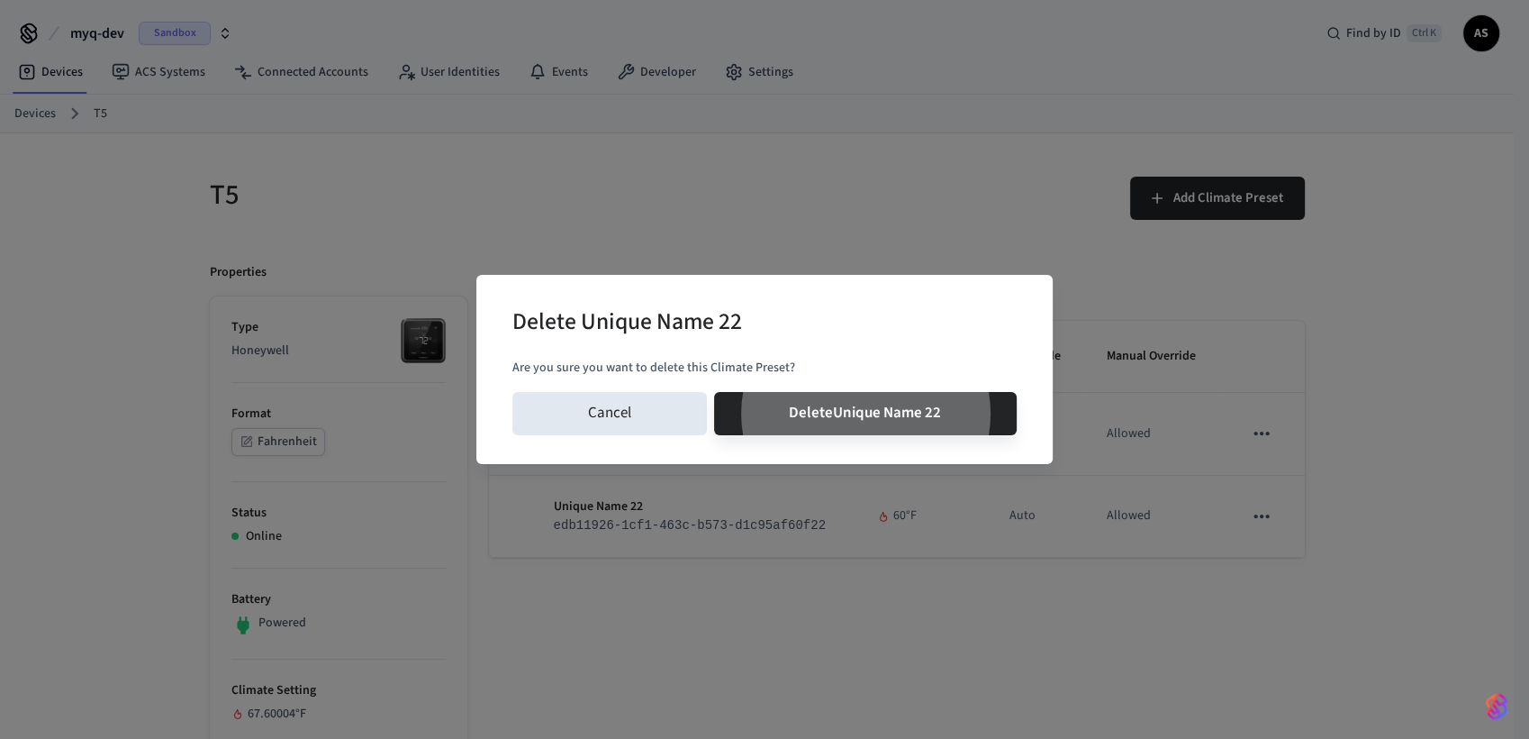
click at [714, 392] on button "Delete Unique Name 22" at bounding box center [866, 413] width 304 height 43
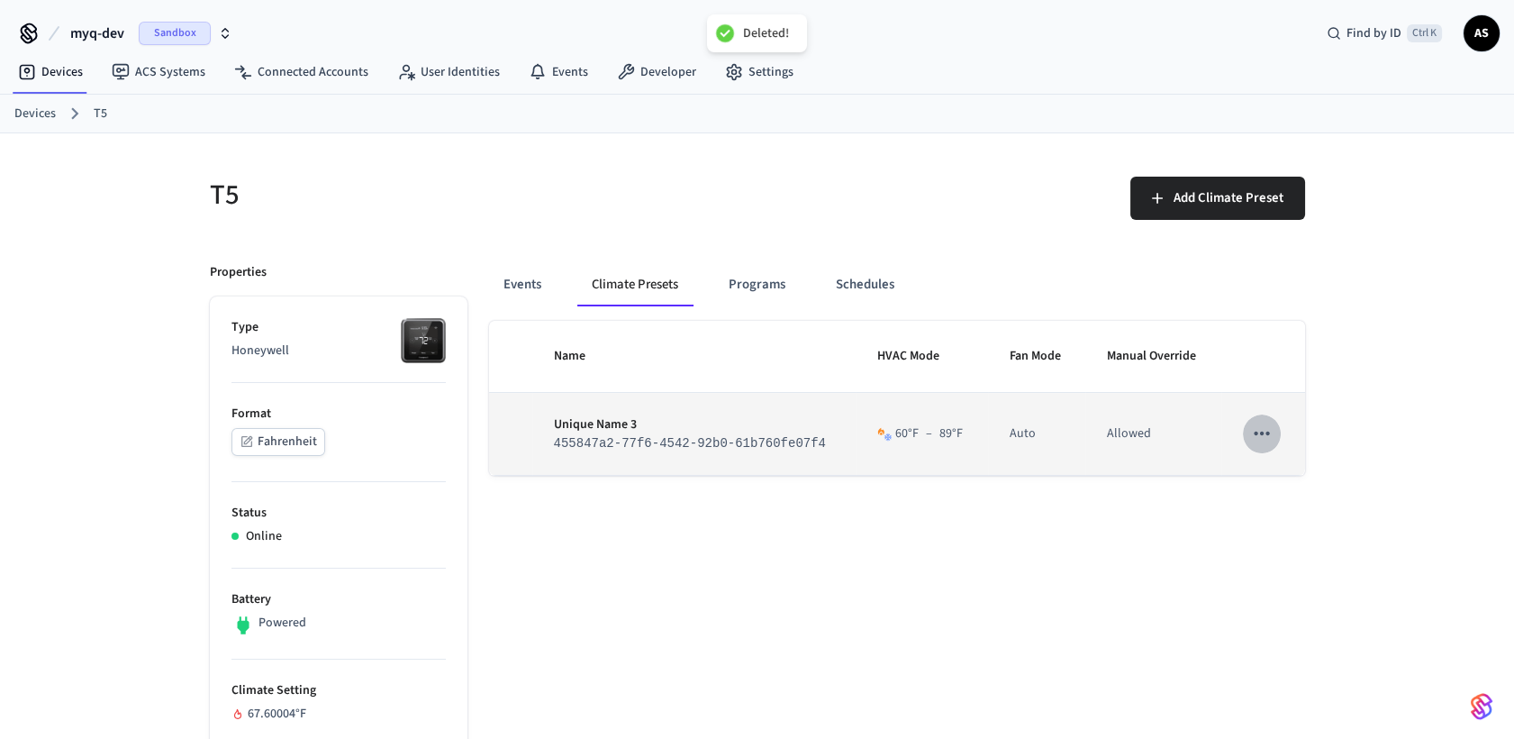
click at [1257, 440] on icon "sticky table" at bounding box center [1261, 433] width 23 height 23
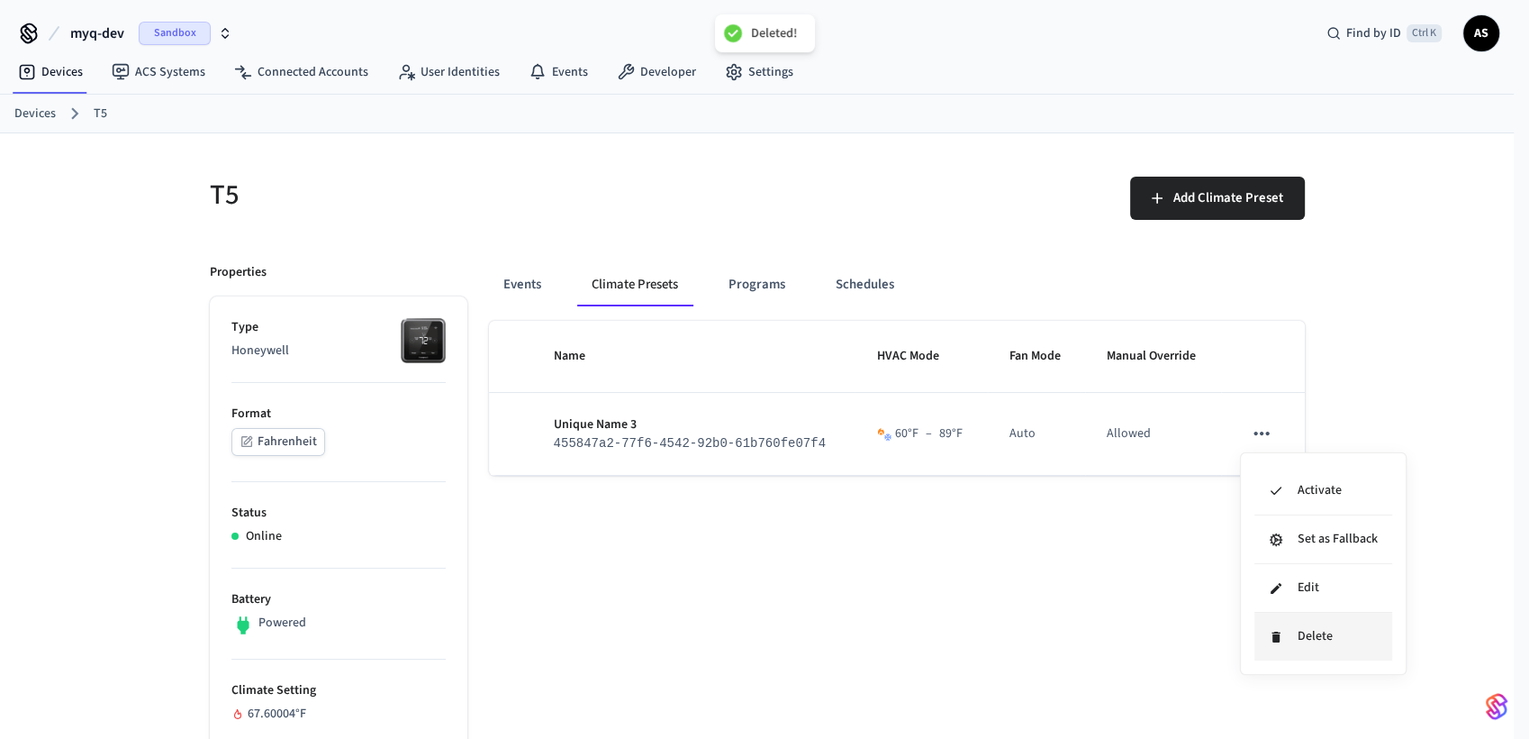
click at [1275, 626] on li "Delete" at bounding box center [1324, 636] width 138 height 48
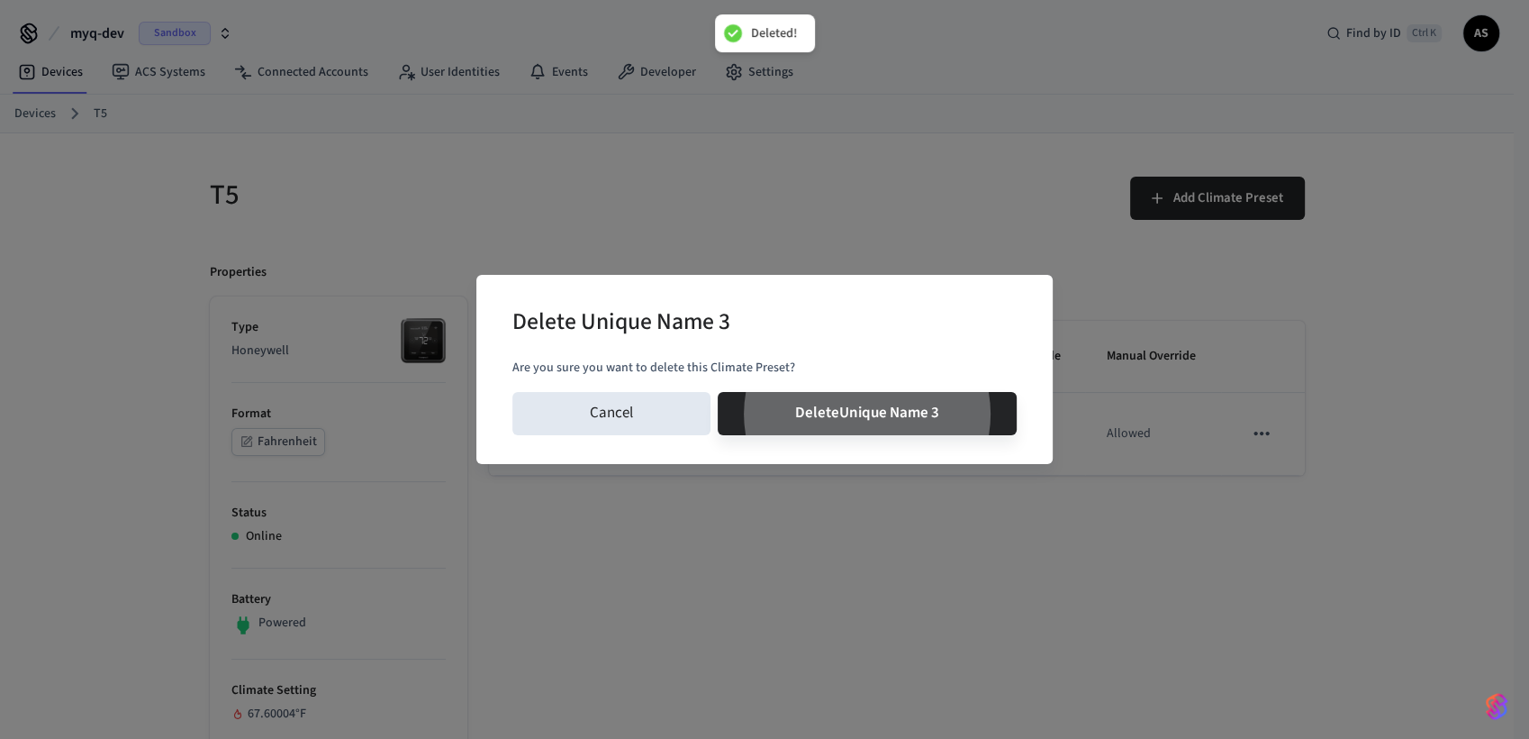
click at [718, 392] on button "Delete Unique Name 3" at bounding box center [867, 413] width 299 height 43
